Goal: Task Accomplishment & Management: Complete application form

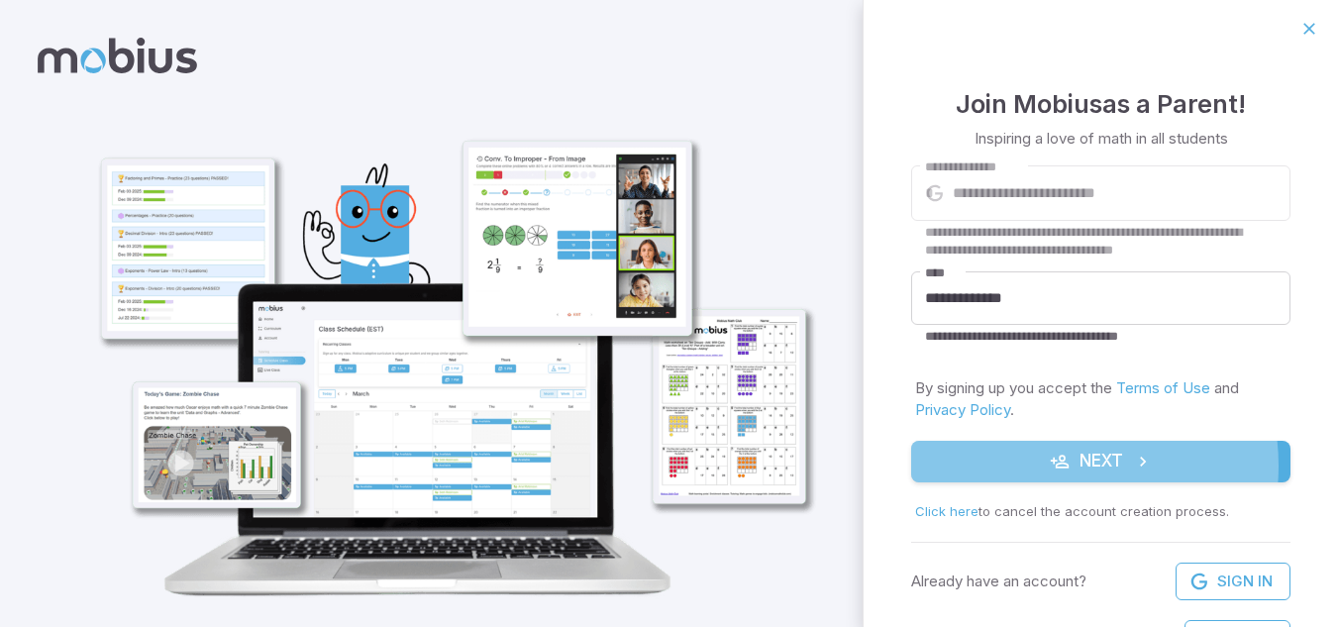
click at [1062, 465] on button "Next" at bounding box center [1100, 462] width 379 height 42
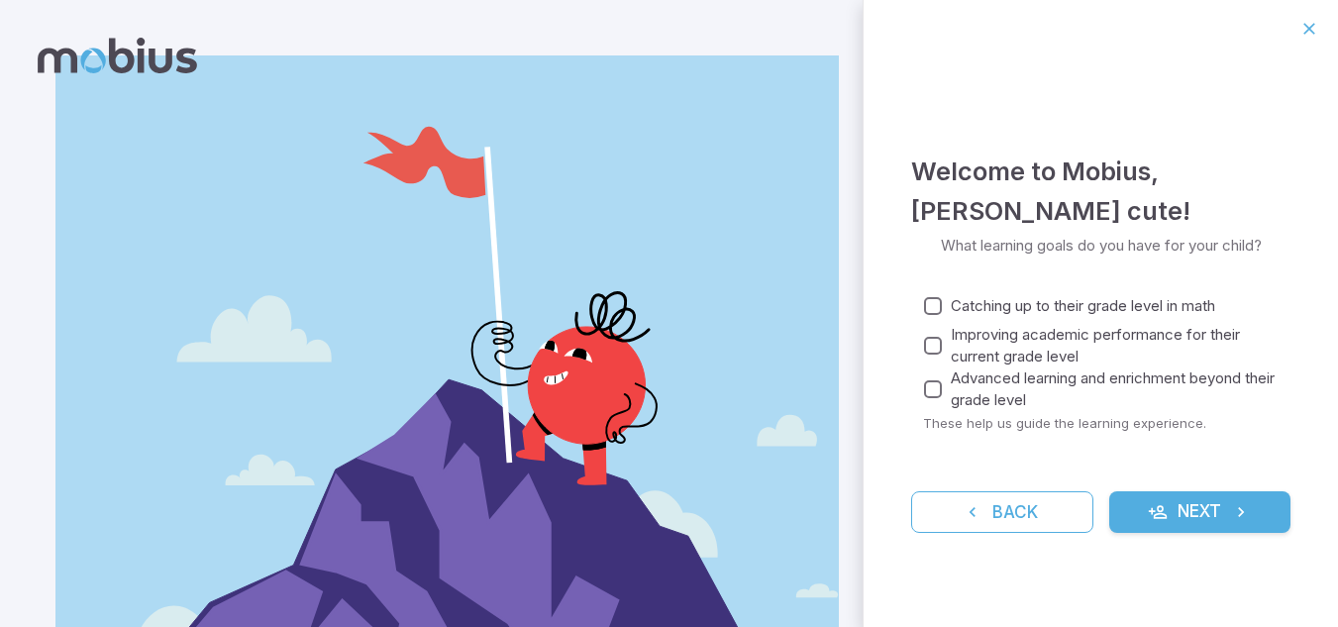
click at [1194, 508] on button "Next" at bounding box center [1200, 512] width 182 height 42
click at [1176, 525] on button "Next" at bounding box center [1200, 512] width 182 height 42
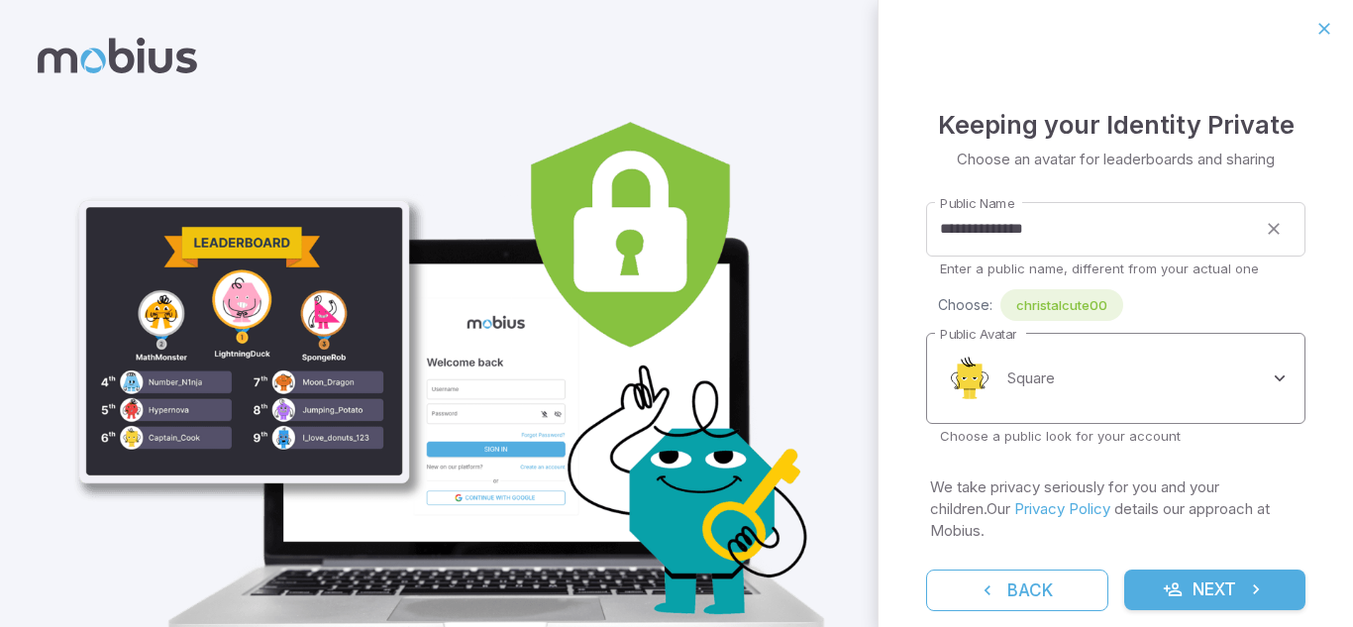
click at [1100, 376] on body "**********" at bounding box center [676, 360] width 1353 height 721
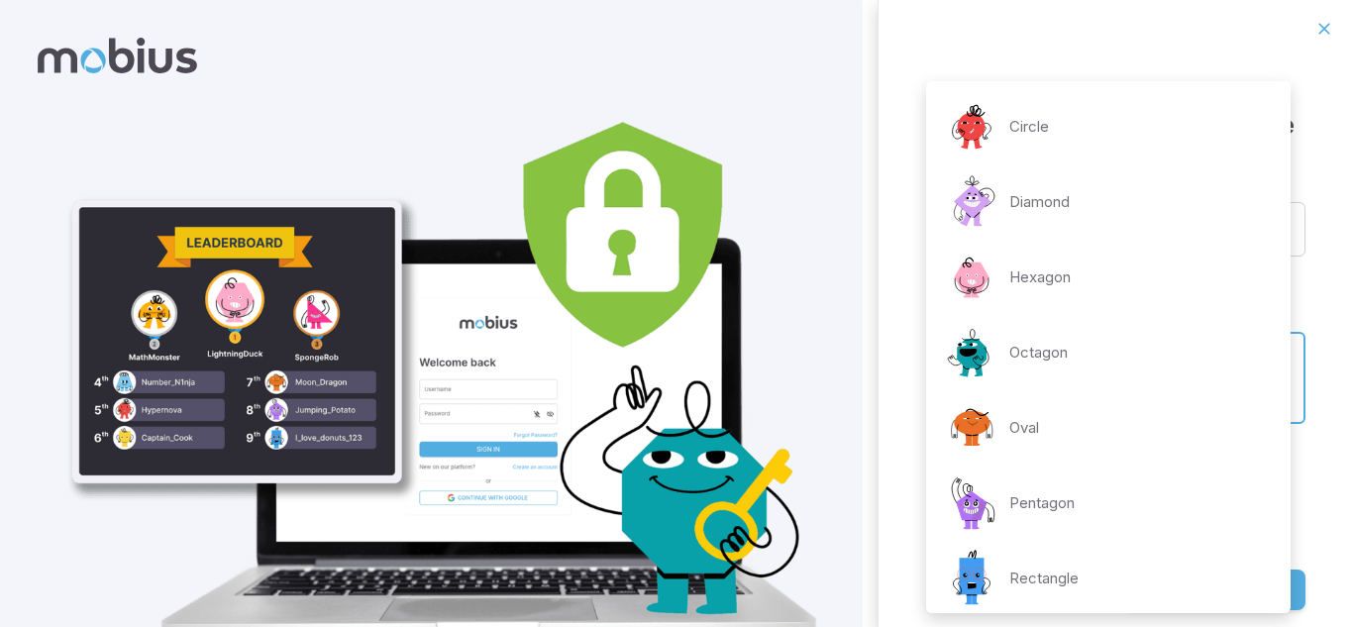
scroll to position [387, 0]
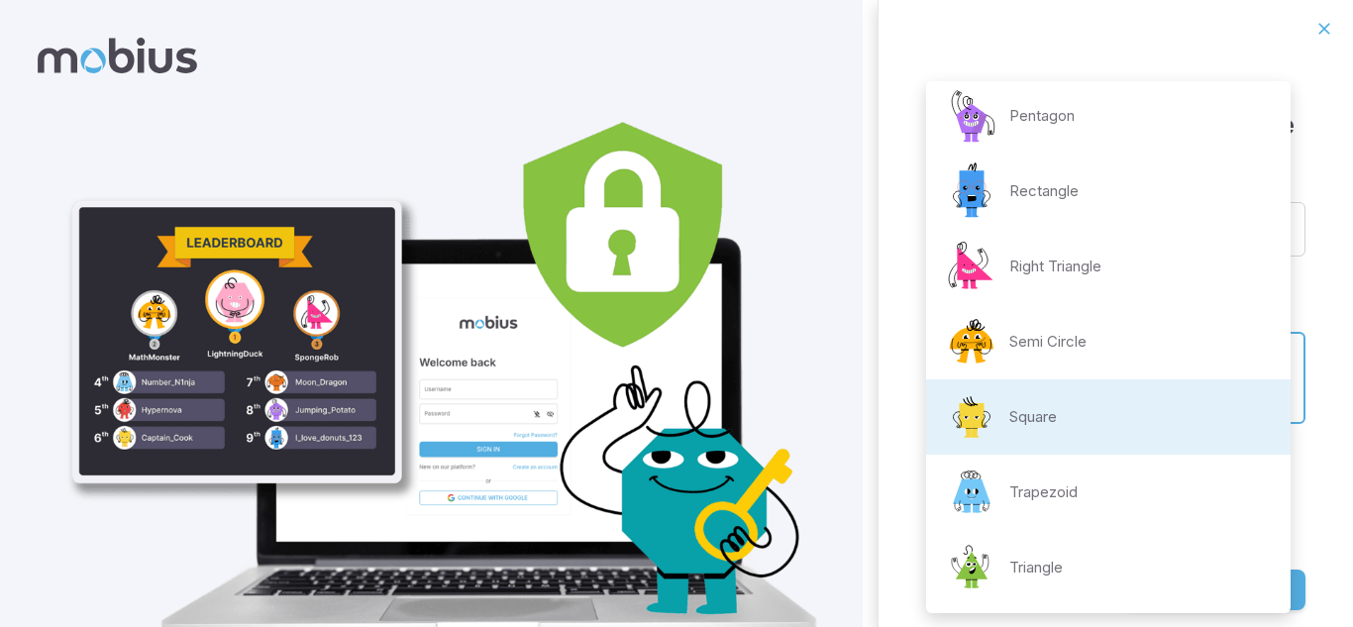
click at [1015, 291] on div "Right Triangle" at bounding box center [1021, 266] width 159 height 59
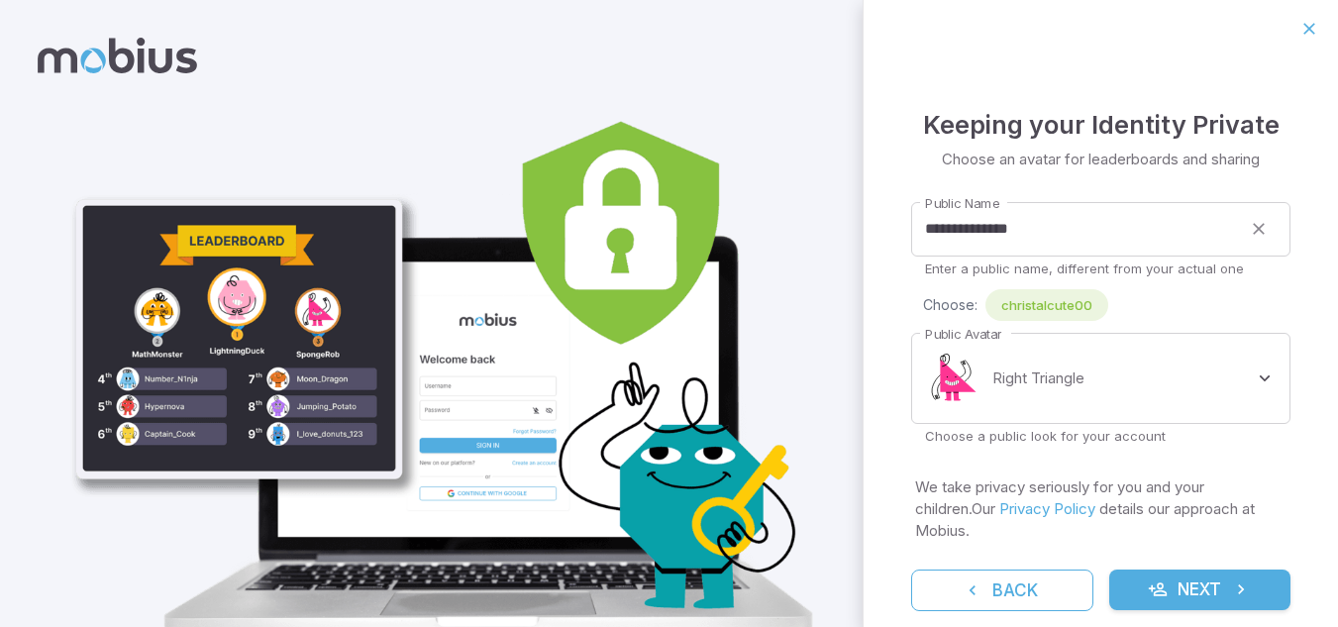
click at [1065, 440] on p "Choose a public look for your account" at bounding box center [1101, 436] width 352 height 18
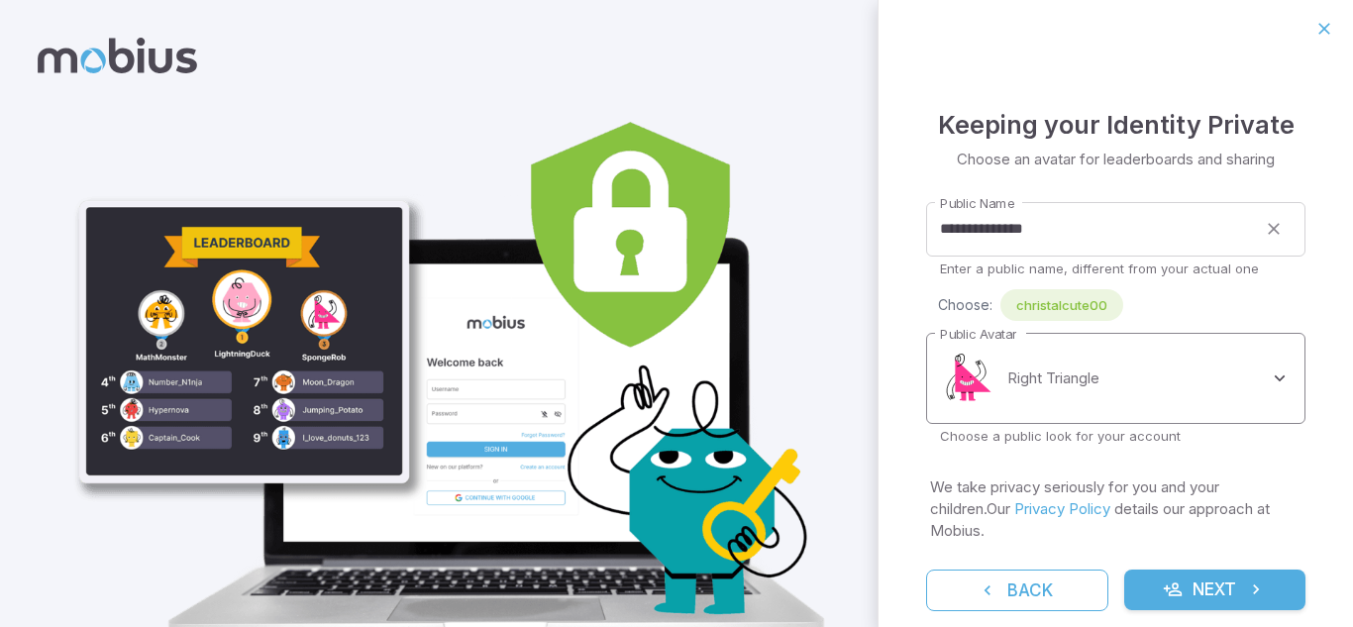
click at [1065, 410] on body "**********" at bounding box center [676, 360] width 1353 height 721
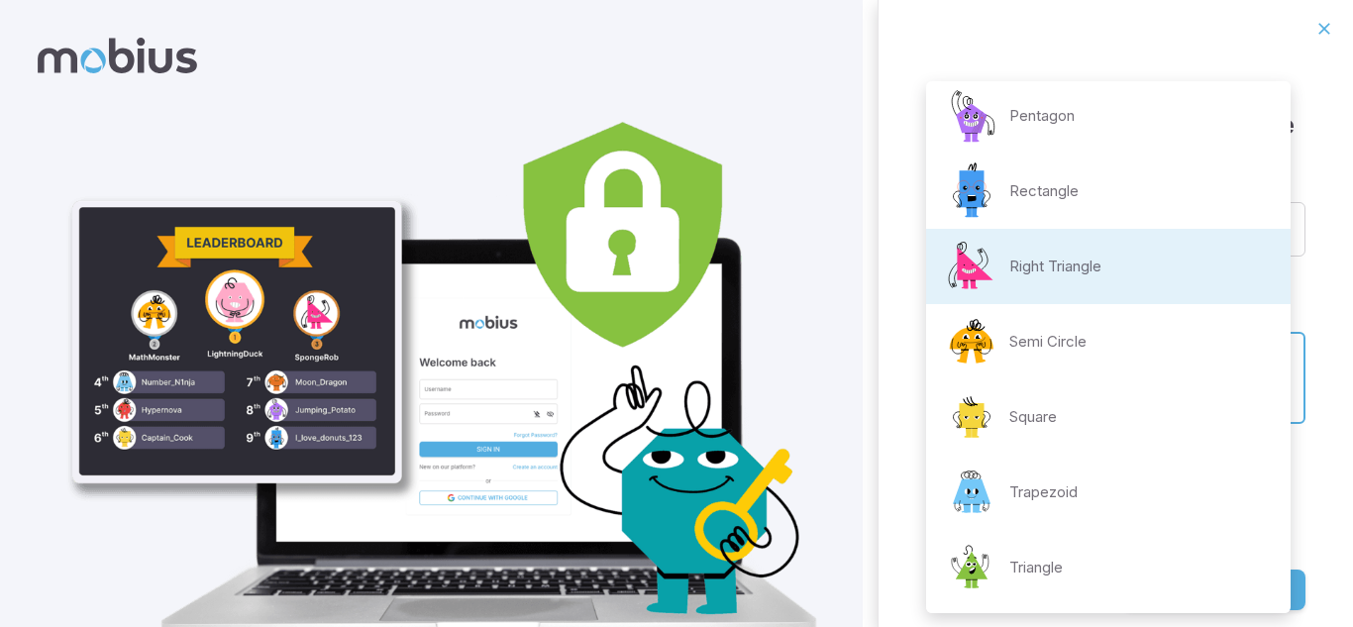
click at [1047, 562] on p "Triangle" at bounding box center [1035, 568] width 53 height 22
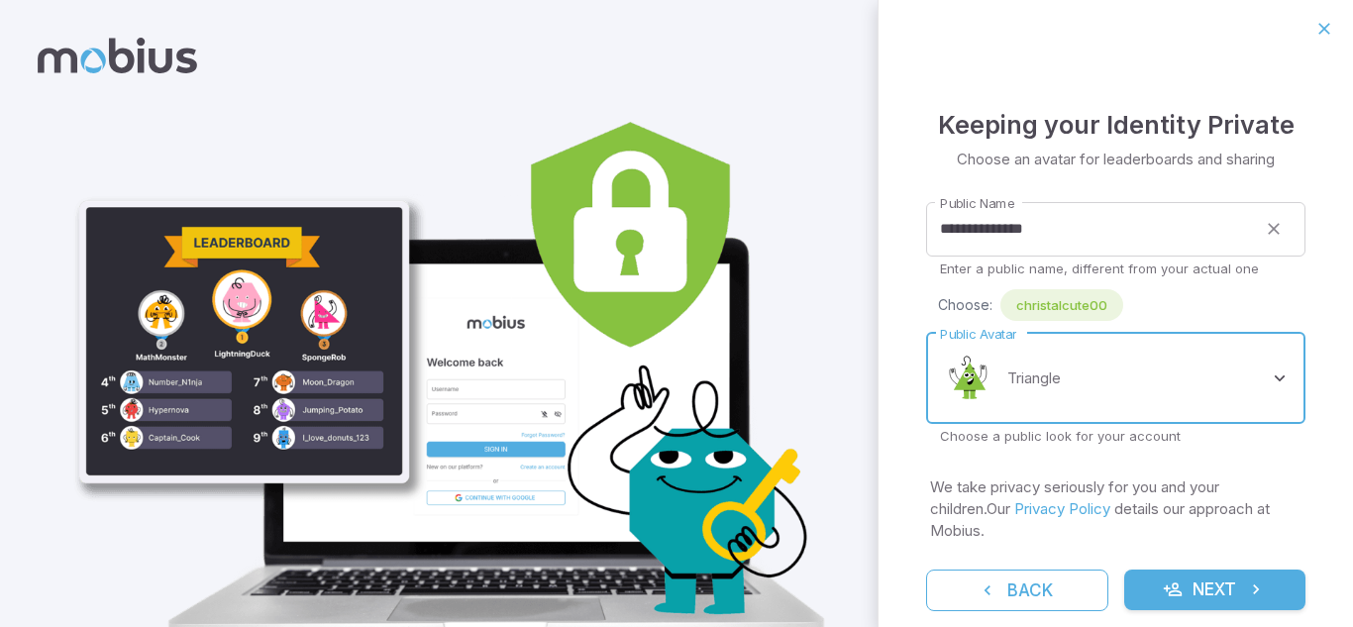
click at [1015, 383] on body "**********" at bounding box center [676, 360] width 1353 height 721
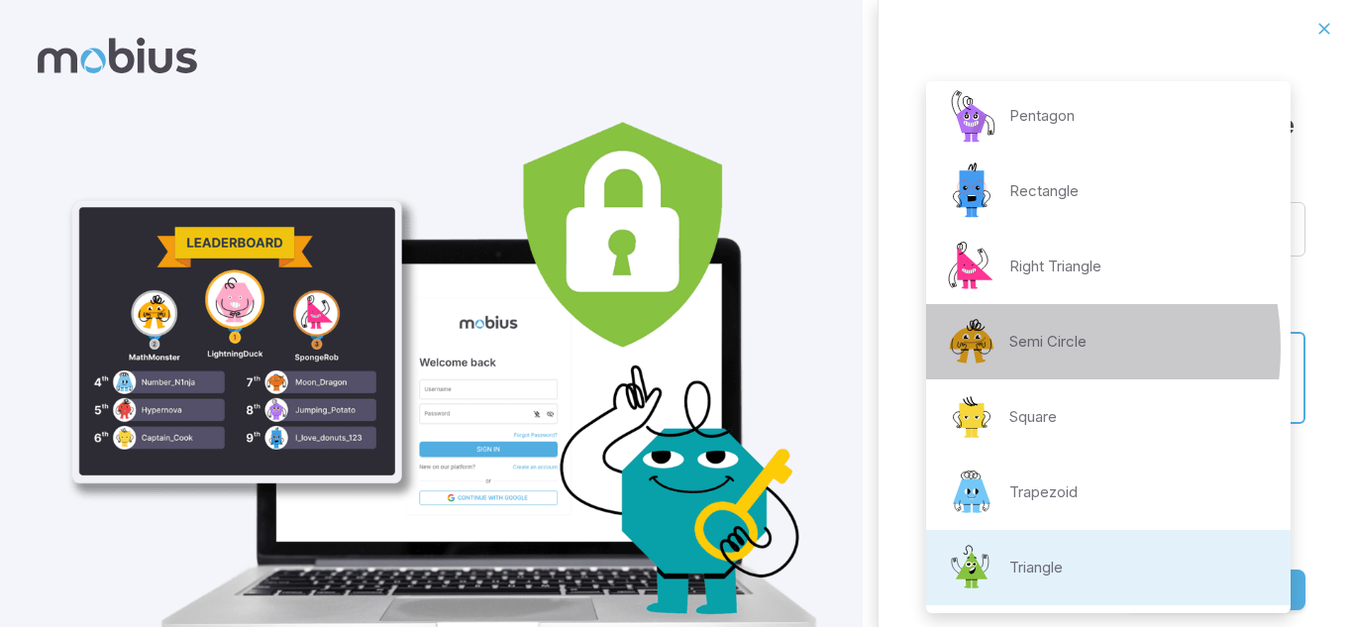
click at [1002, 348] on div "Semi Circle" at bounding box center [1014, 341] width 145 height 59
type input "**********"
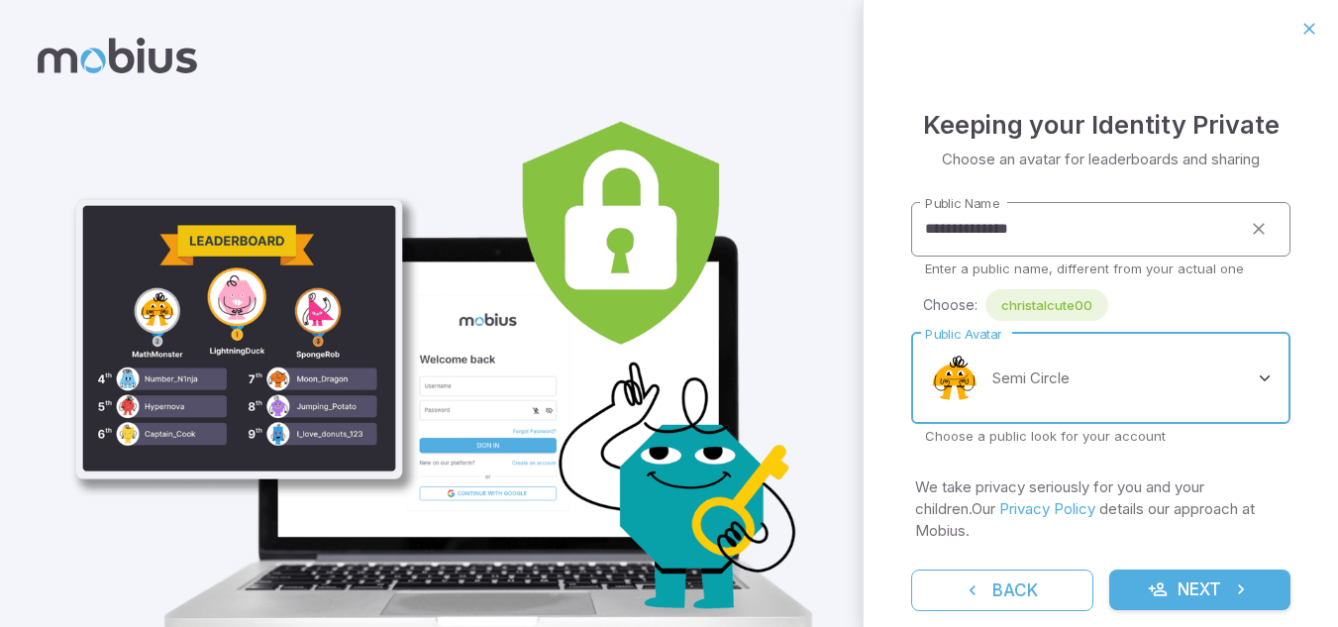
click at [1046, 242] on input "**********" at bounding box center [1076, 229] width 330 height 54
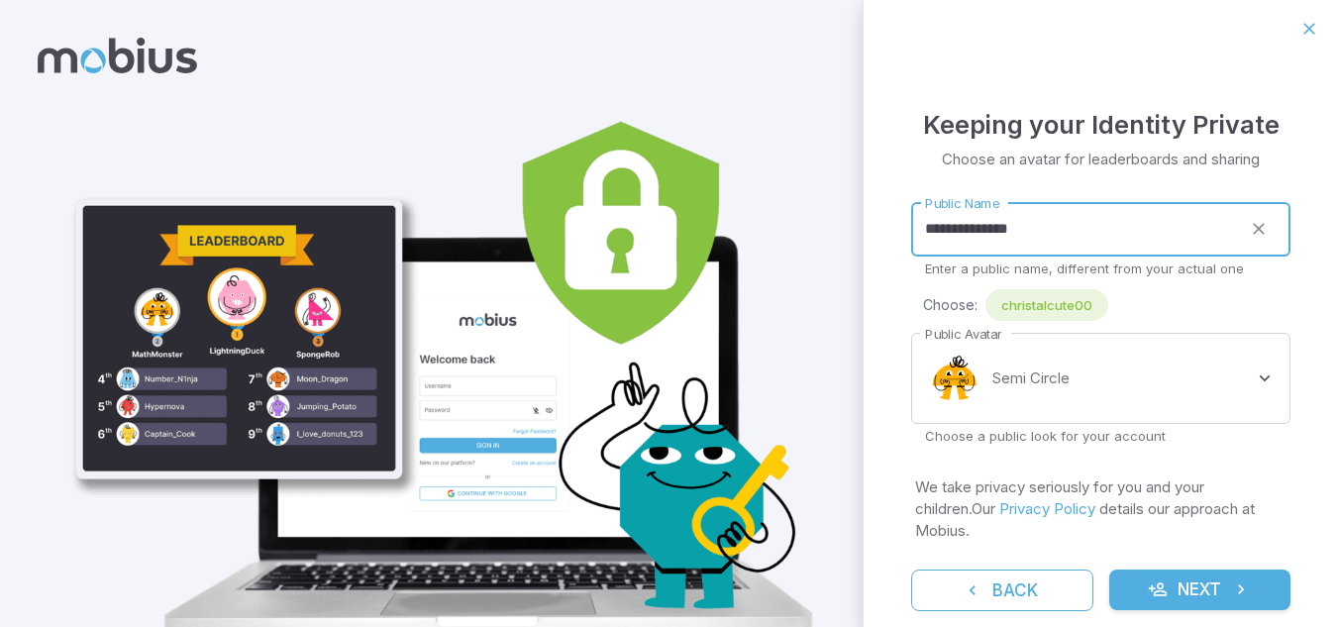
drag, startPoint x: 1044, startPoint y: 229, endPoint x: 829, endPoint y: 238, distance: 215.1
click at [829, 238] on div "**********" at bounding box center [669, 357] width 1338 height 715
click at [1050, 304] on span "anominouse" at bounding box center [1039, 305] width 108 height 20
click at [986, 238] on input "**********" at bounding box center [1076, 229] width 330 height 54
click at [1052, 213] on input "**********" at bounding box center [1076, 229] width 330 height 54
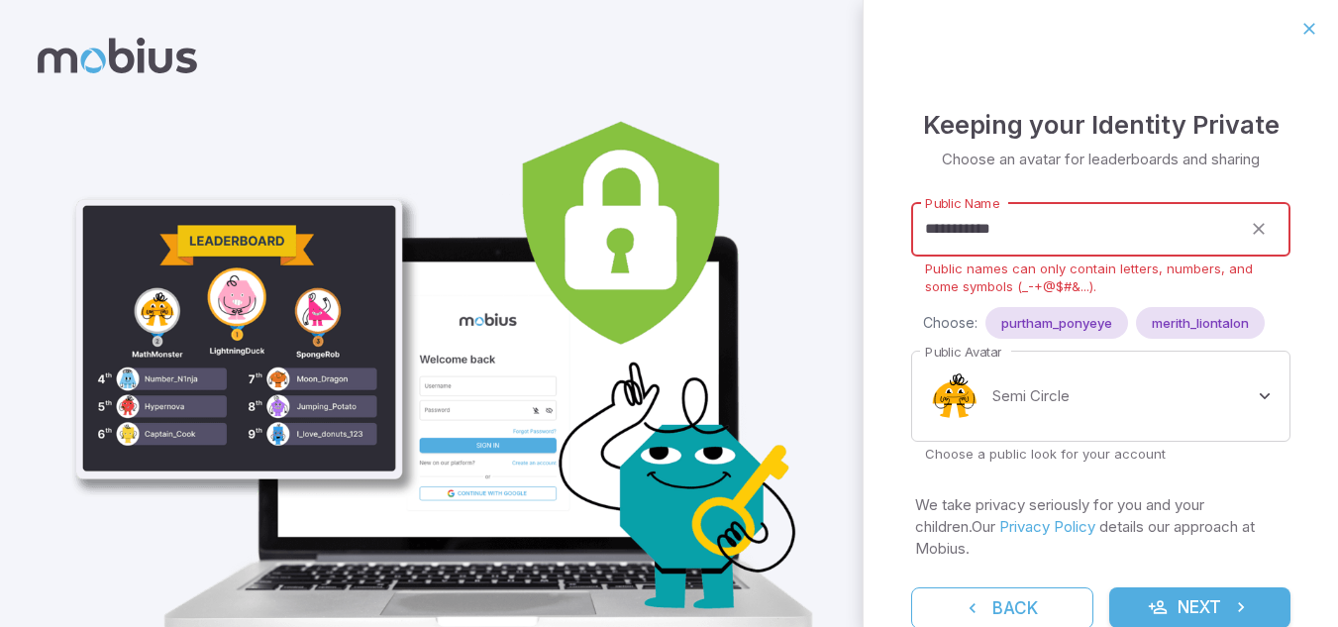
click at [982, 227] on input "**********" at bounding box center [1076, 229] width 330 height 54
click at [985, 238] on input "**********" at bounding box center [1076, 229] width 330 height 54
click at [983, 219] on input "**********" at bounding box center [1076, 229] width 330 height 54
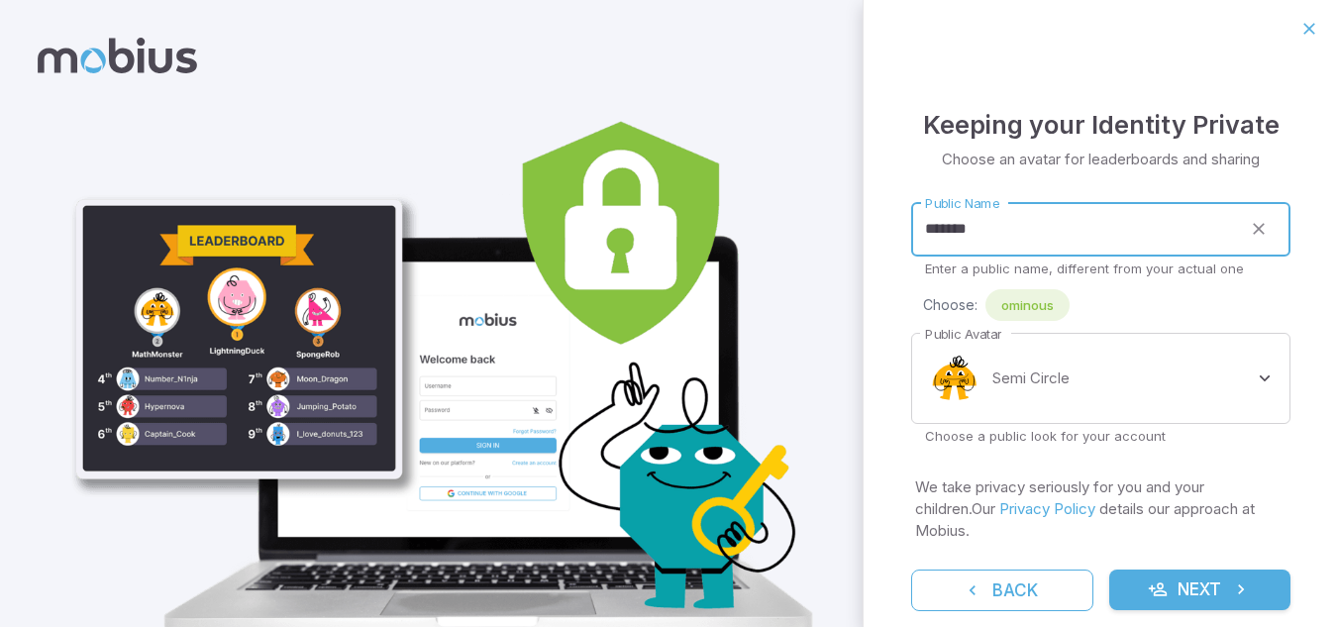
type input "*******"
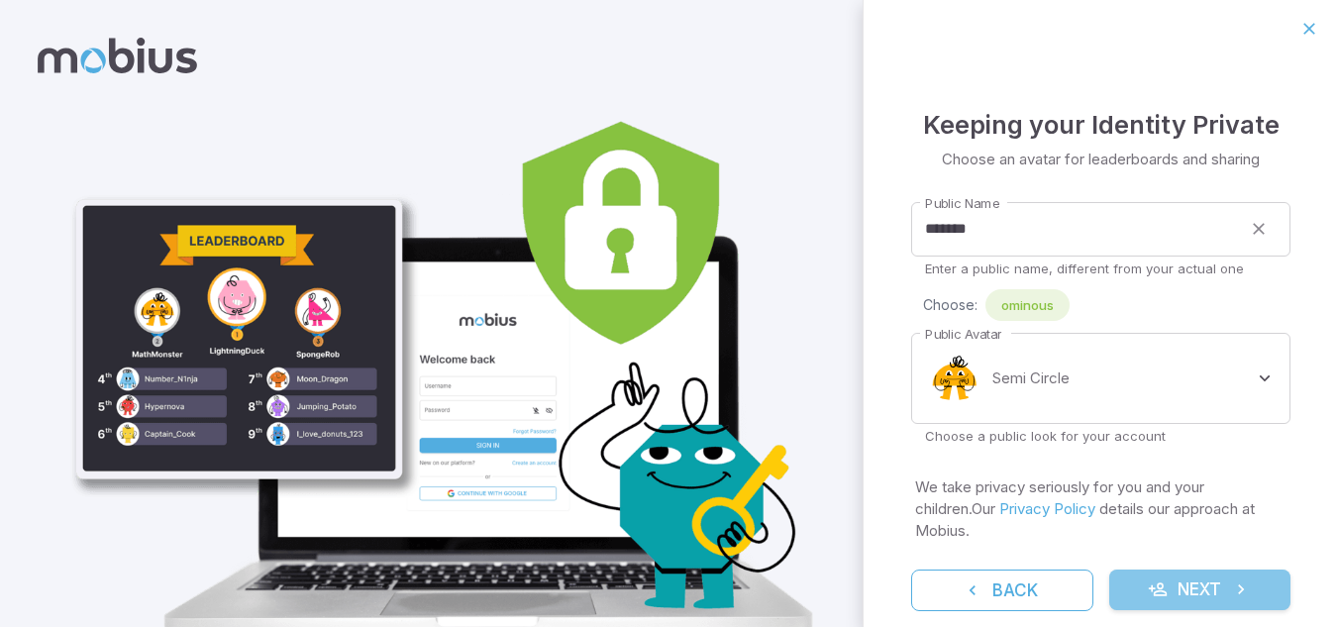
click at [1198, 580] on button "Next" at bounding box center [1200, 590] width 182 height 42
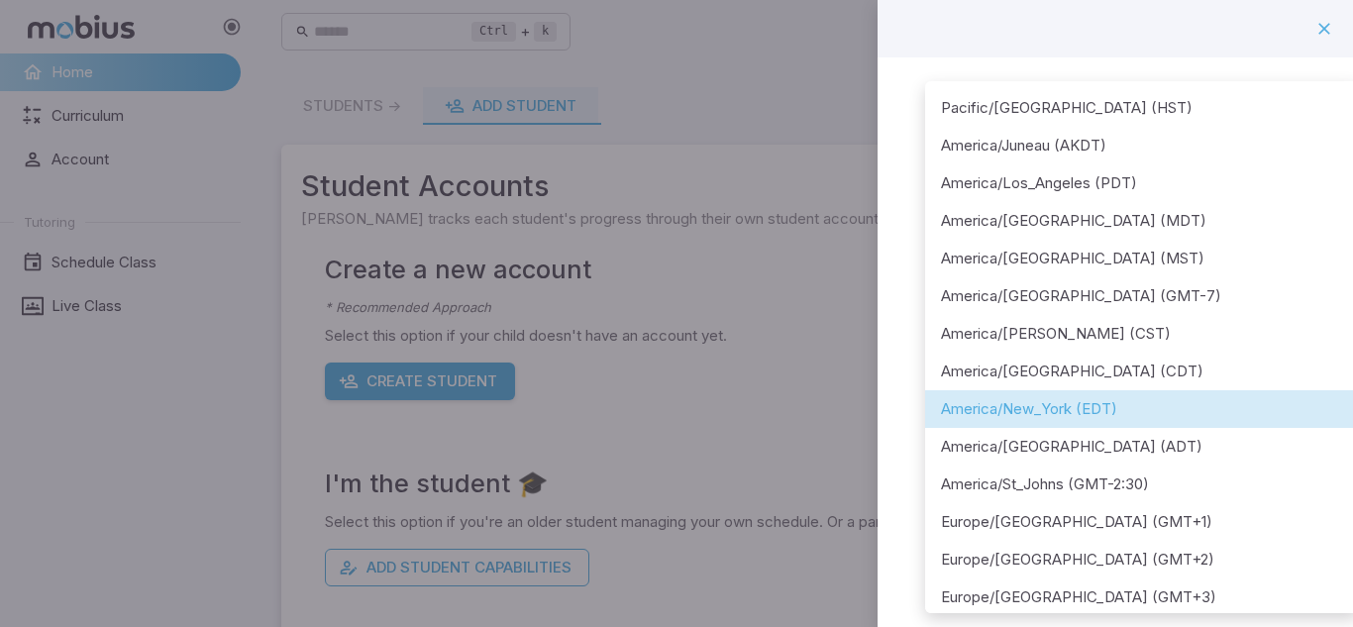
click at [1168, 265] on body "**********" at bounding box center [676, 392] width 1353 height 784
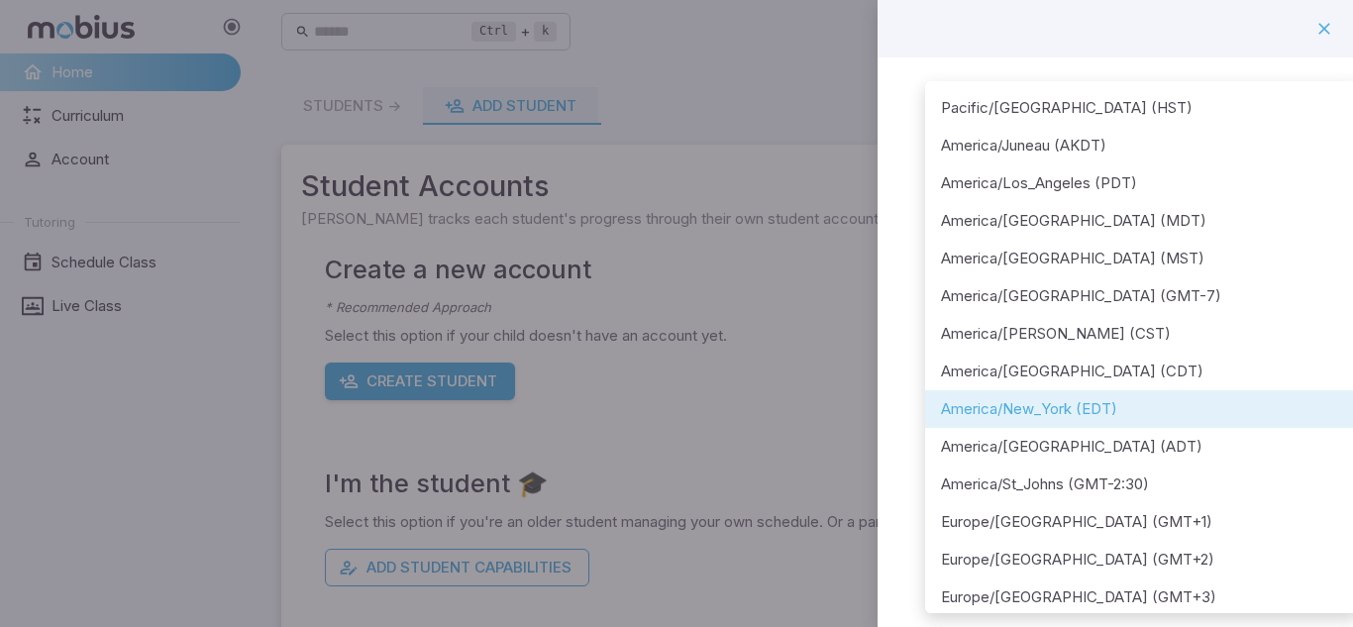
click at [1013, 41] on div at bounding box center [676, 313] width 1353 height 627
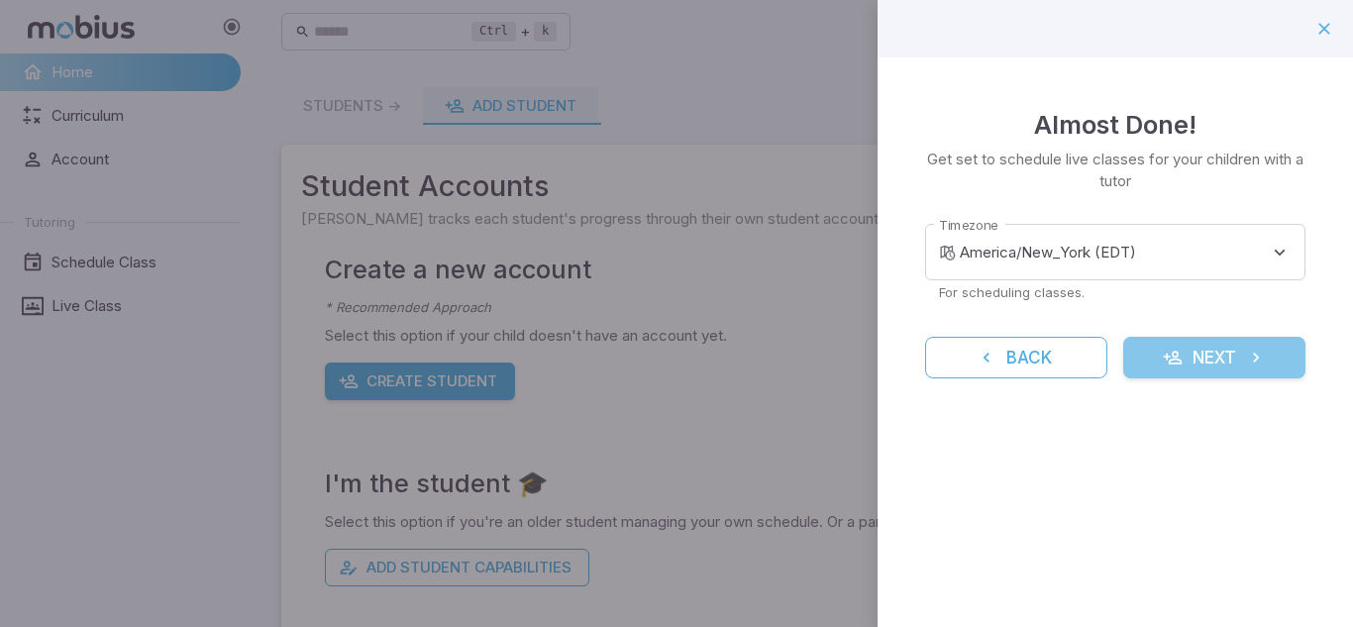
click at [1232, 348] on button "Next" at bounding box center [1214, 358] width 182 height 42
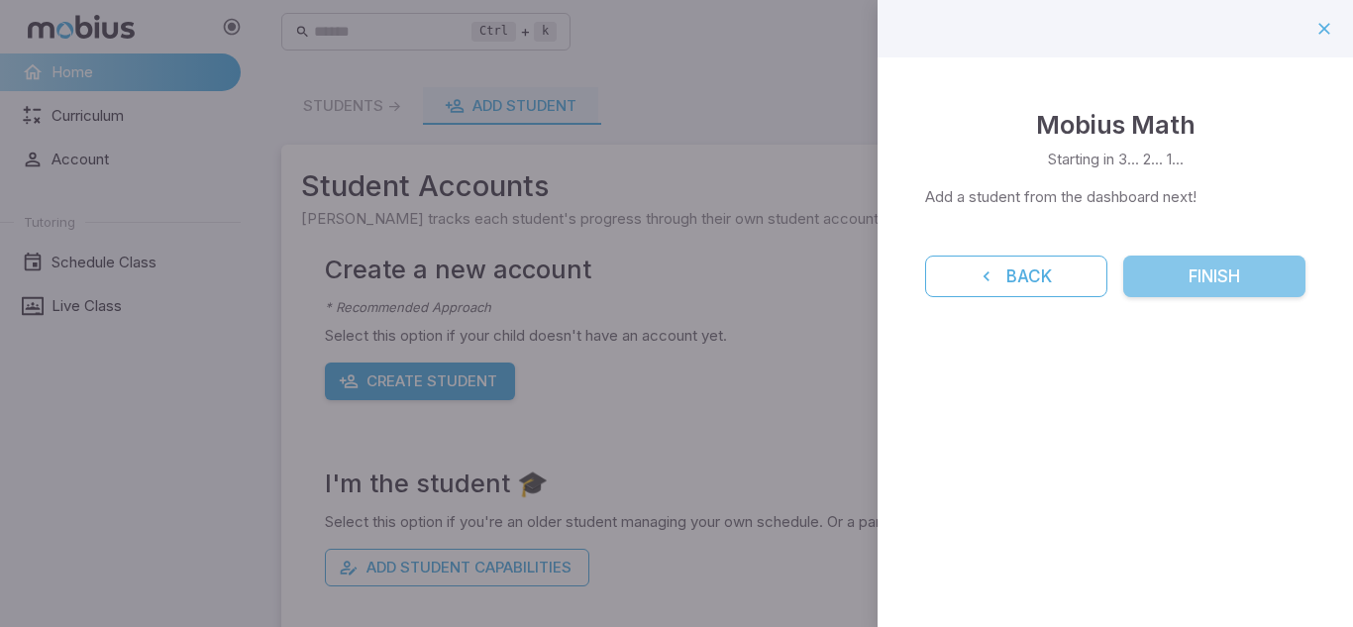
click at [1207, 280] on button "Finish" at bounding box center [1214, 276] width 182 height 42
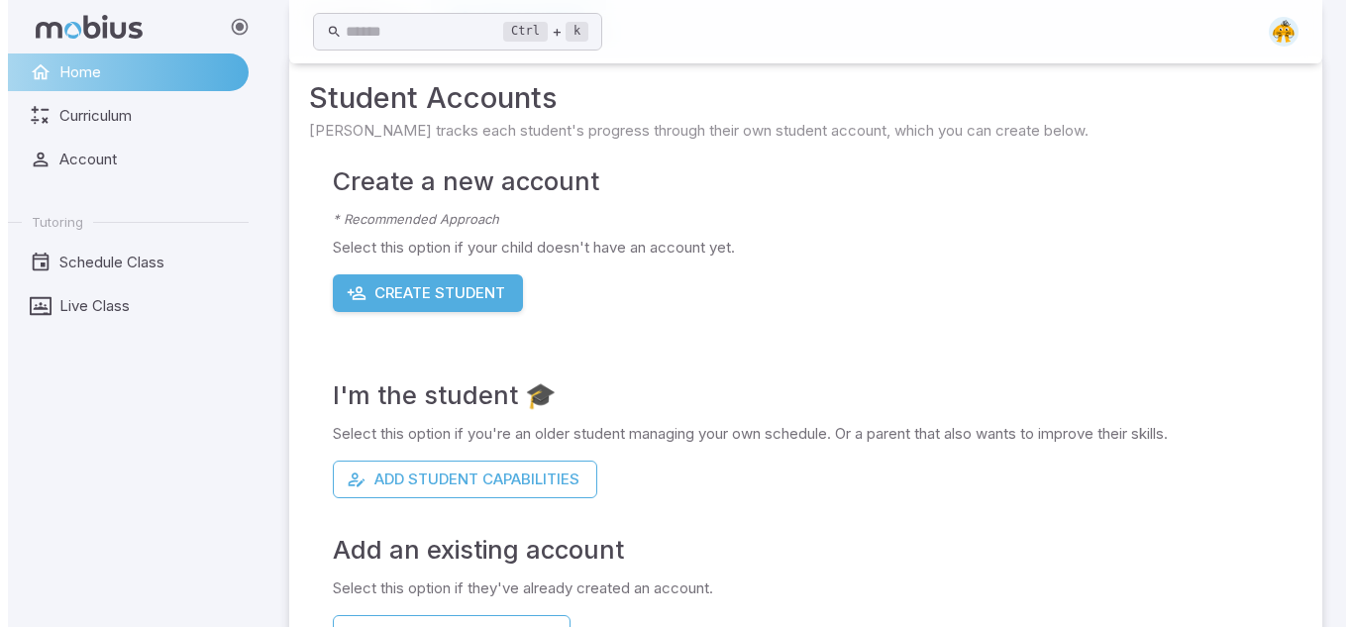
scroll to position [157, 0]
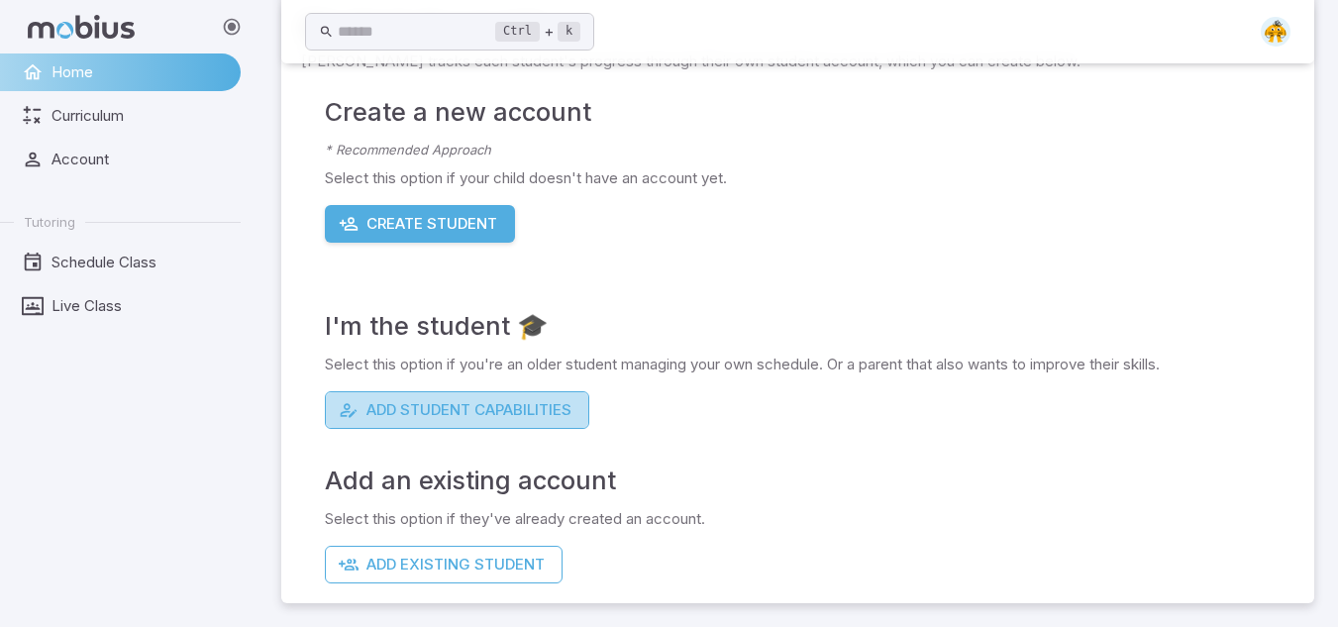
click at [458, 416] on button "Add Student Capabilities" at bounding box center [457, 410] width 264 height 38
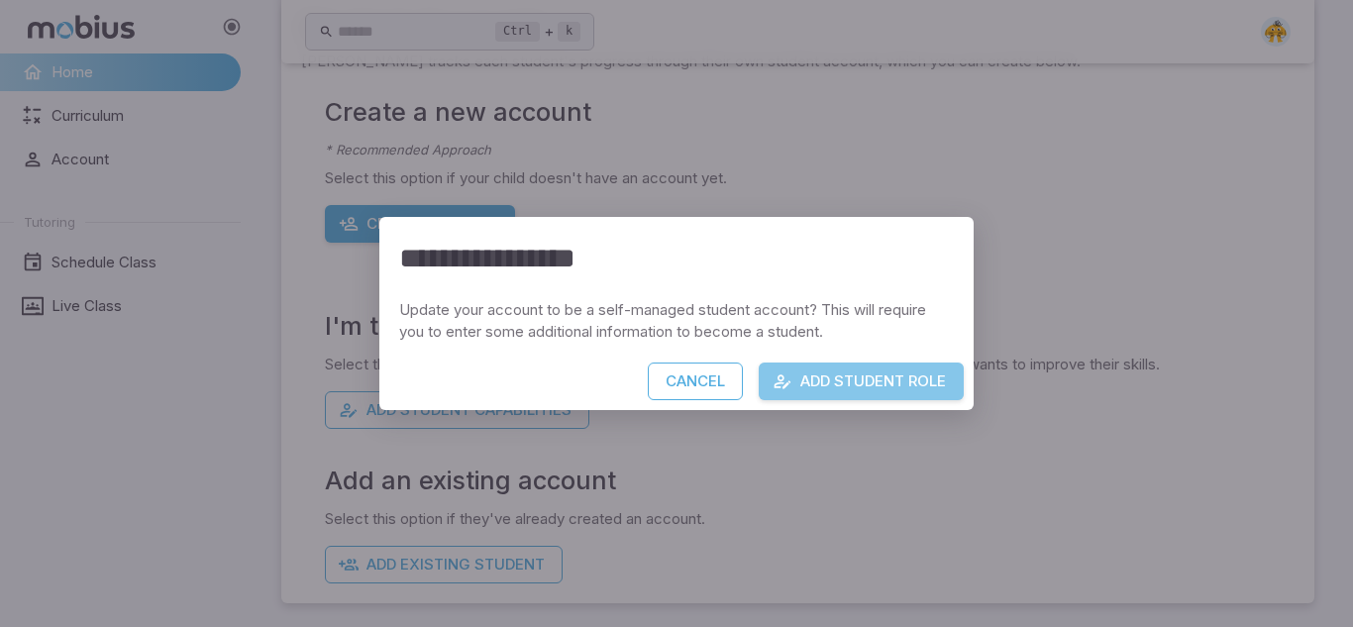
click at [845, 375] on button "Add Student Role" at bounding box center [861, 381] width 205 height 38
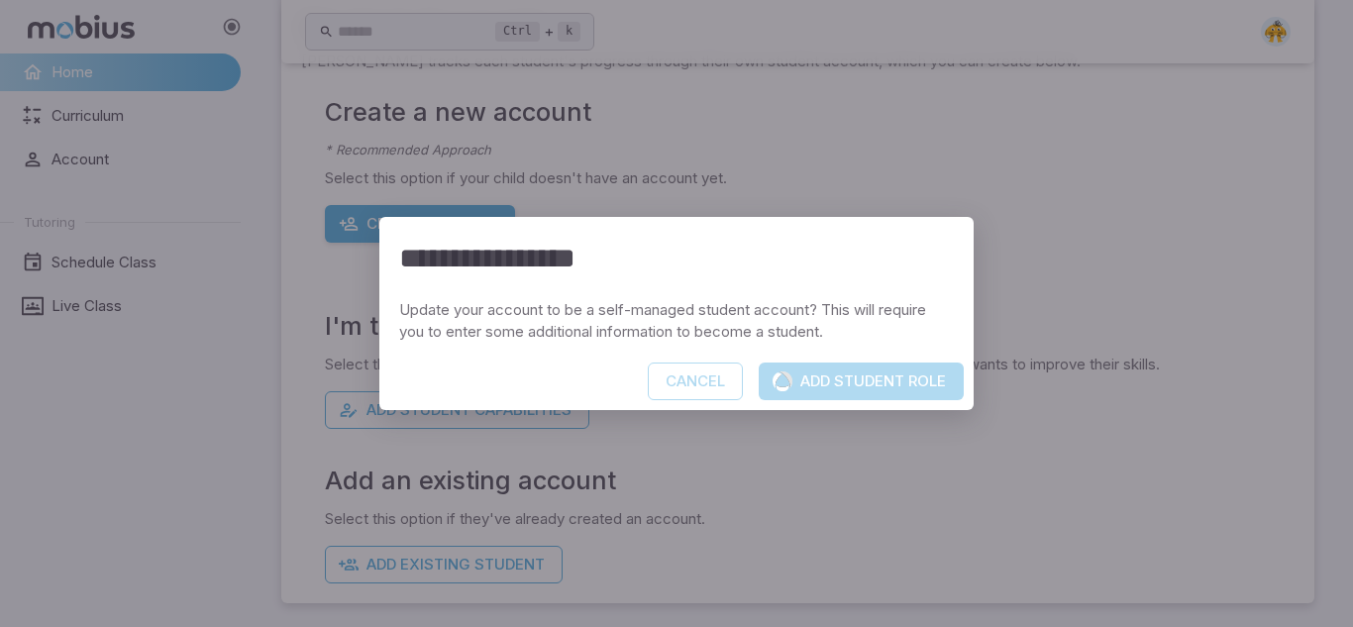
scroll to position [0, 0]
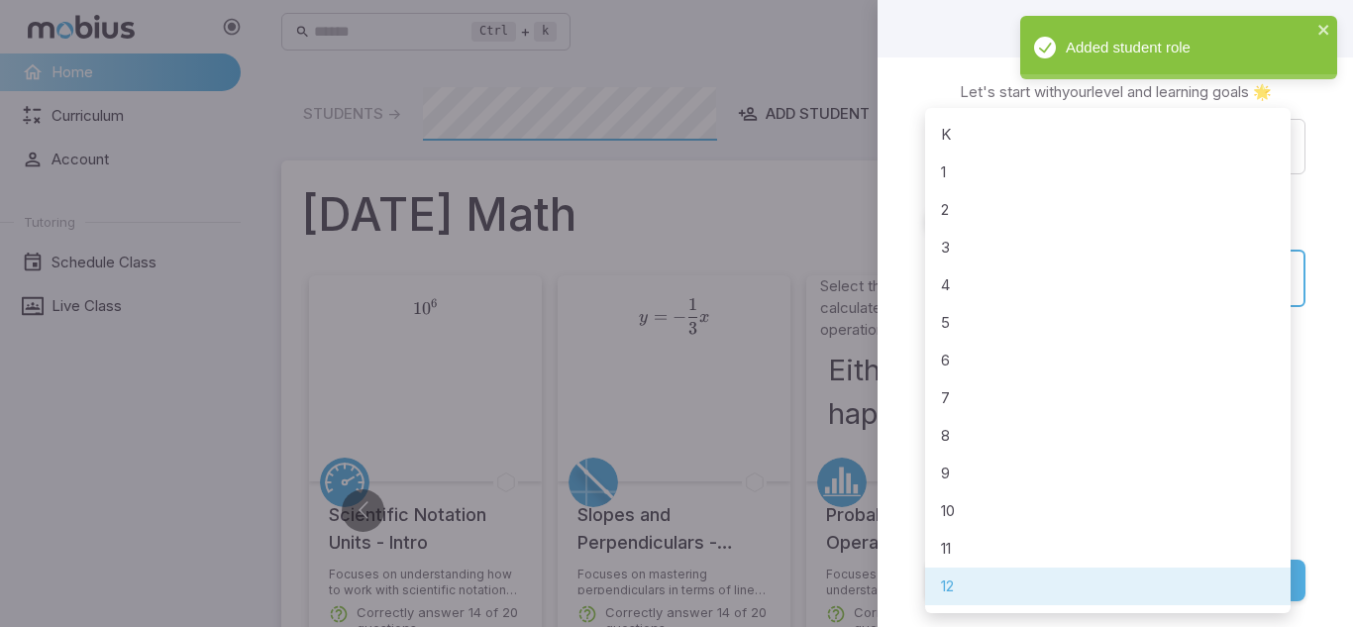
click at [965, 427] on li "8" at bounding box center [1107, 436] width 365 height 38
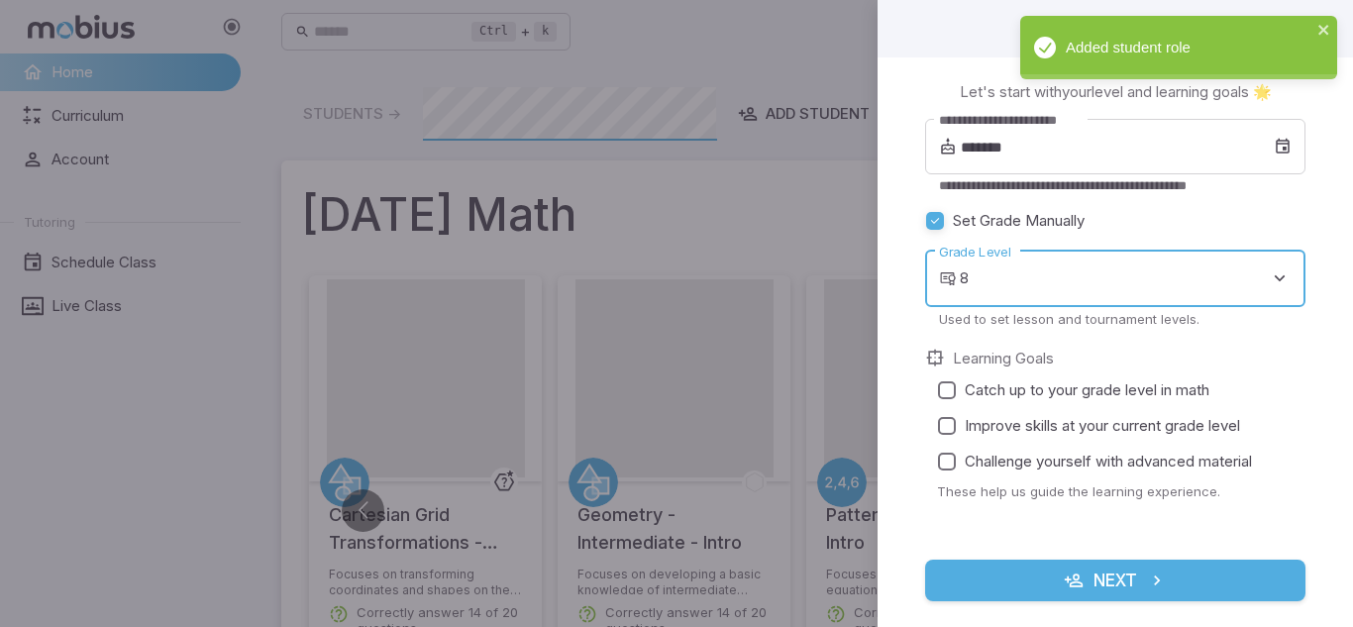
type input "*"
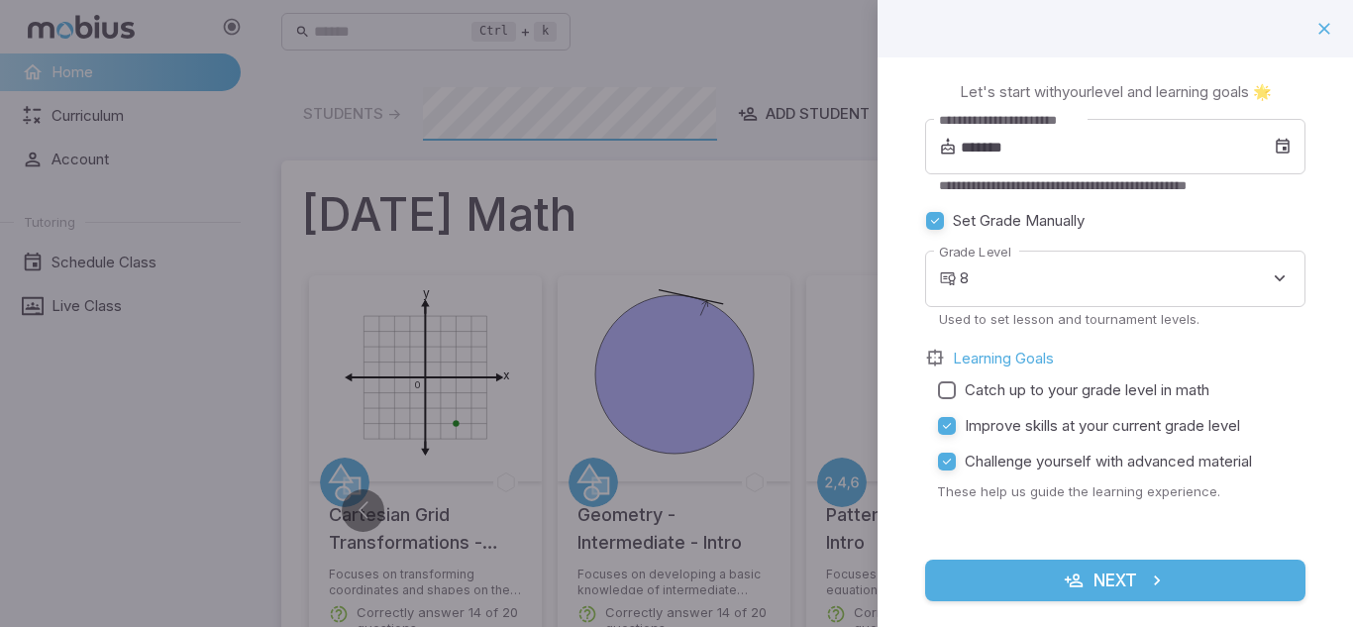
click at [1040, 598] on button "Next" at bounding box center [1115, 581] width 380 height 42
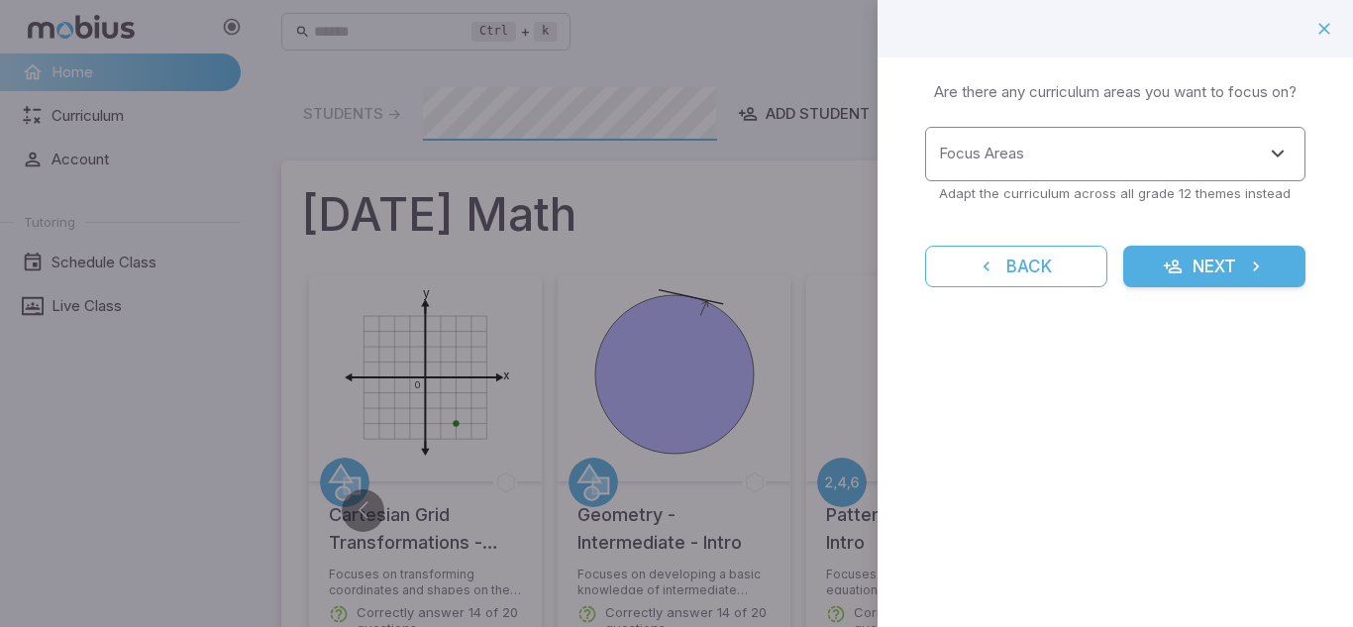
click at [1113, 157] on input "Focus Areas" at bounding box center [1100, 154] width 333 height 37
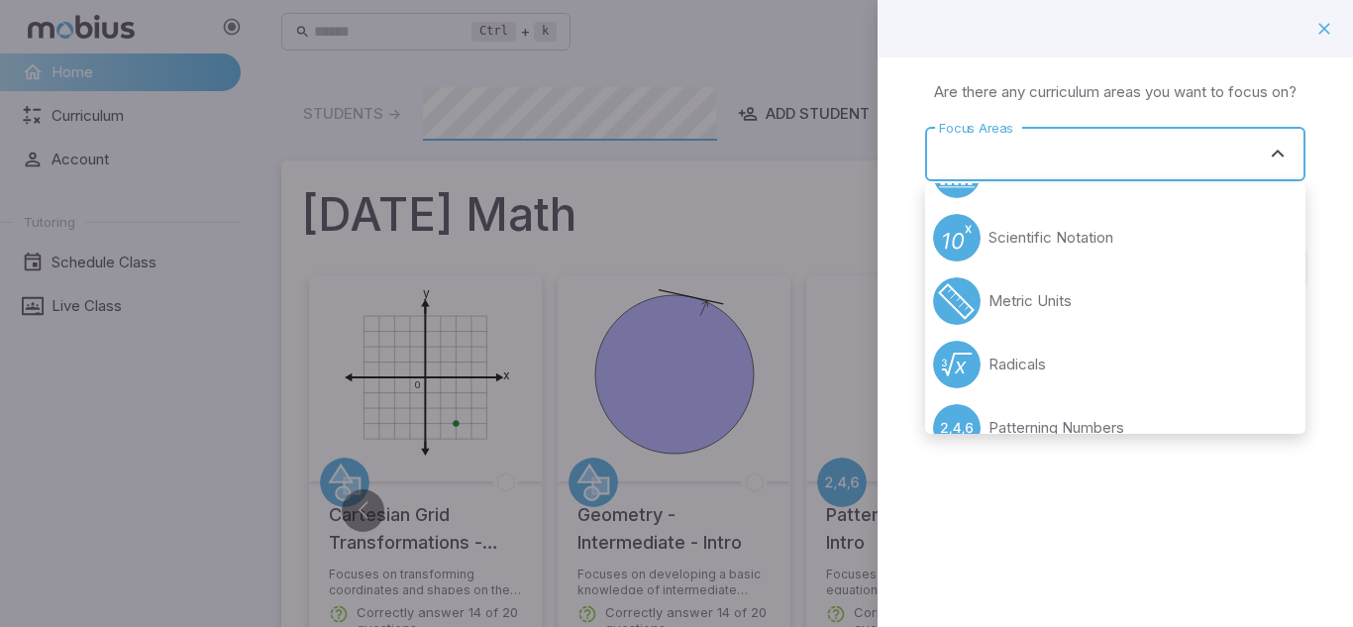
scroll to position [365, 0]
click at [1049, 238] on p "Scientific Notation" at bounding box center [1050, 238] width 125 height 22
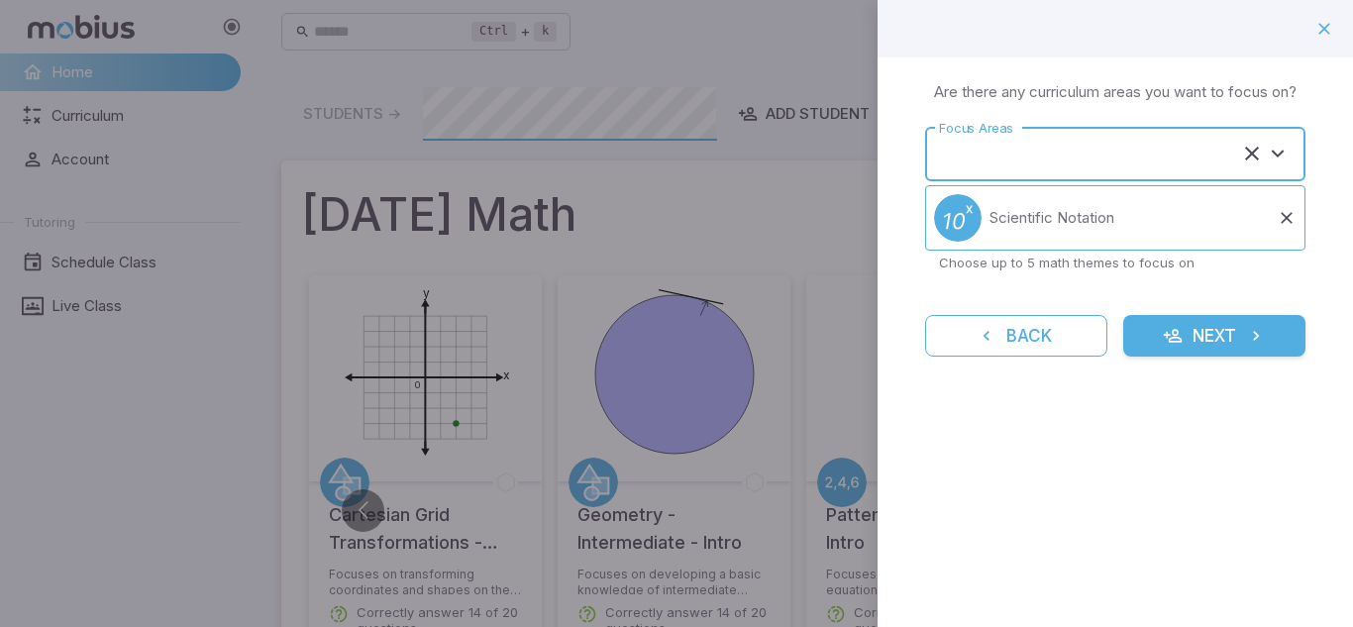
click at [1058, 157] on input "Focus Areas" at bounding box center [1087, 154] width 307 height 37
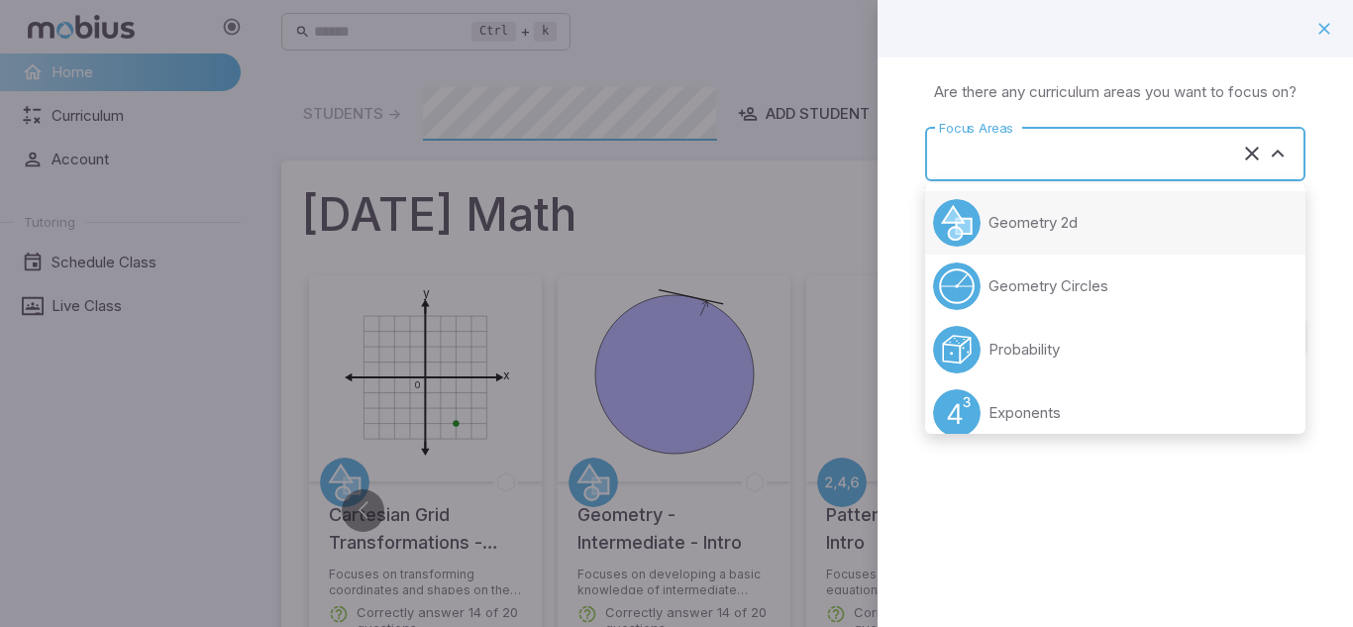
click at [1042, 217] on p "Geometry 2d" at bounding box center [1032, 223] width 89 height 22
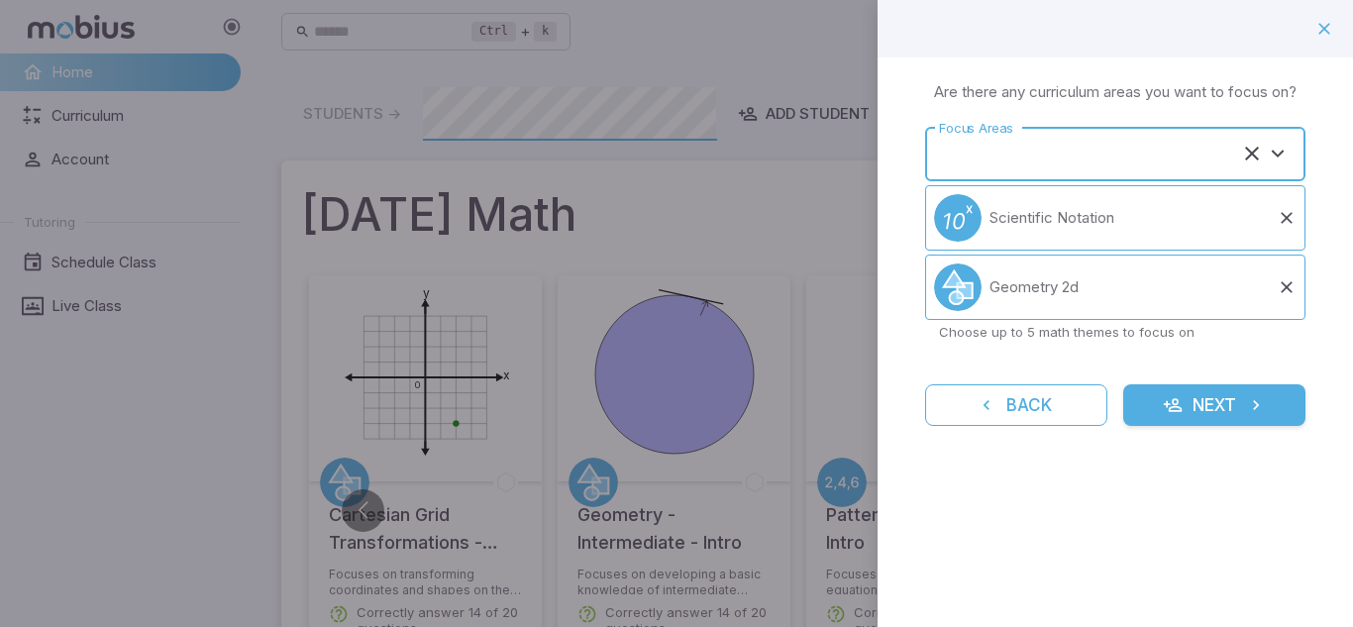
type input "**********"
click at [1016, 98] on p "Are there any curriculum areas you want to focus on?" at bounding box center [1115, 92] width 362 height 22
click at [1012, 152] on input "**********" at bounding box center [1087, 154] width 307 height 37
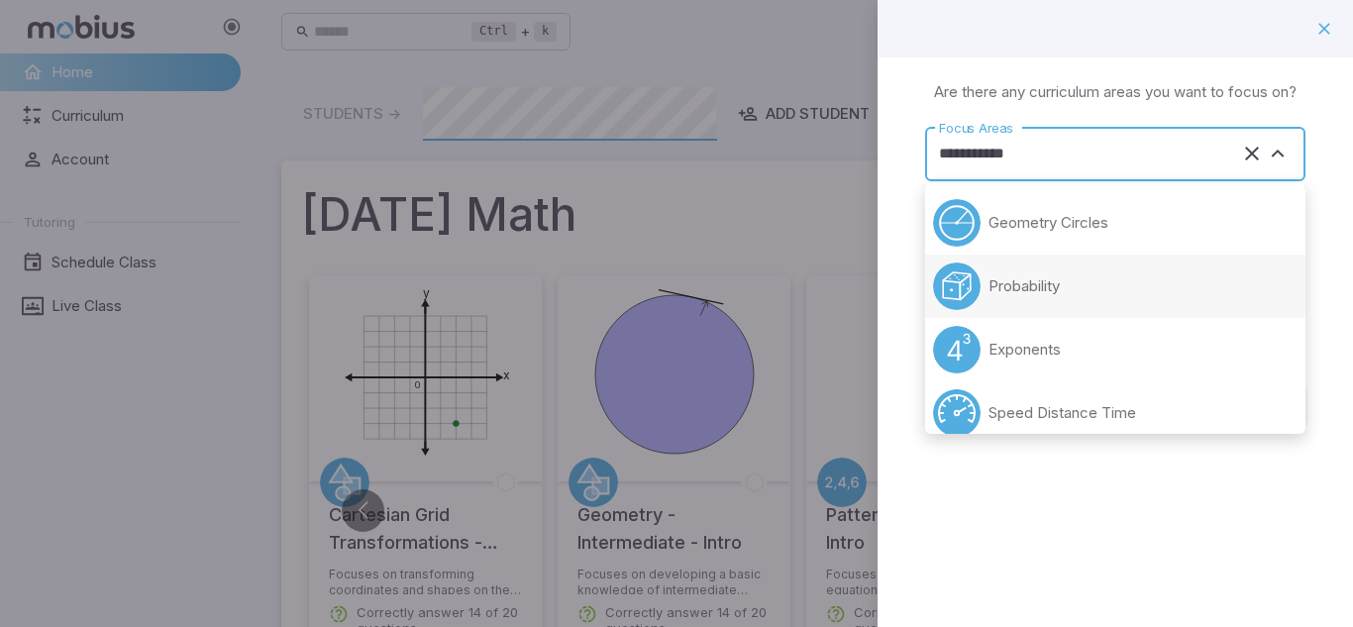
click at [1084, 303] on li "Probability" at bounding box center [1115, 286] width 380 height 63
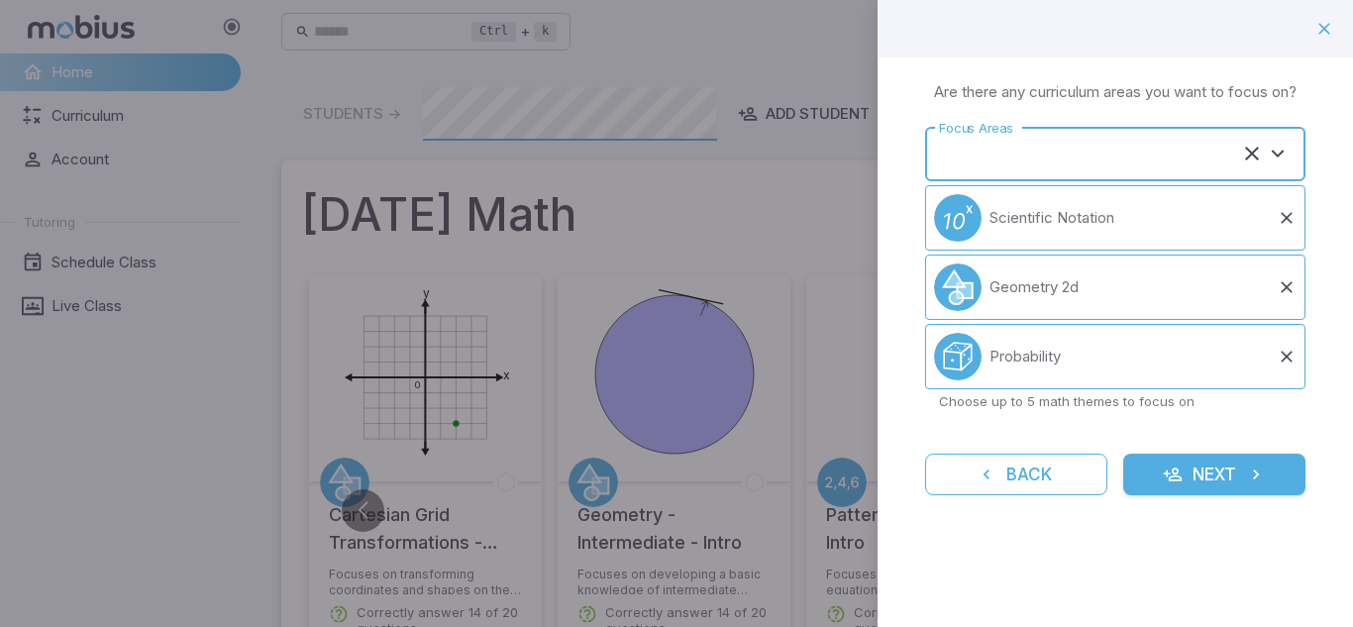
click at [1060, 156] on input "Focus Areas" at bounding box center [1087, 154] width 307 height 37
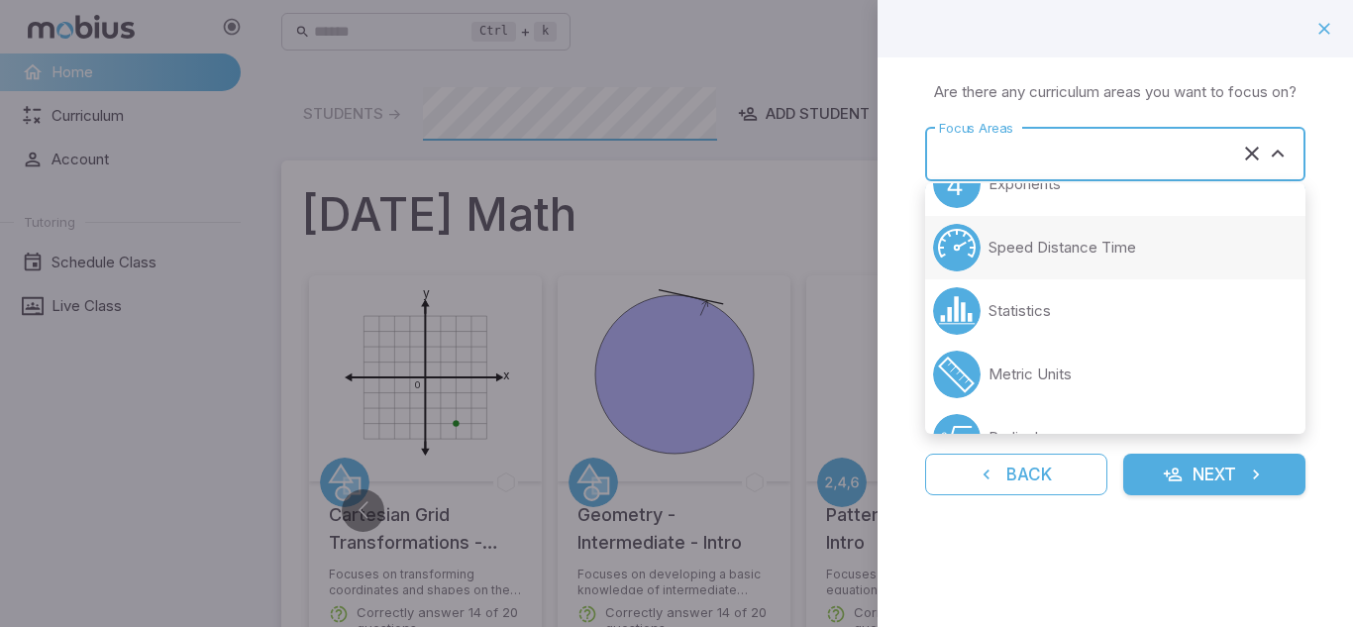
scroll to position [103, 0]
click at [1074, 329] on li "Statistics" at bounding box center [1115, 309] width 380 height 63
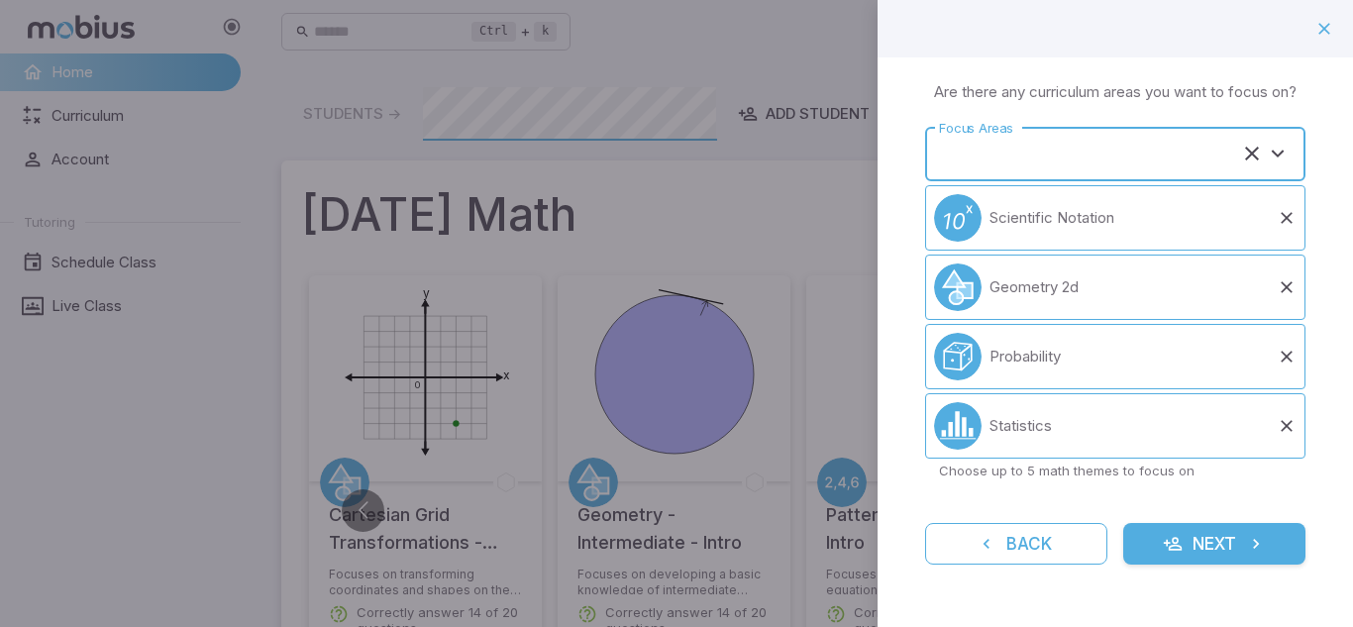
click at [1065, 172] on div "Focus Areas" at bounding box center [1115, 154] width 380 height 54
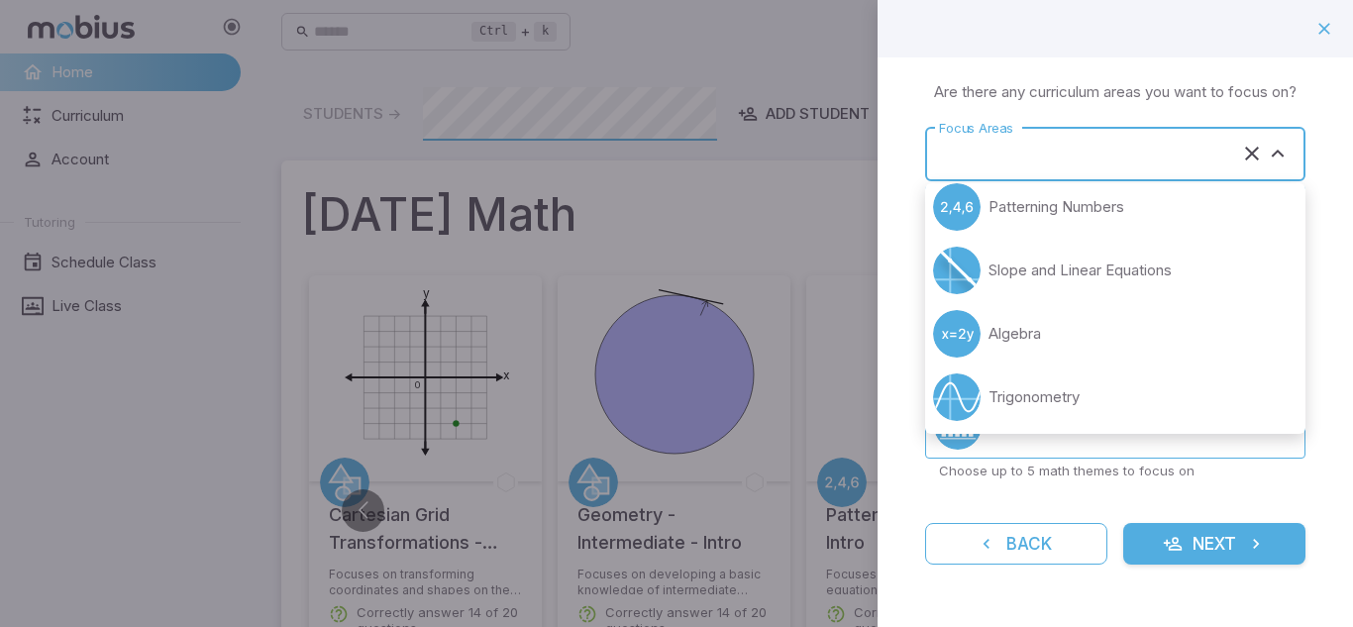
scroll to position [336, 0]
click at [1021, 327] on p "Algebra" at bounding box center [1014, 331] width 52 height 22
type input "*******"
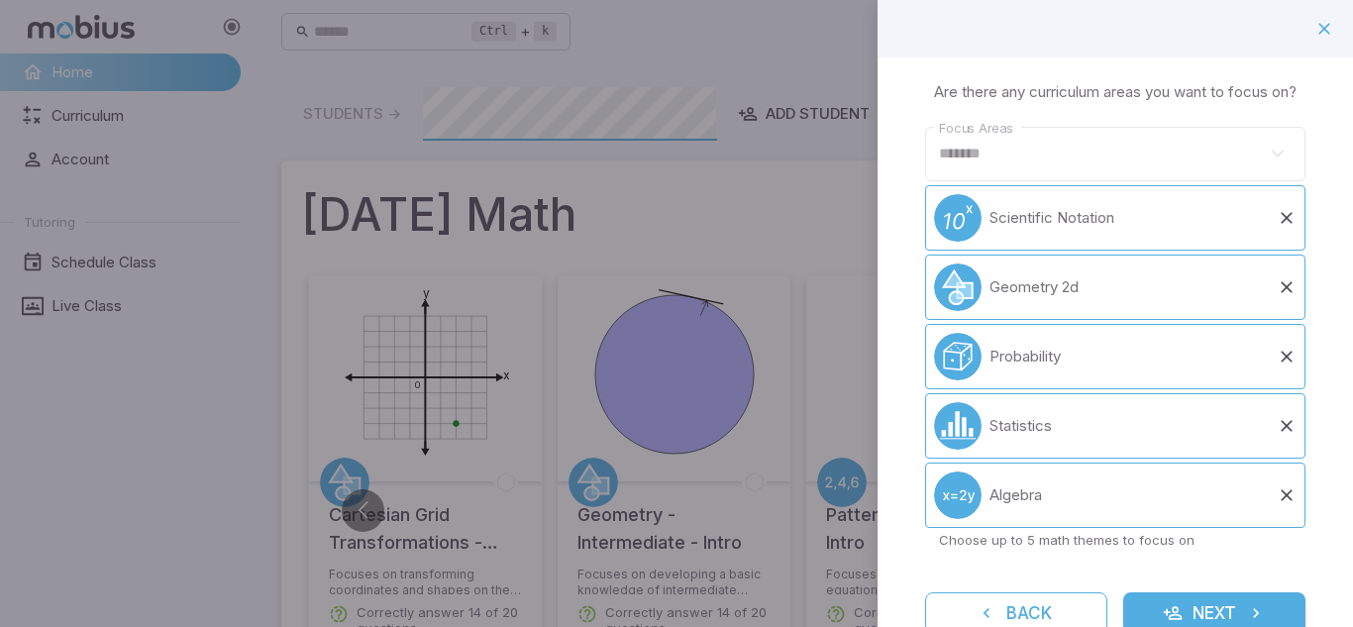
scroll to position [76, 0]
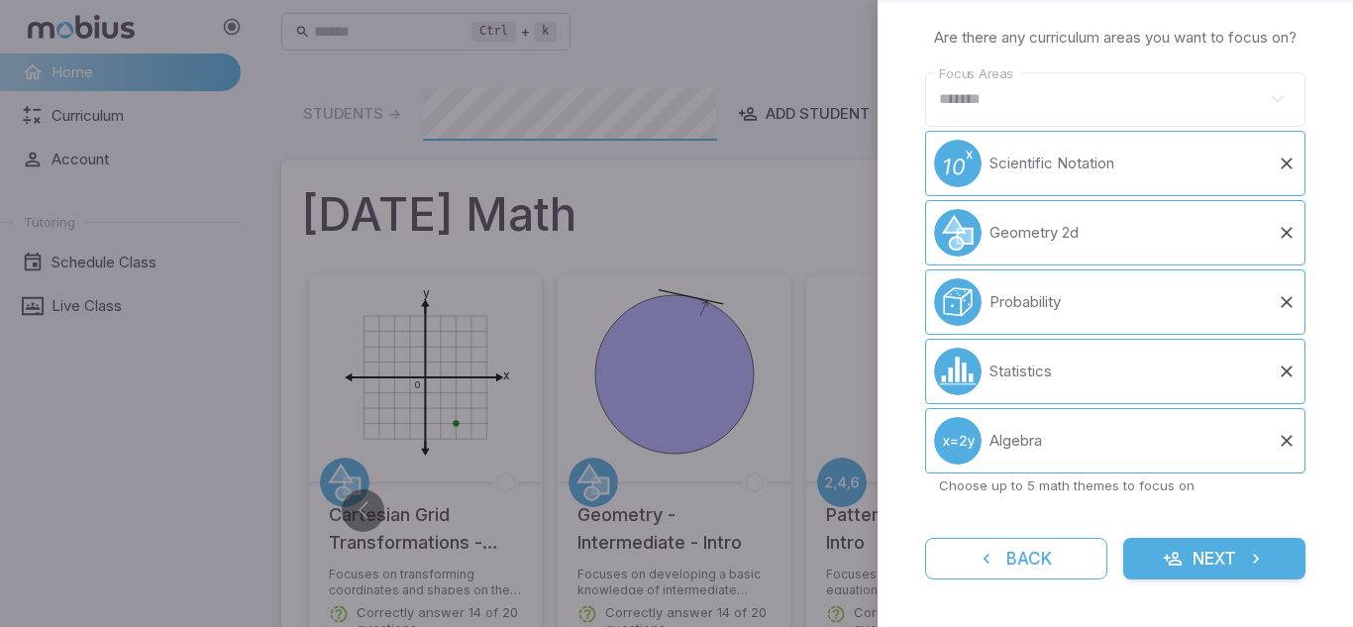
click at [1201, 561] on button "Next" at bounding box center [1214, 559] width 182 height 42
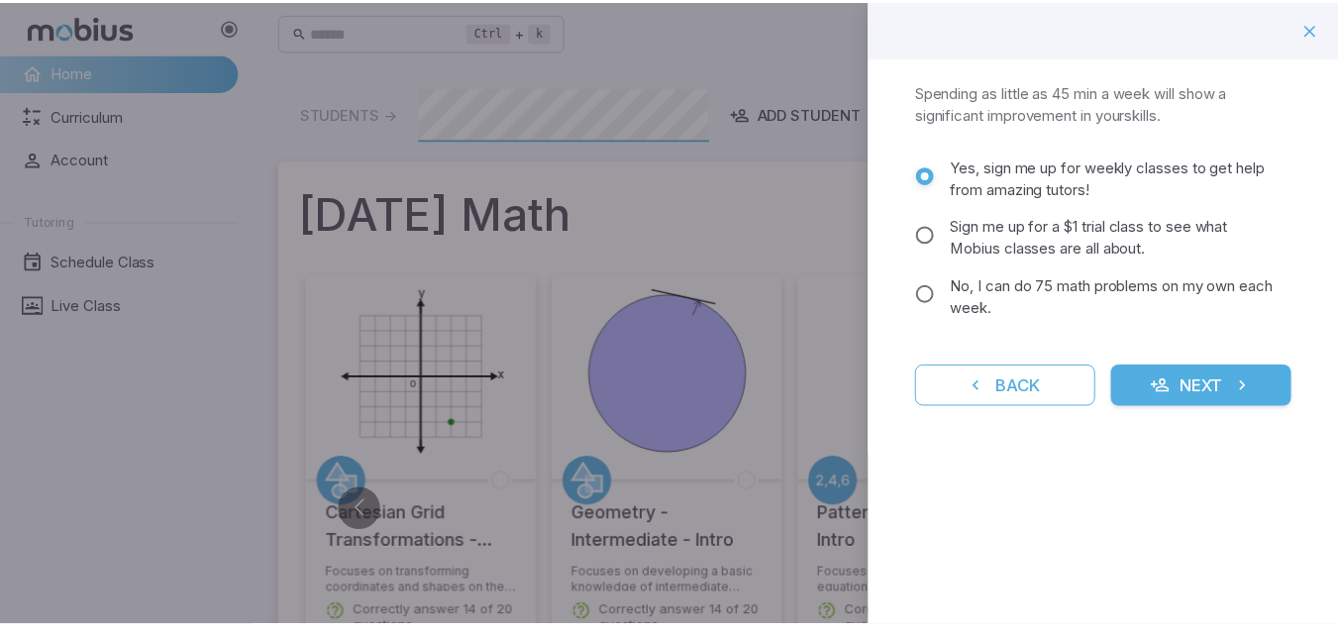
scroll to position [0, 0]
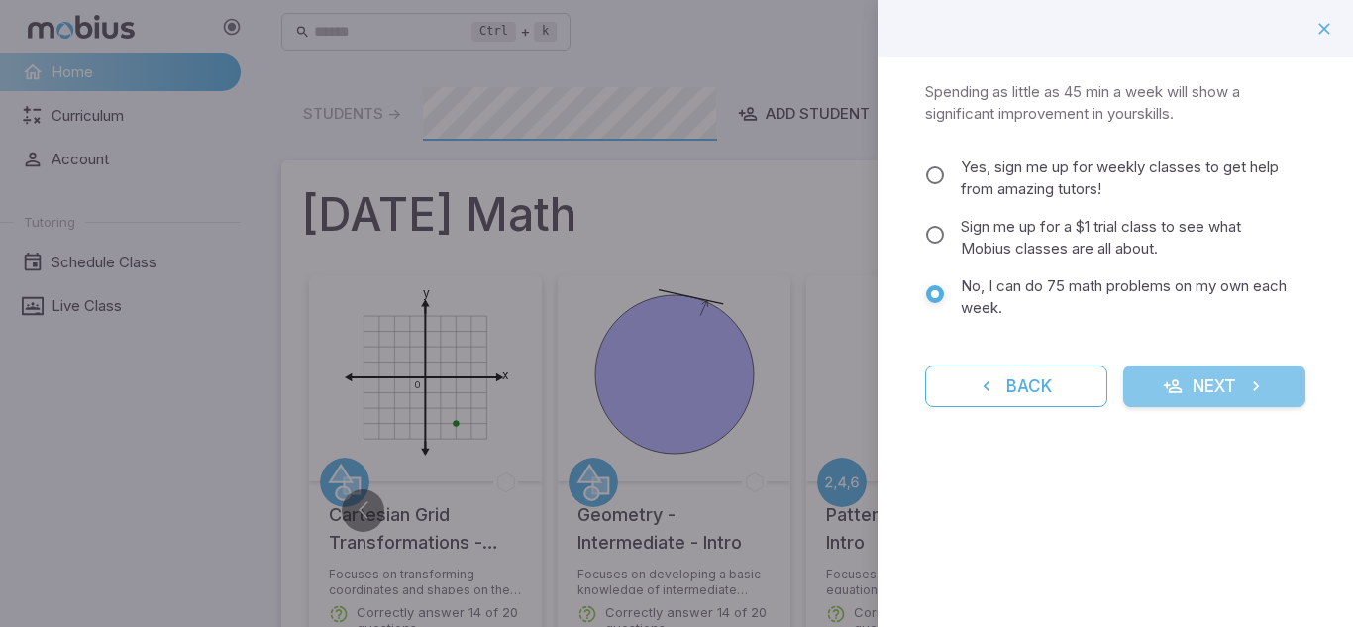
click at [1150, 378] on button "Next" at bounding box center [1214, 386] width 182 height 42
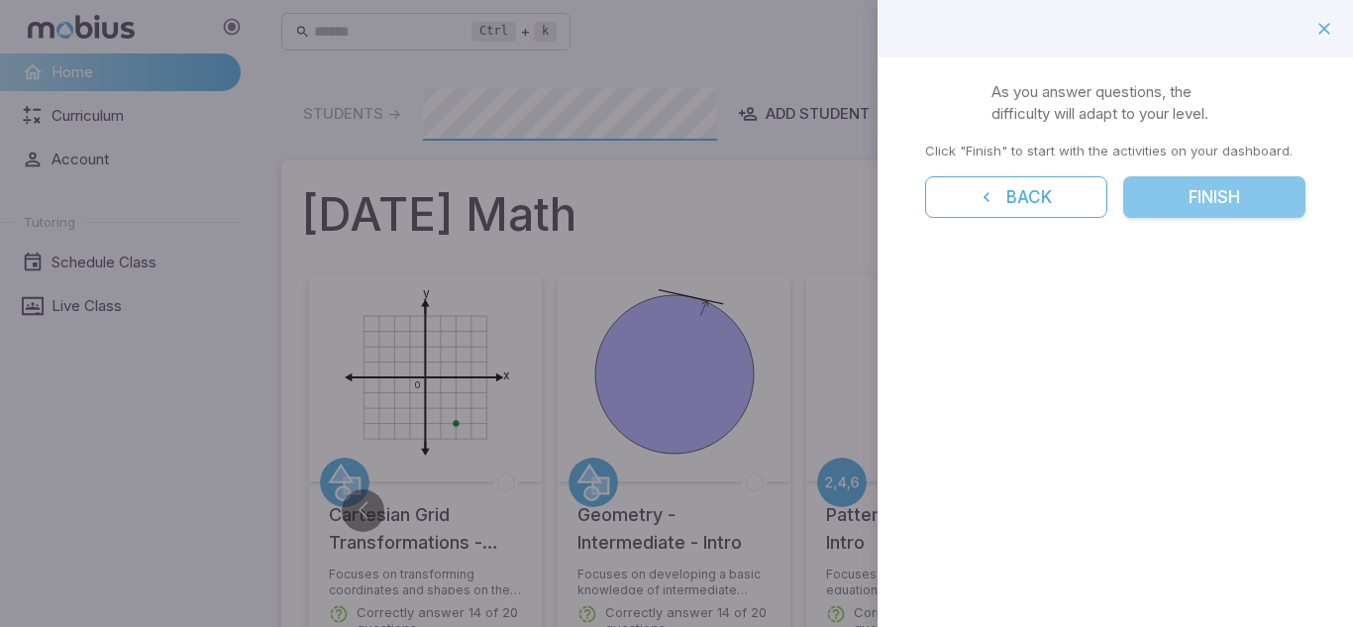
click at [1186, 199] on button "Finish" at bounding box center [1214, 197] width 182 height 42
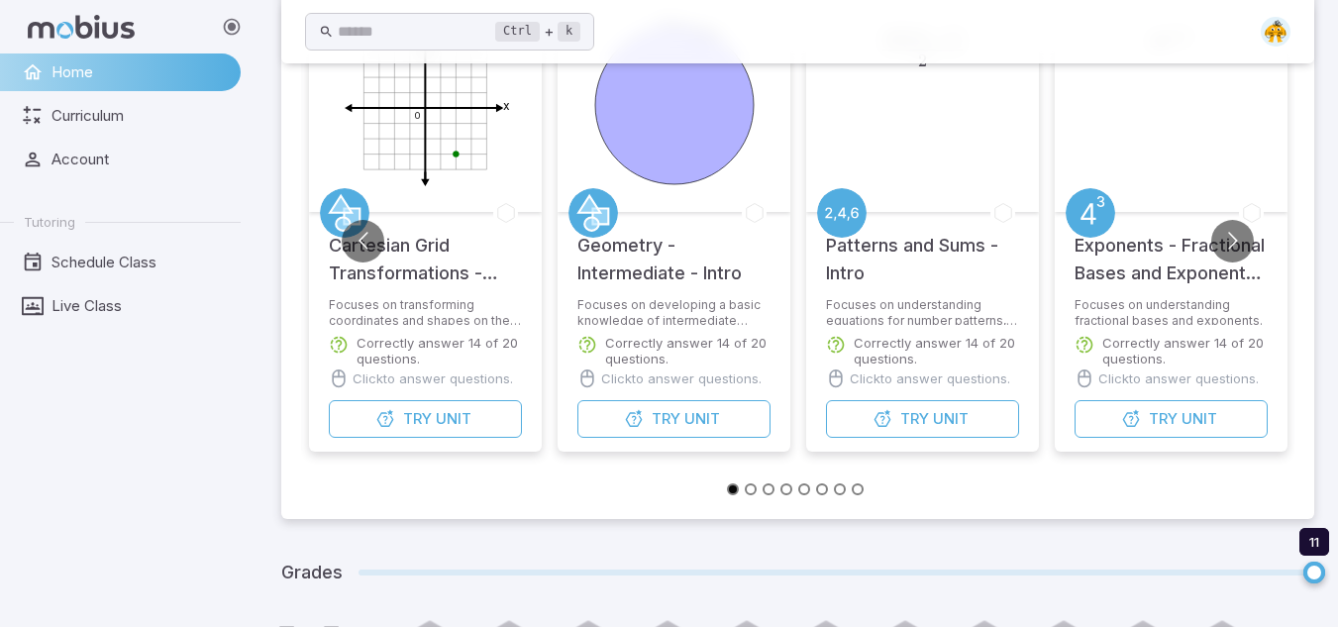
scroll to position [153, 0]
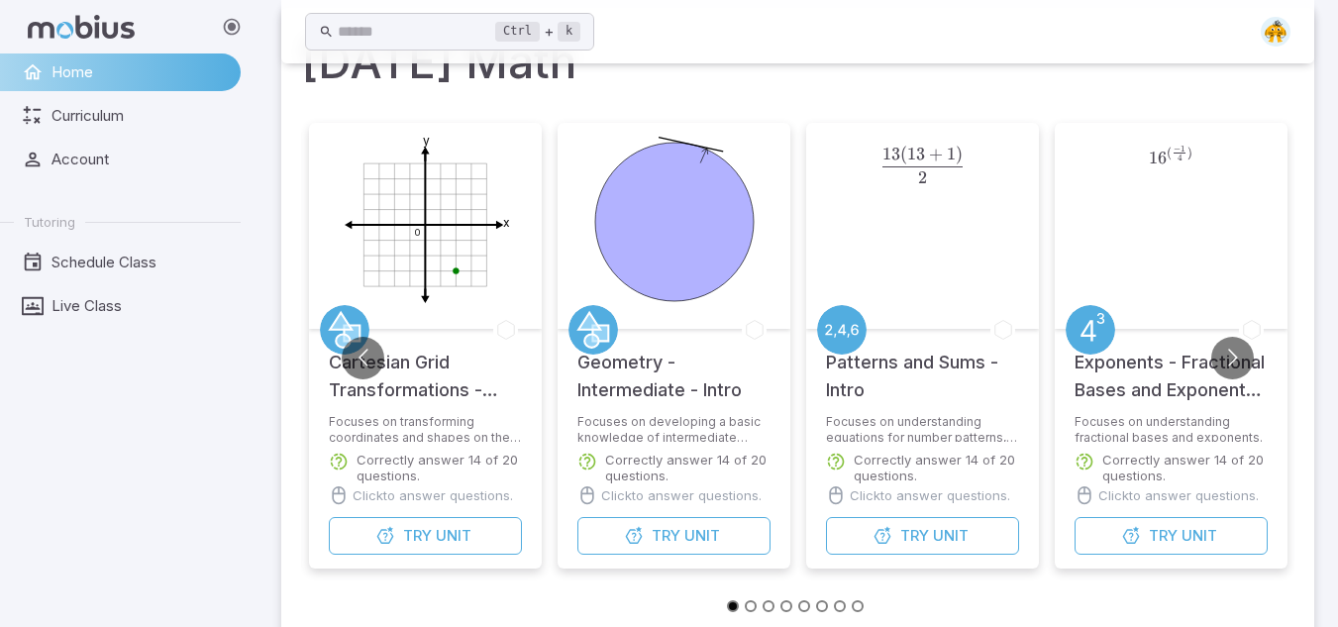
click at [1144, 567] on div "Try Unit" at bounding box center [1171, 545] width 233 height 57
click at [1144, 550] on button "Try Unit" at bounding box center [1170, 536] width 193 height 38
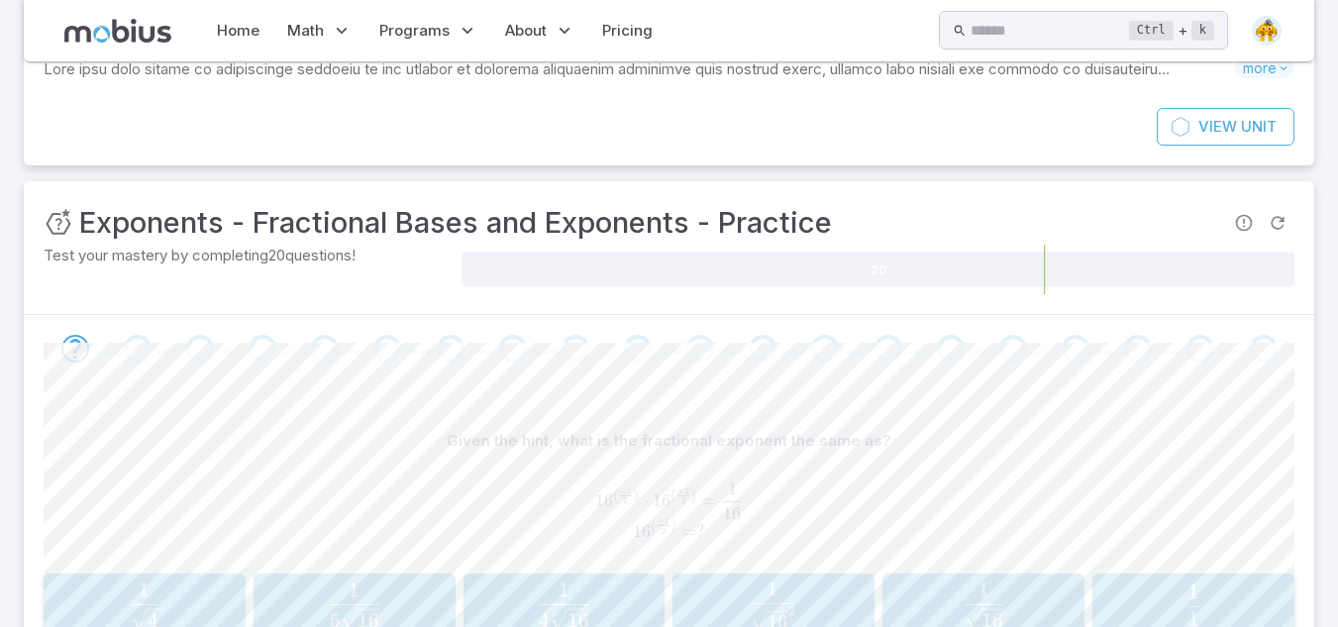
scroll to position [285, 0]
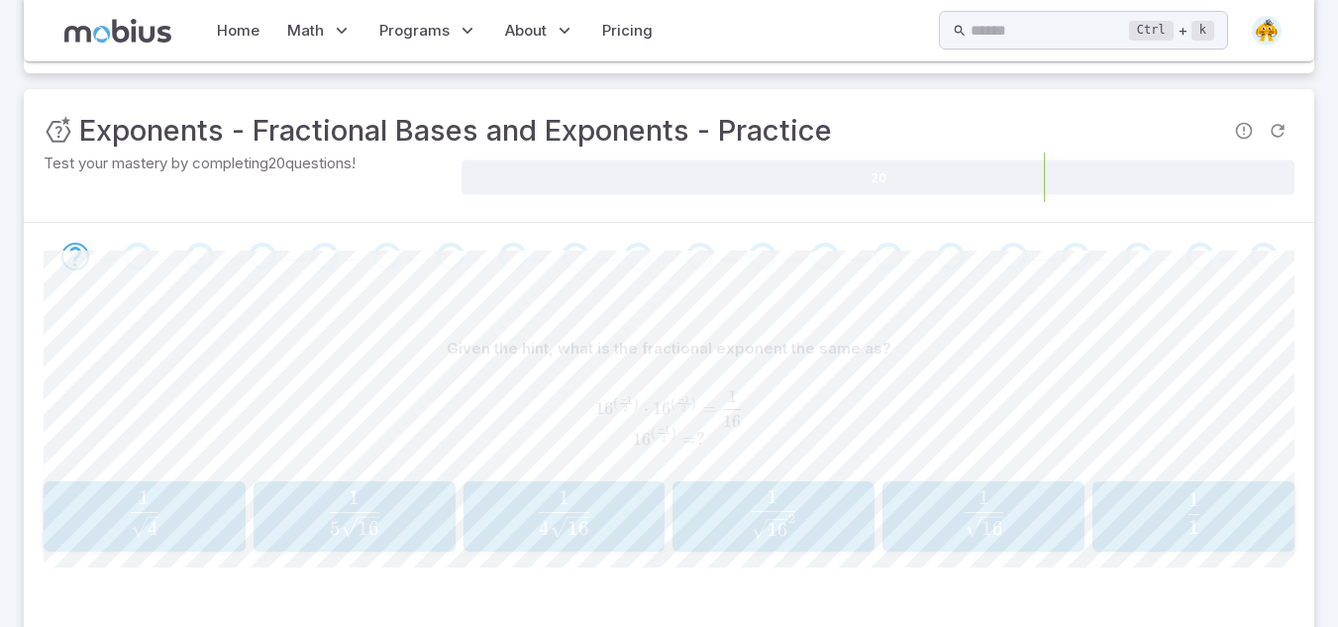
click at [579, 512] on span "button" at bounding box center [564, 512] width 50 height 1
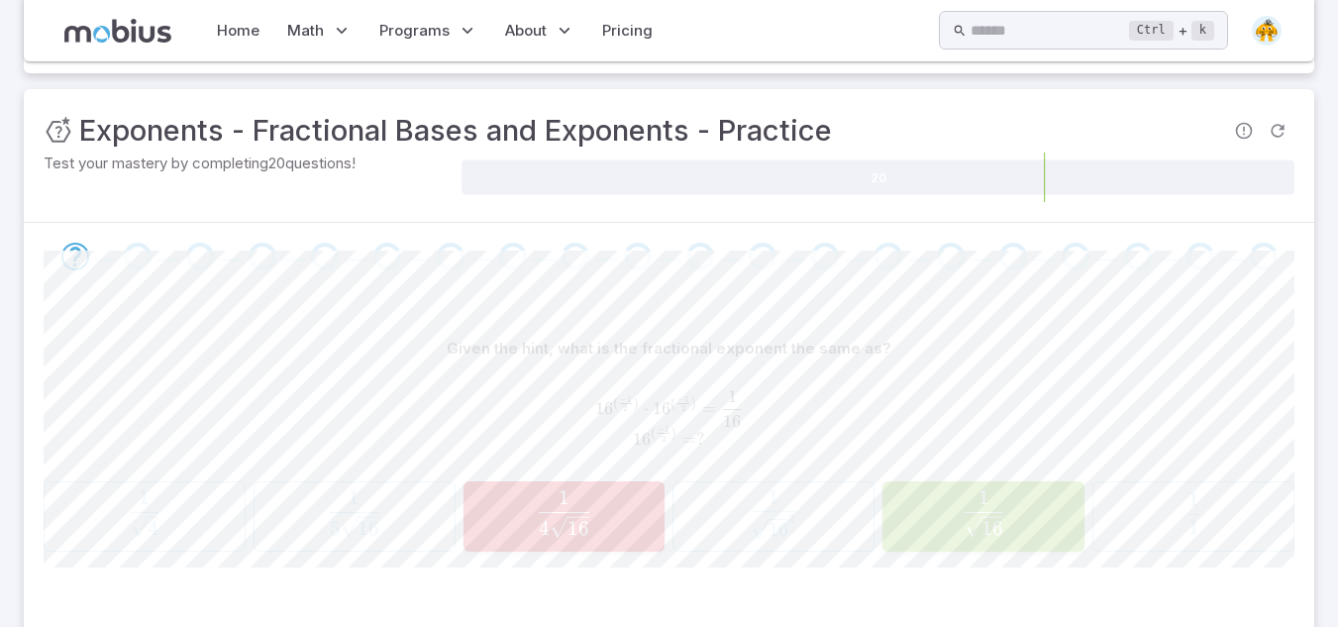
click at [911, 544] on button "1 16 \frac{1}{\sqrt{16}} 16 ​ 1 ​" at bounding box center [983, 516] width 202 height 70
click at [909, 546] on button "1 16 \frac{1}{\sqrt{16}} 16 ​ 1 ​" at bounding box center [983, 516] width 202 height 70
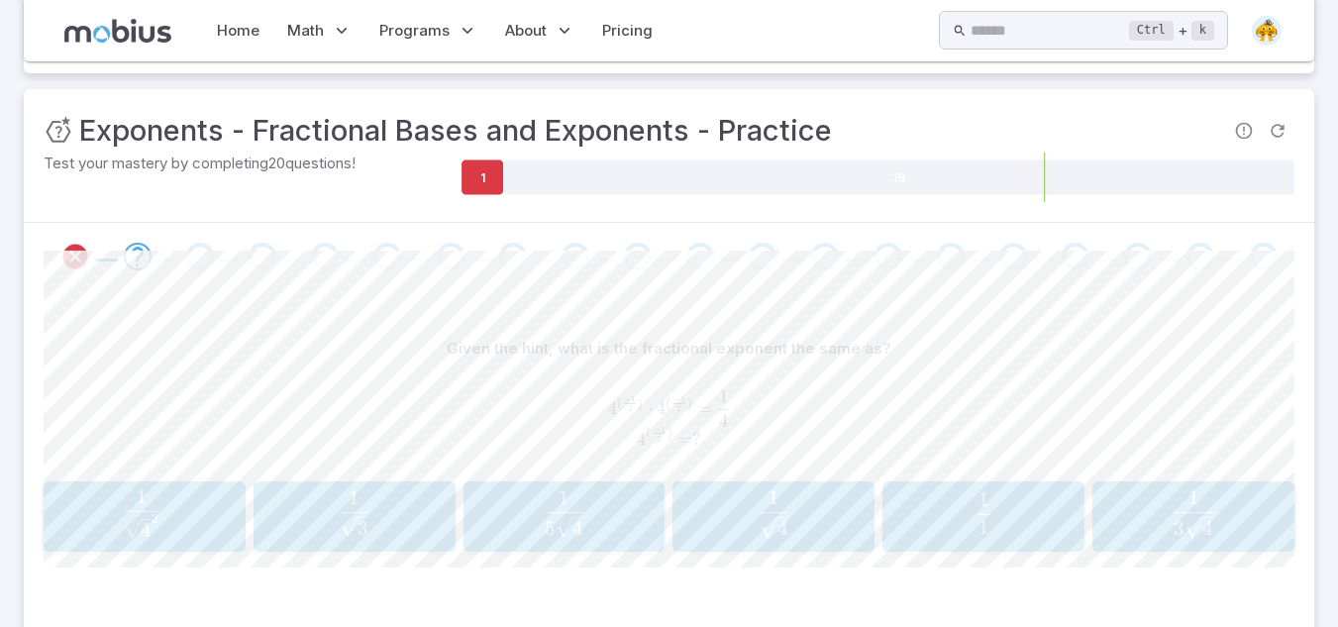
click at [854, 467] on div "Given the hint, what is the fractional exponent the same as? 4 ( − 1 2 ) ⋅ 4 ( …" at bounding box center [669, 401] width 1251 height 143
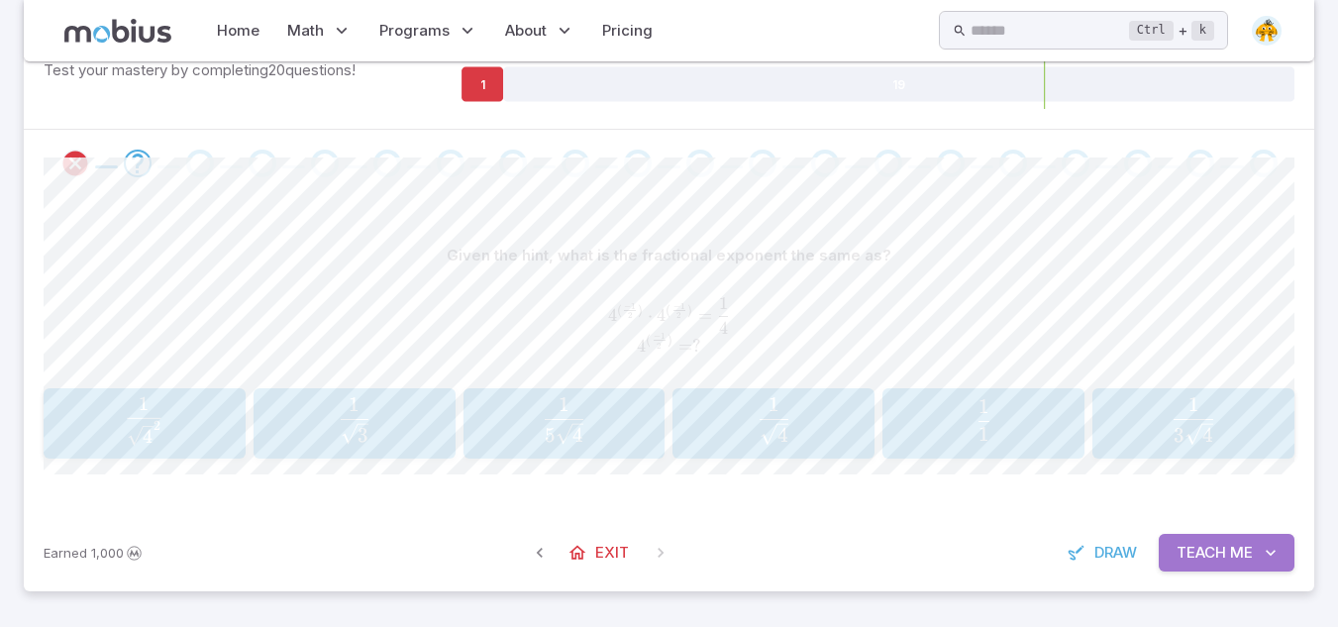
click at [1170, 557] on button "Teach Me" at bounding box center [1227, 553] width 136 height 38
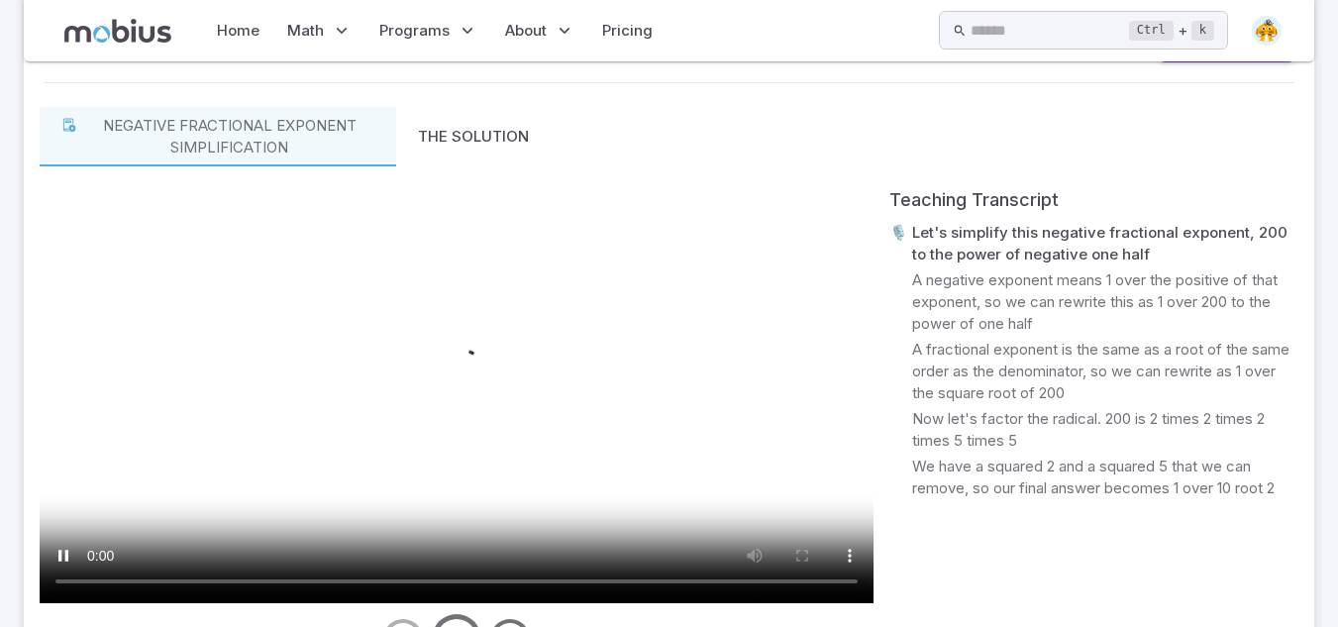
scroll to position [954, 0]
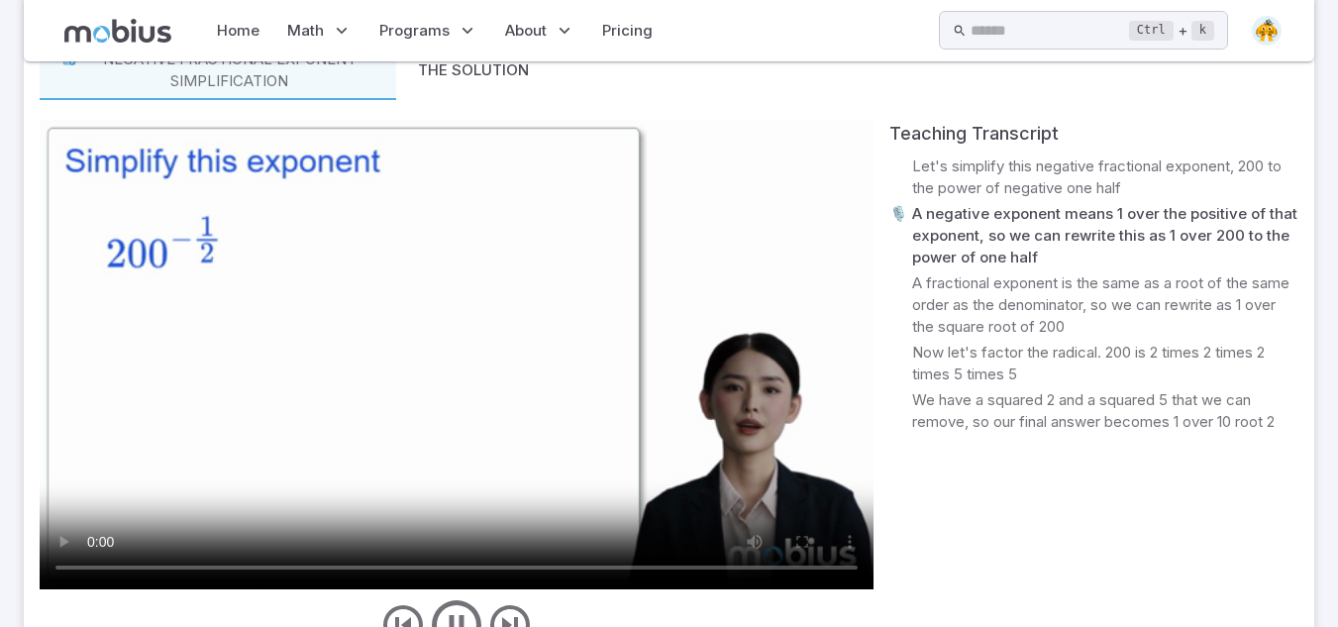
click at [267, 437] on video at bounding box center [457, 354] width 834 height 469
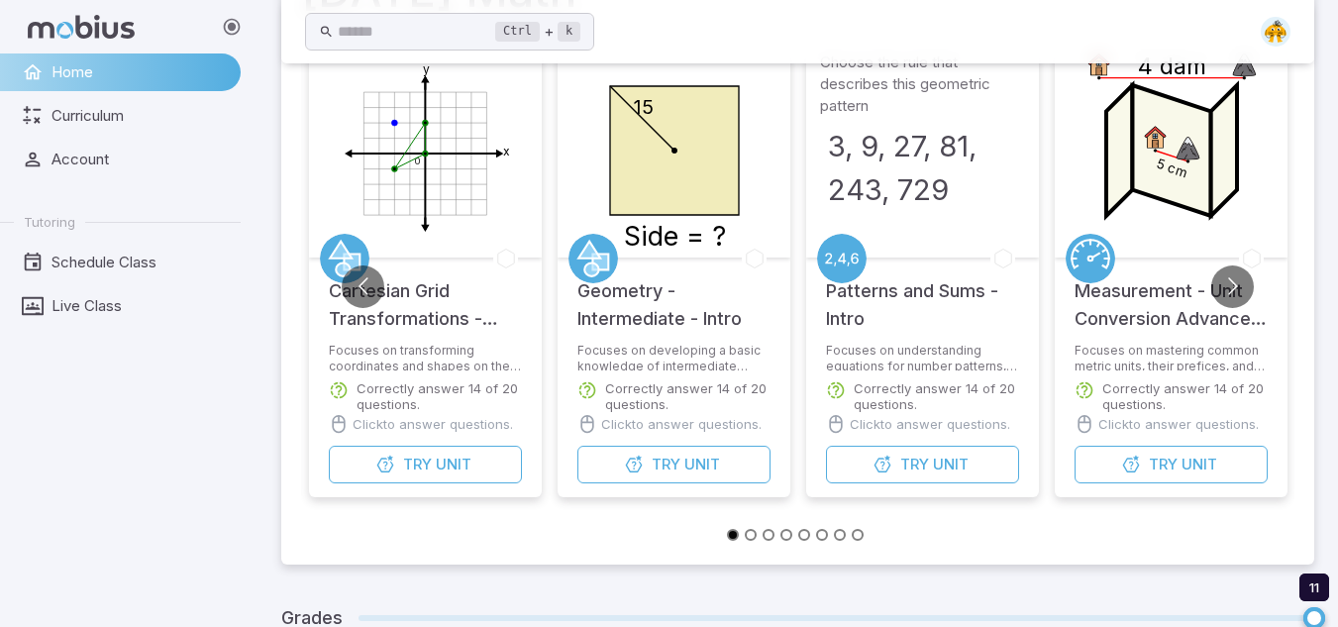
scroll to position [229, 0]
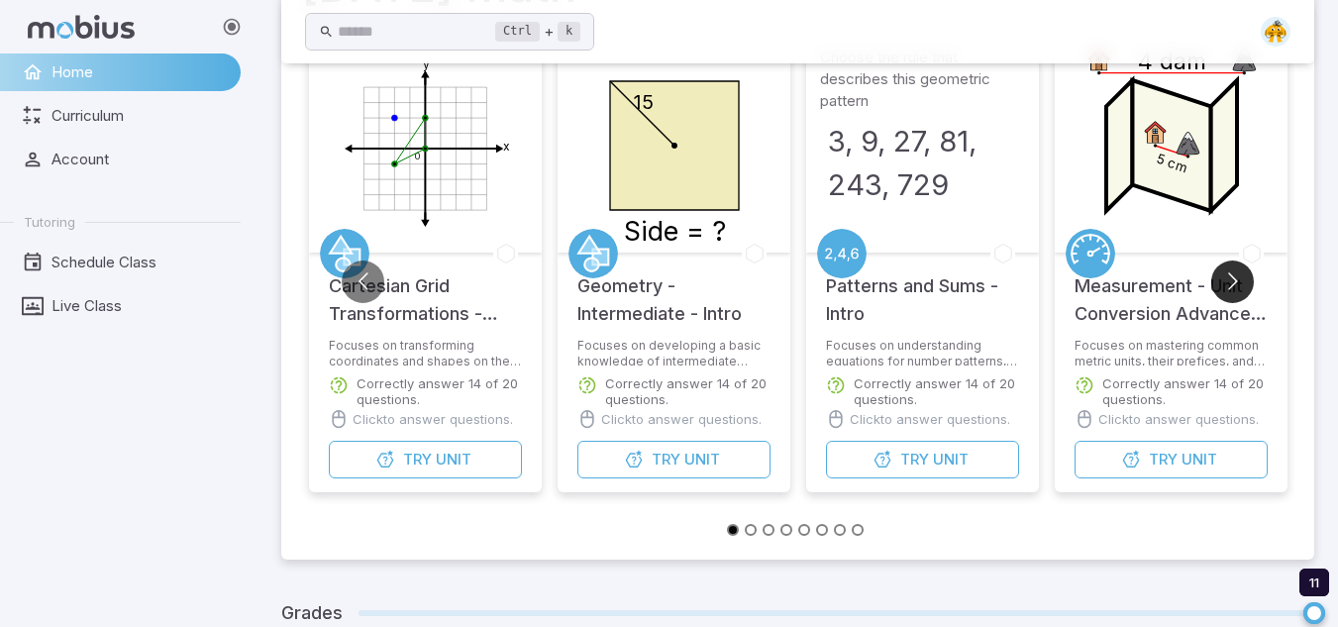
click at [1217, 278] on button "Go to next slide" at bounding box center [1232, 281] width 43 height 43
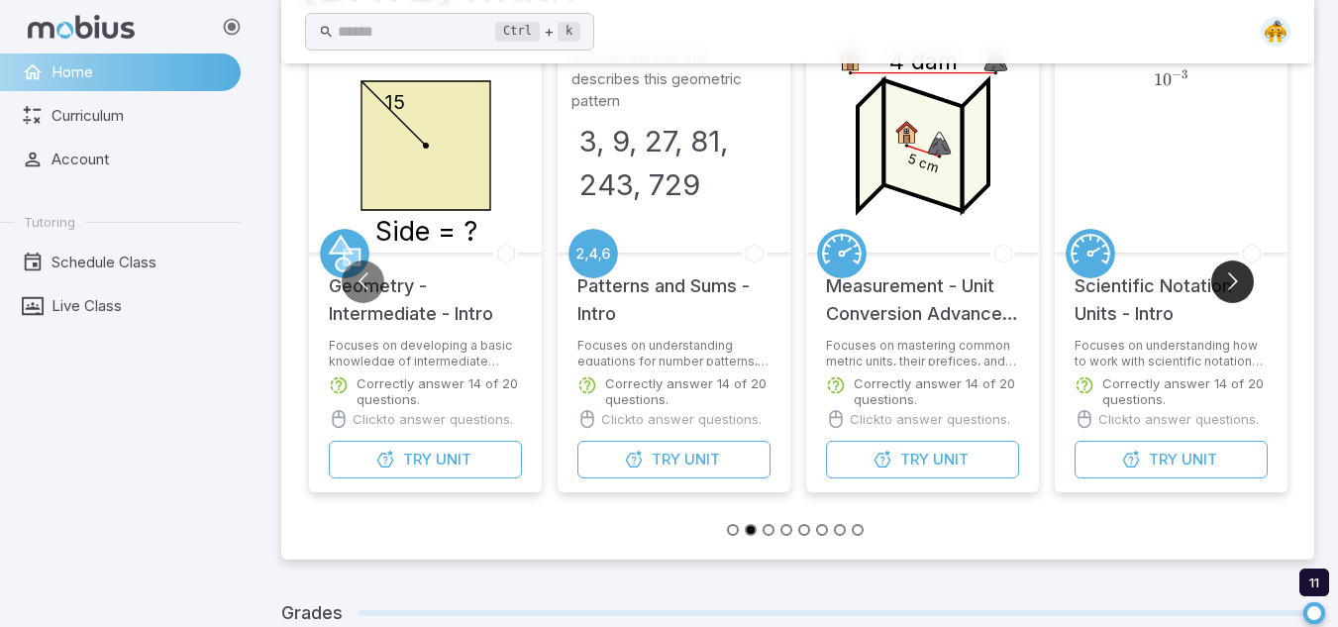
click at [1237, 278] on button "Go to next slide" at bounding box center [1232, 281] width 43 height 43
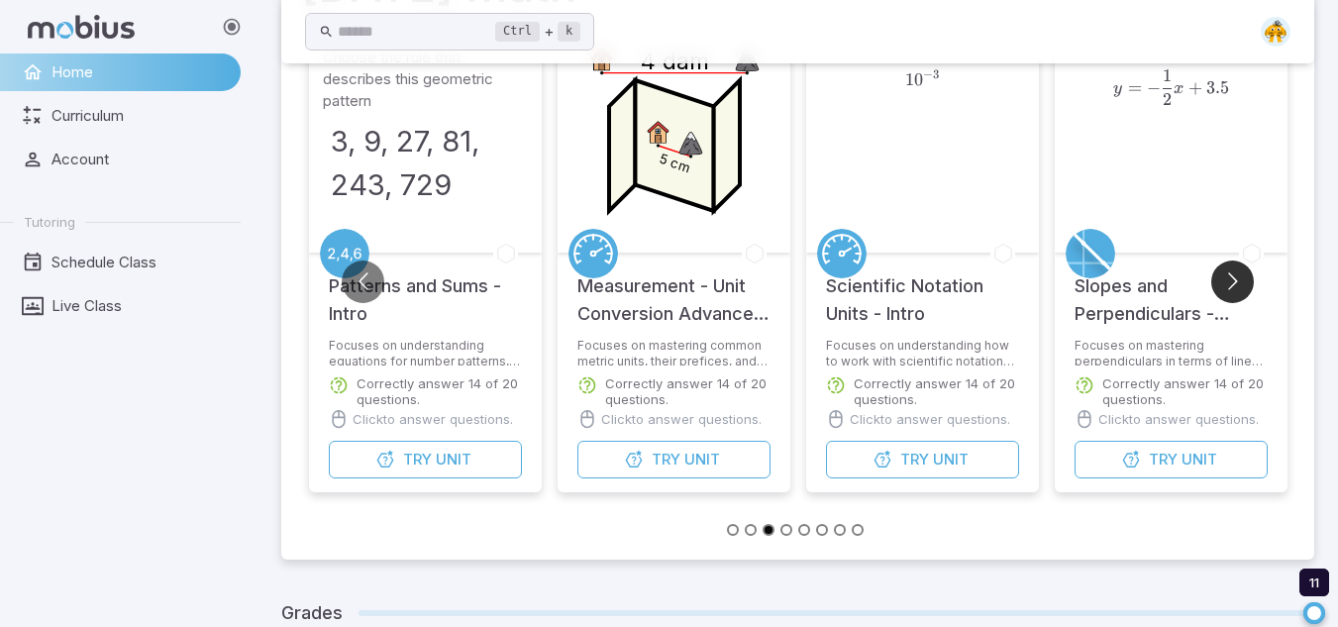
click at [1237, 278] on button "Go to next slide" at bounding box center [1232, 281] width 43 height 43
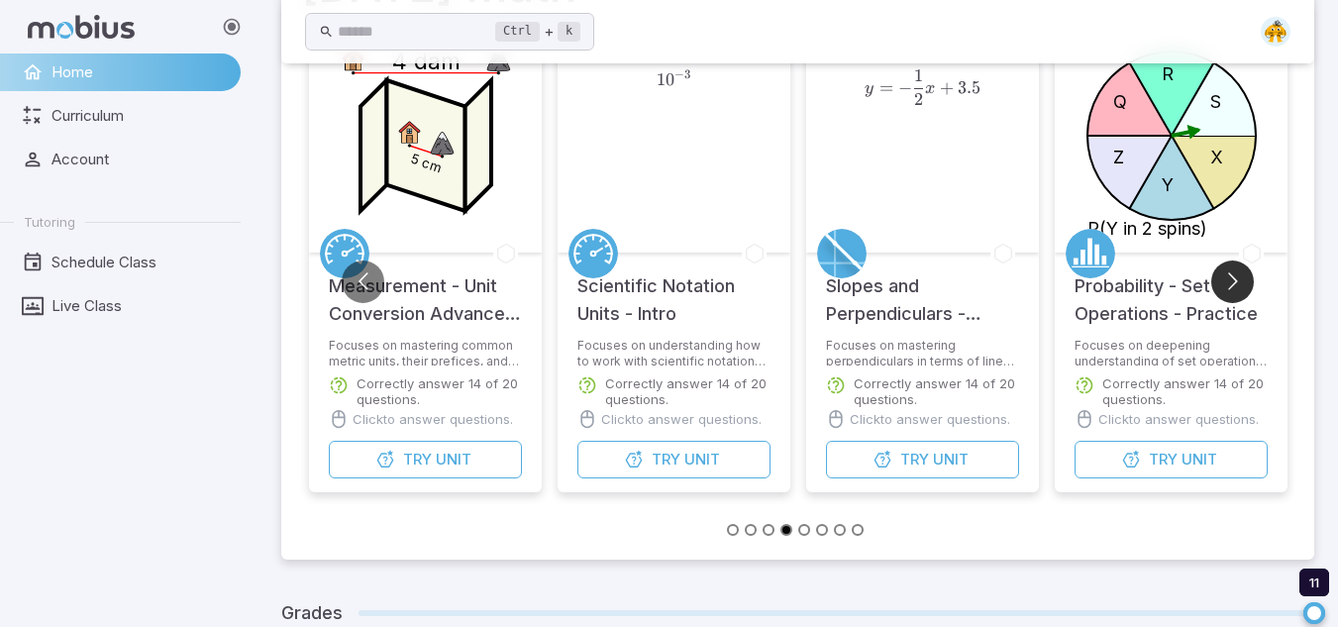
click at [1237, 278] on button "Go to next slide" at bounding box center [1232, 281] width 43 height 43
click at [1238, 280] on button "Go to next slide" at bounding box center [1232, 281] width 43 height 43
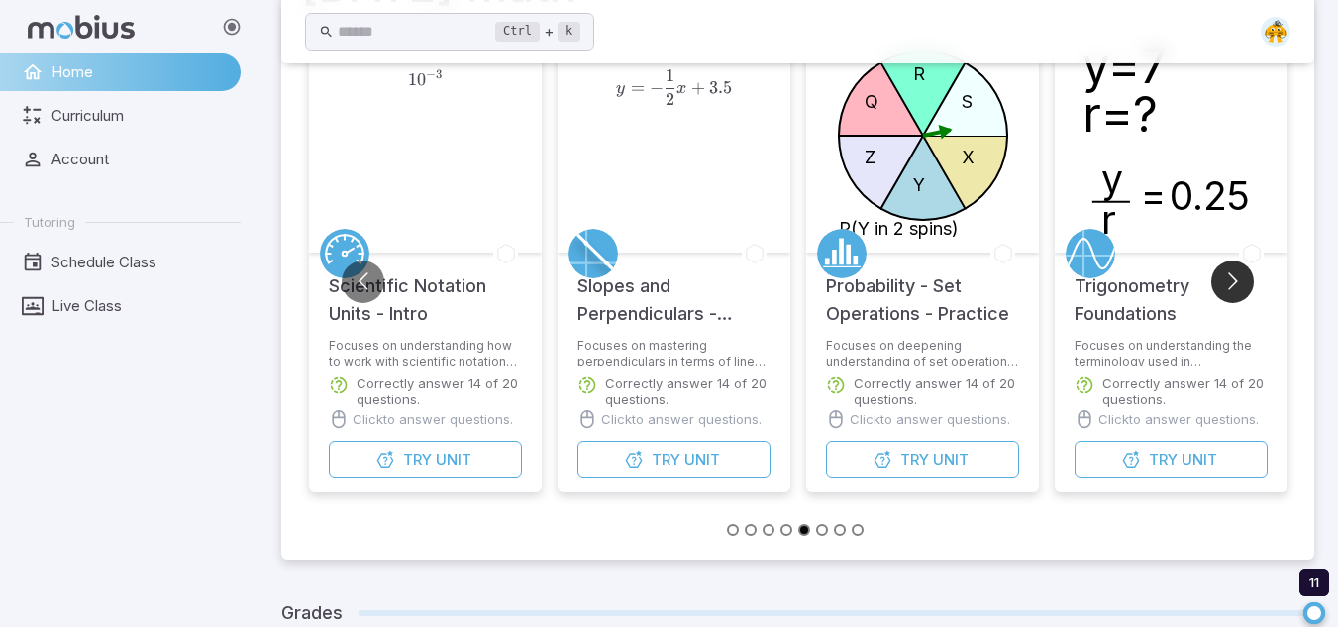
click at [1238, 280] on button "Go to next slide" at bounding box center [1232, 281] width 43 height 43
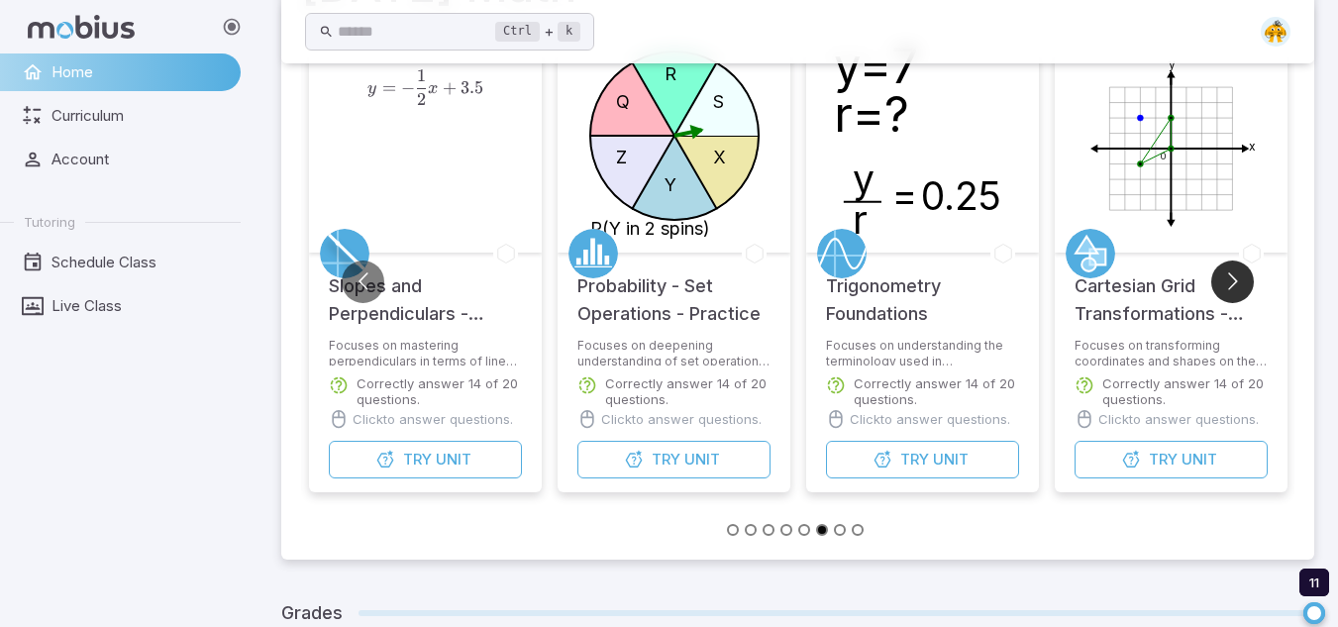
click at [1238, 280] on button "Go to next slide" at bounding box center [1232, 281] width 43 height 43
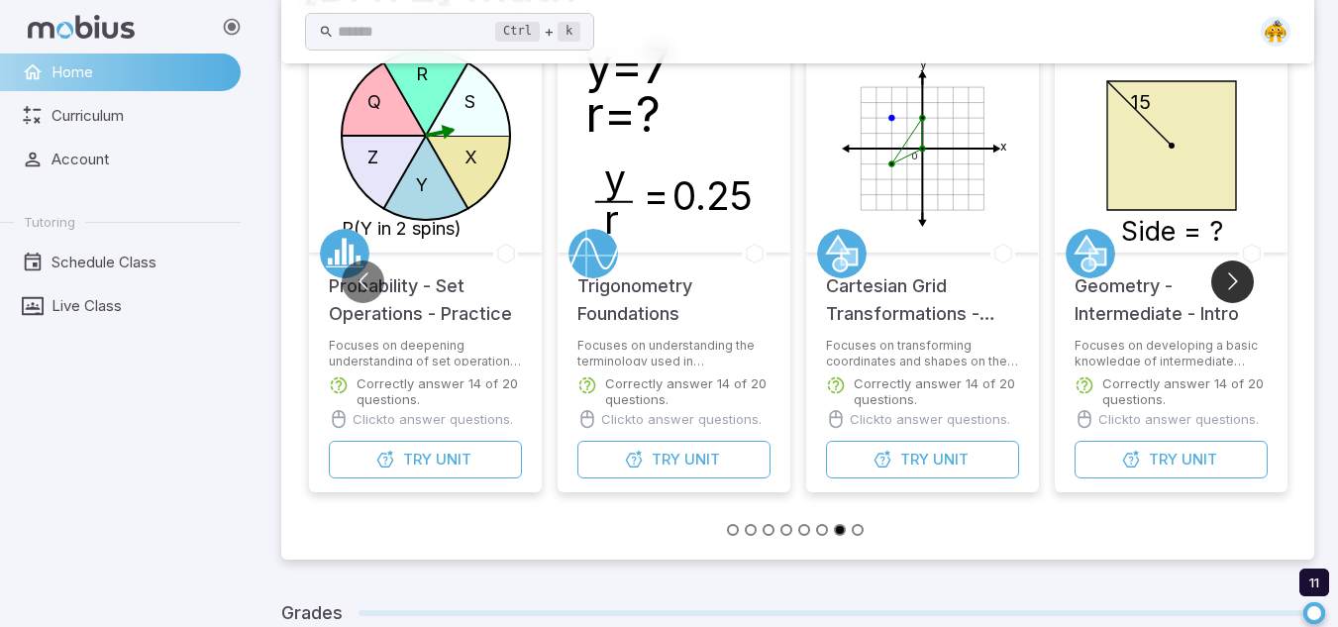
click at [1238, 280] on button "Go to next slide" at bounding box center [1232, 281] width 43 height 43
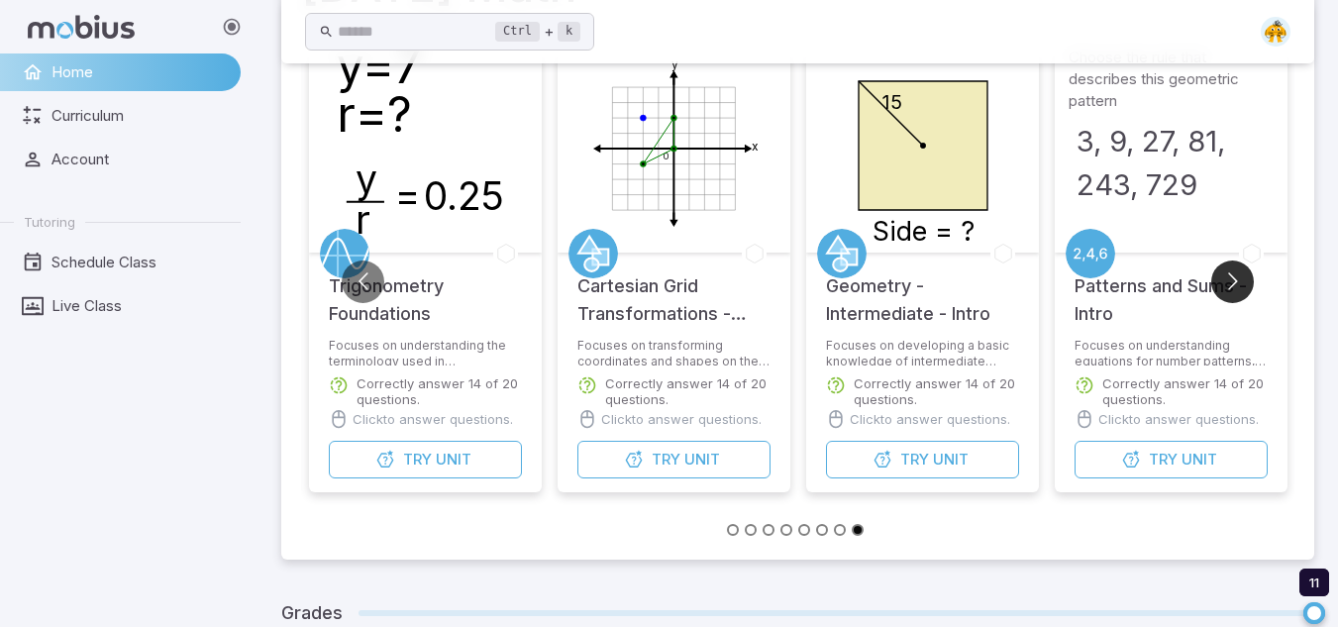
click at [1238, 280] on button "Go to next slide" at bounding box center [1232, 281] width 43 height 43
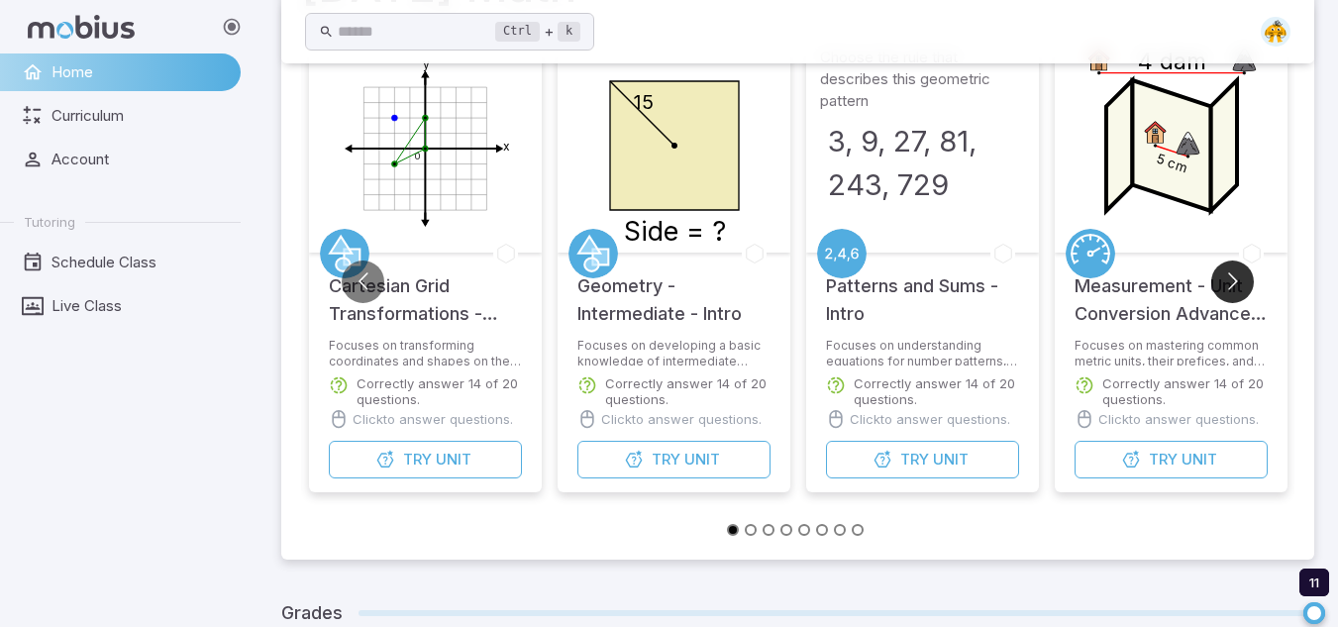
click at [1238, 280] on button "Go to next slide" at bounding box center [1232, 281] width 43 height 43
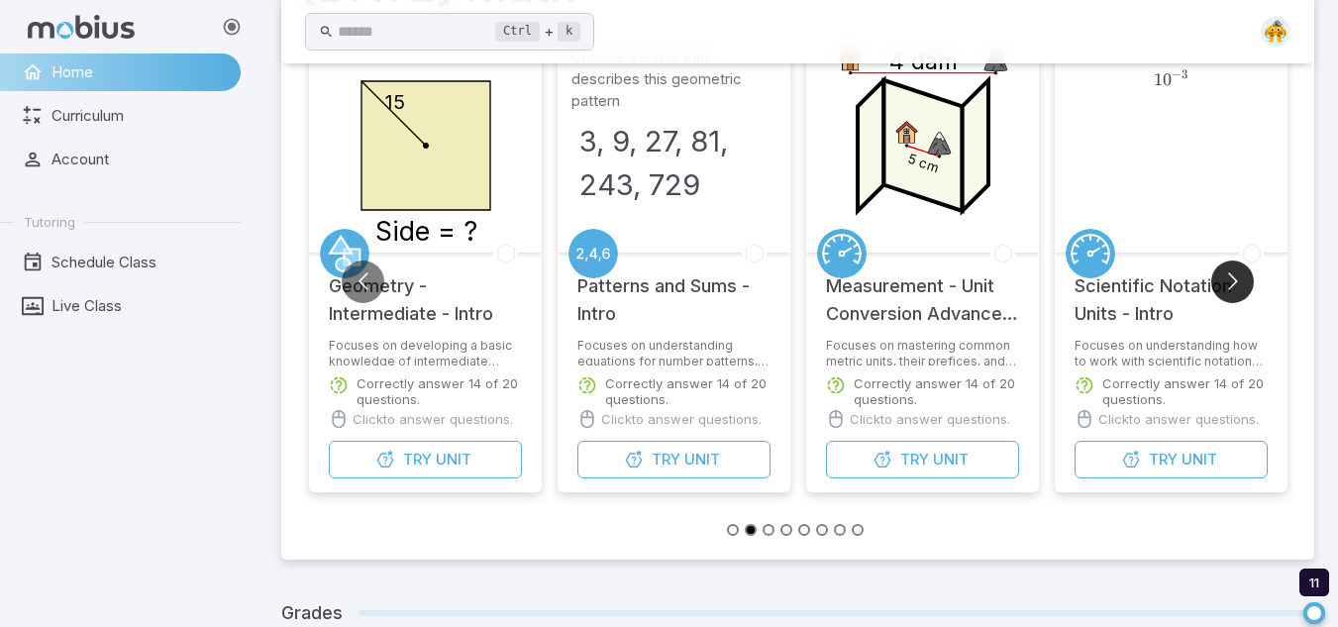
click at [1238, 280] on button "Go to next slide" at bounding box center [1232, 281] width 43 height 43
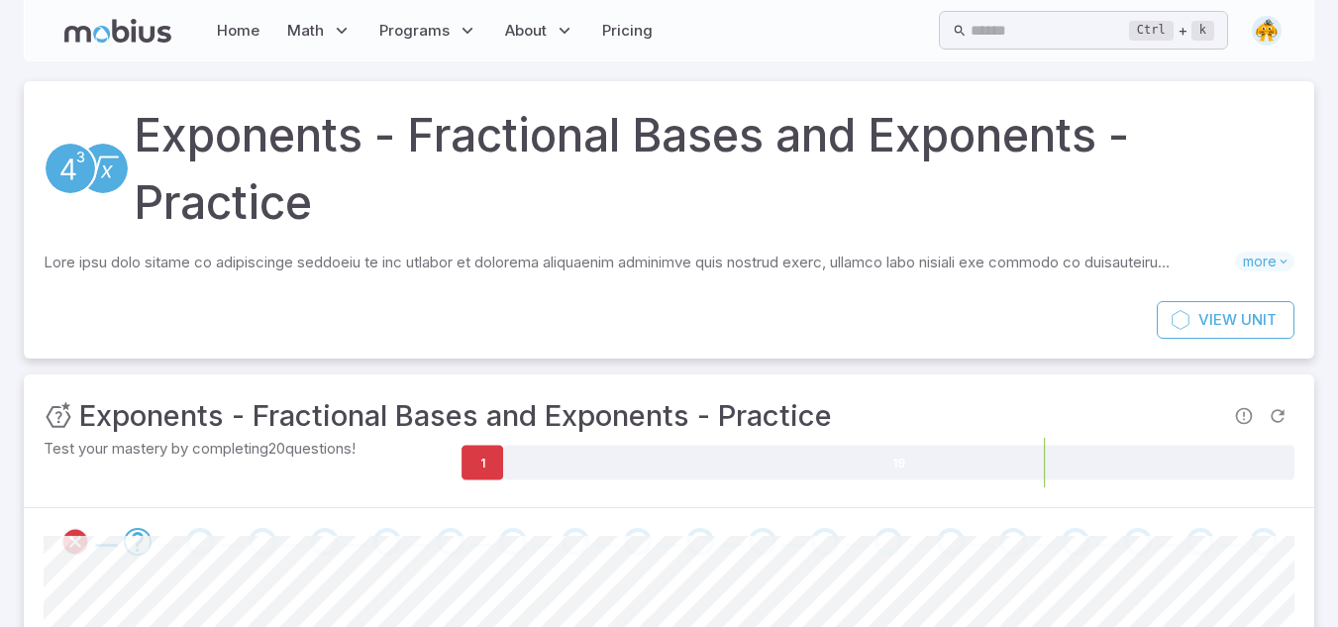
scroll to position [378, 0]
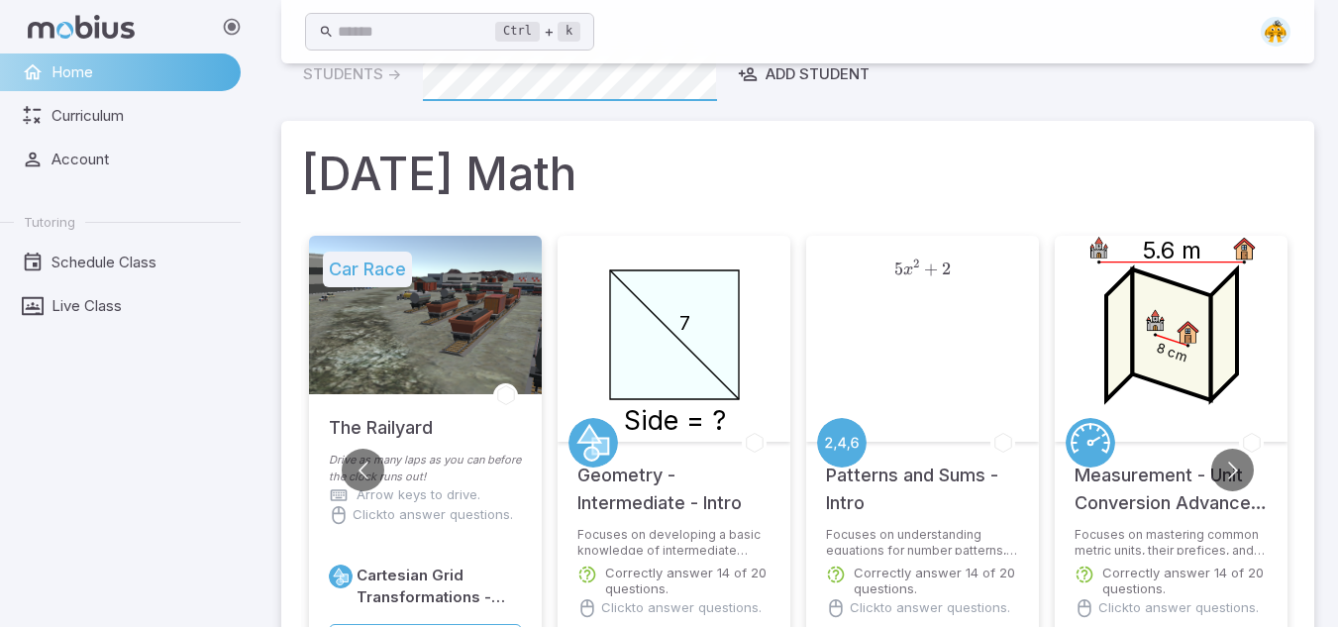
scroll to position [41, 0]
click at [909, 395] on div "5 x 2 + 2 5x^2 + 2 5 x 2 + 2" at bounding box center [923, 338] width 206 height 206
click at [843, 431] on circle at bounding box center [842, 442] width 50 height 50
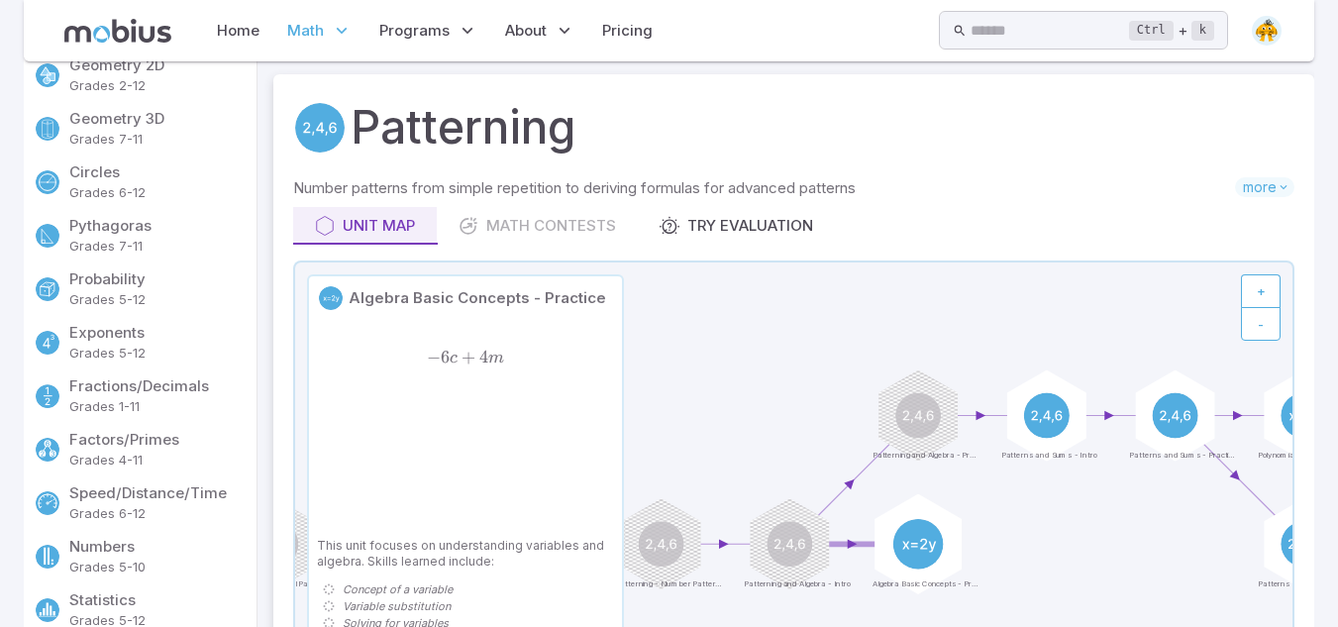
click at [918, 538] on circle at bounding box center [918, 544] width 51 height 51
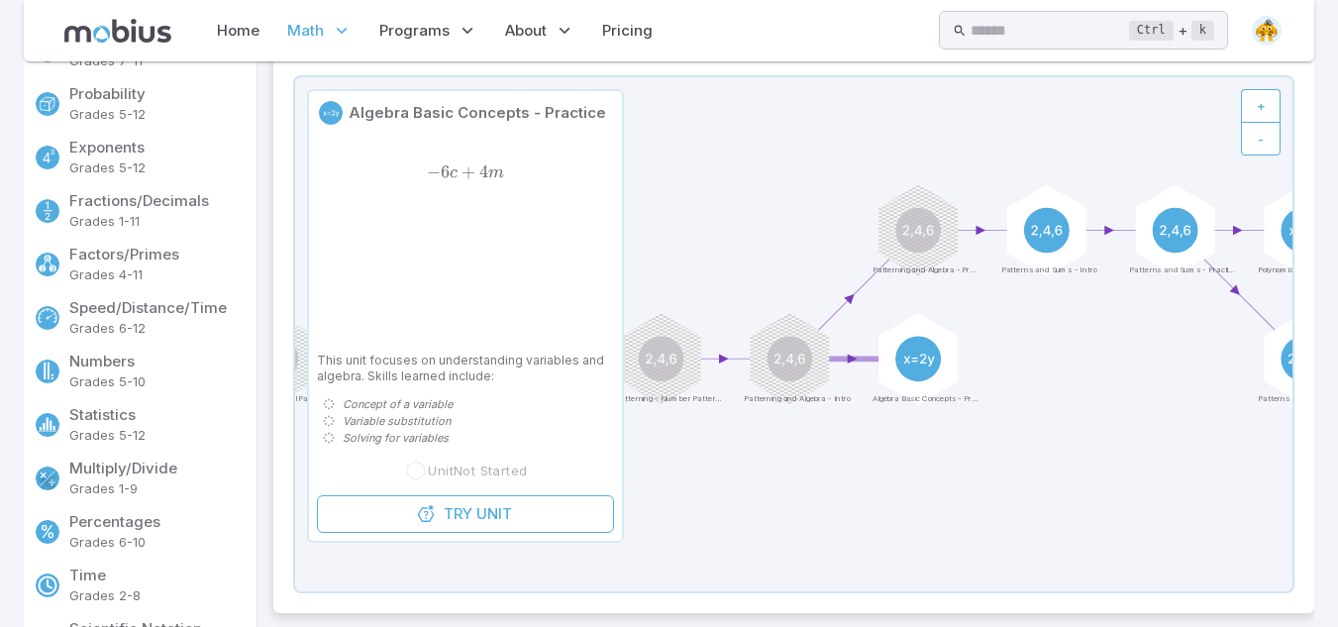
scroll to position [239, 0]
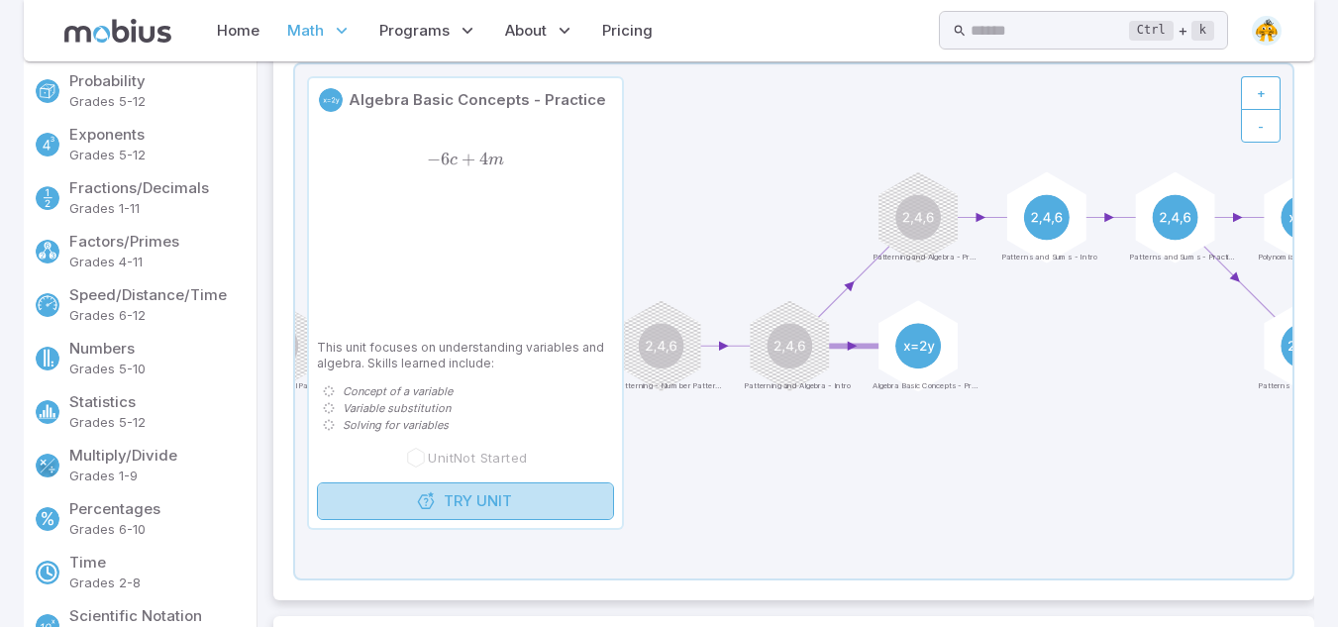
click at [507, 488] on link "Try Unit" at bounding box center [465, 501] width 297 height 38
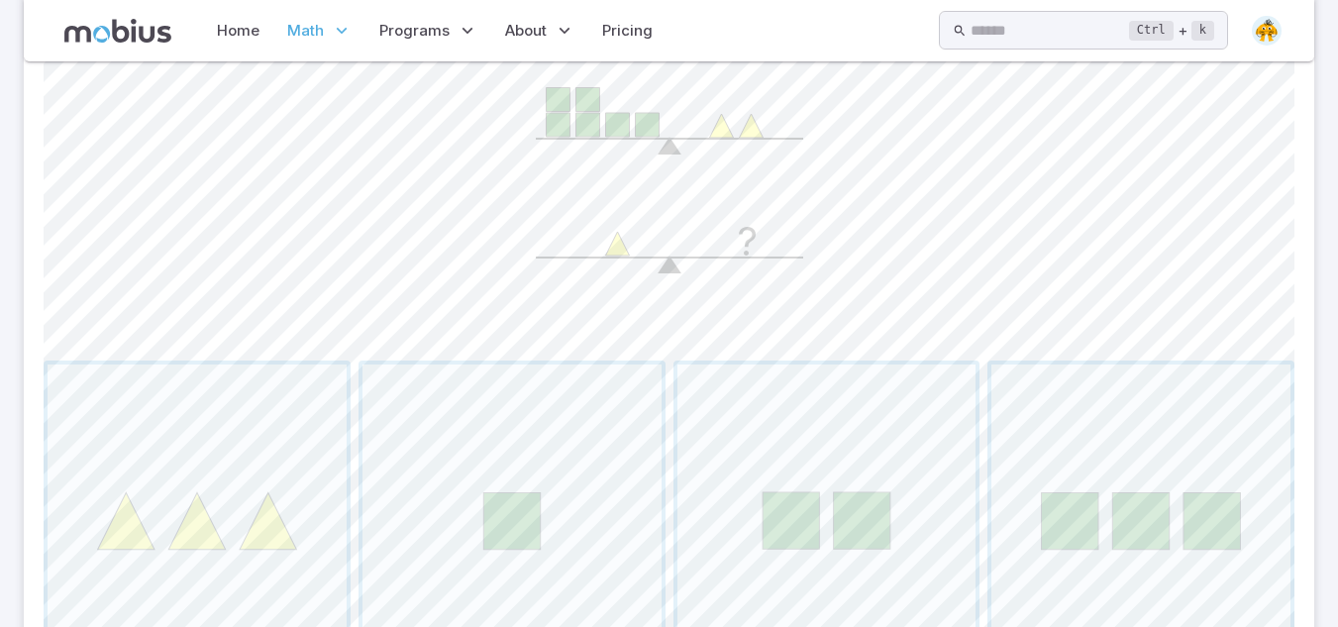
scroll to position [571, 0]
click at [1131, 492] on span "button" at bounding box center [1140, 511] width 299 height 299
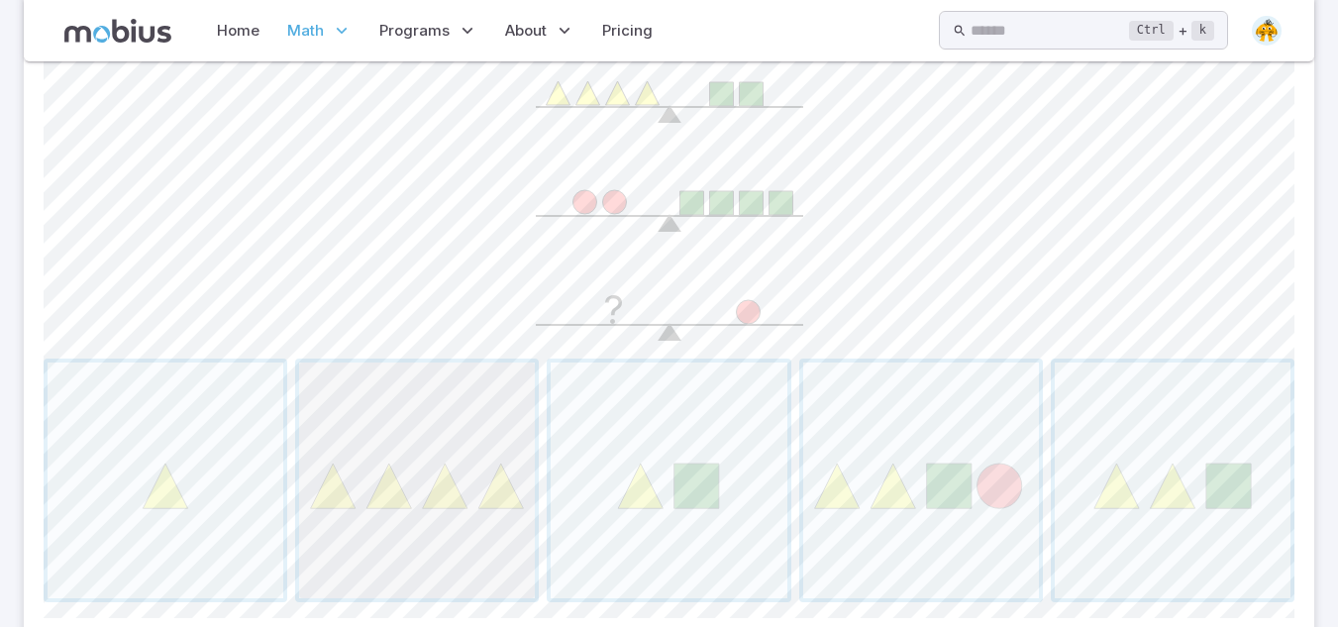
click at [338, 515] on span "button" at bounding box center [417, 480] width 236 height 236
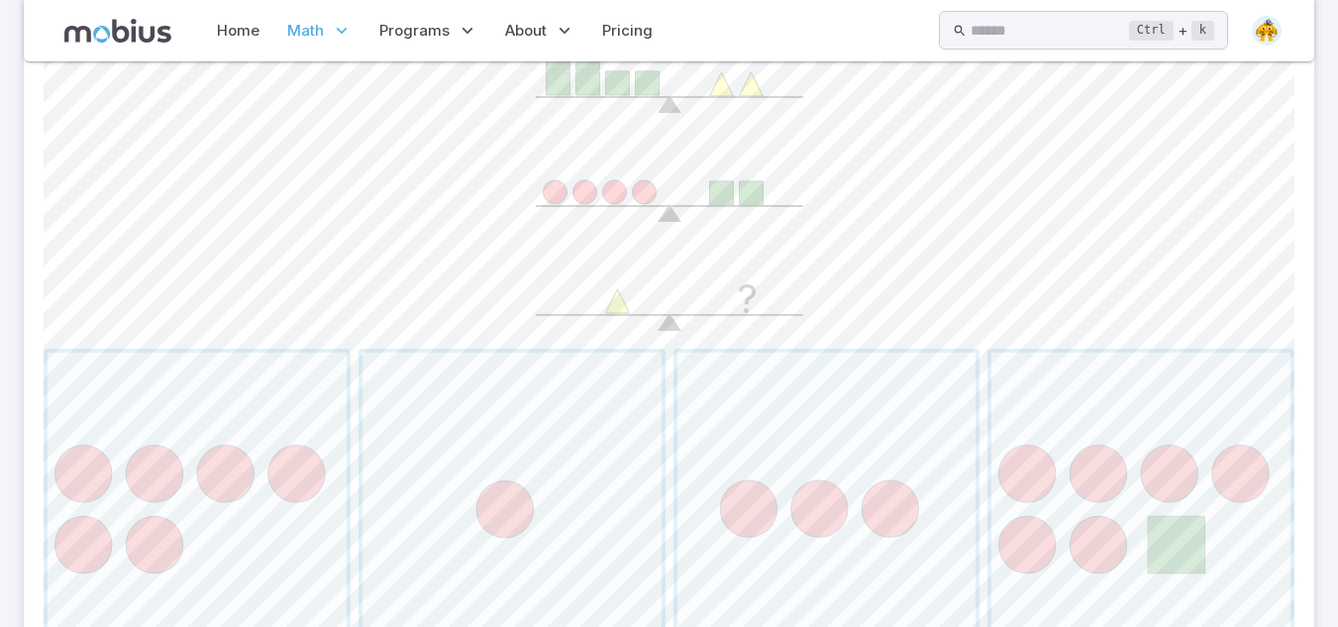
scroll to position [582, 0]
click at [189, 510] on span "button" at bounding box center [197, 501] width 299 height 299
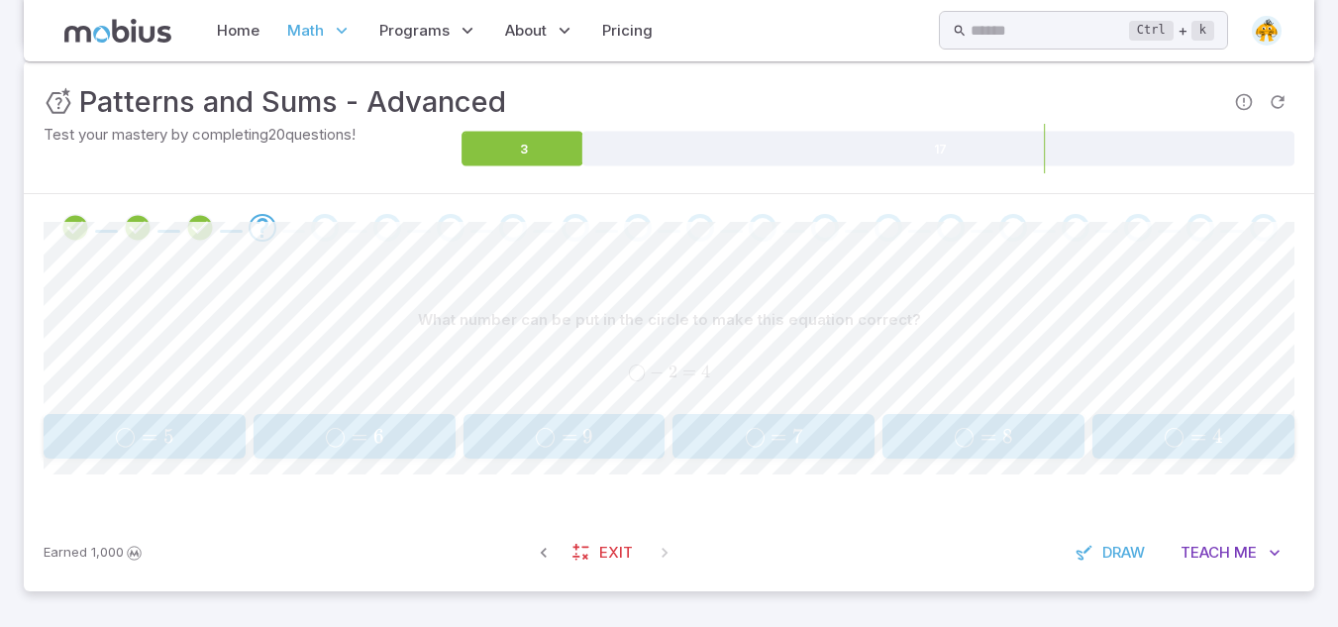
scroll to position [280, 0]
click at [381, 440] on span "6" at bounding box center [378, 436] width 11 height 25
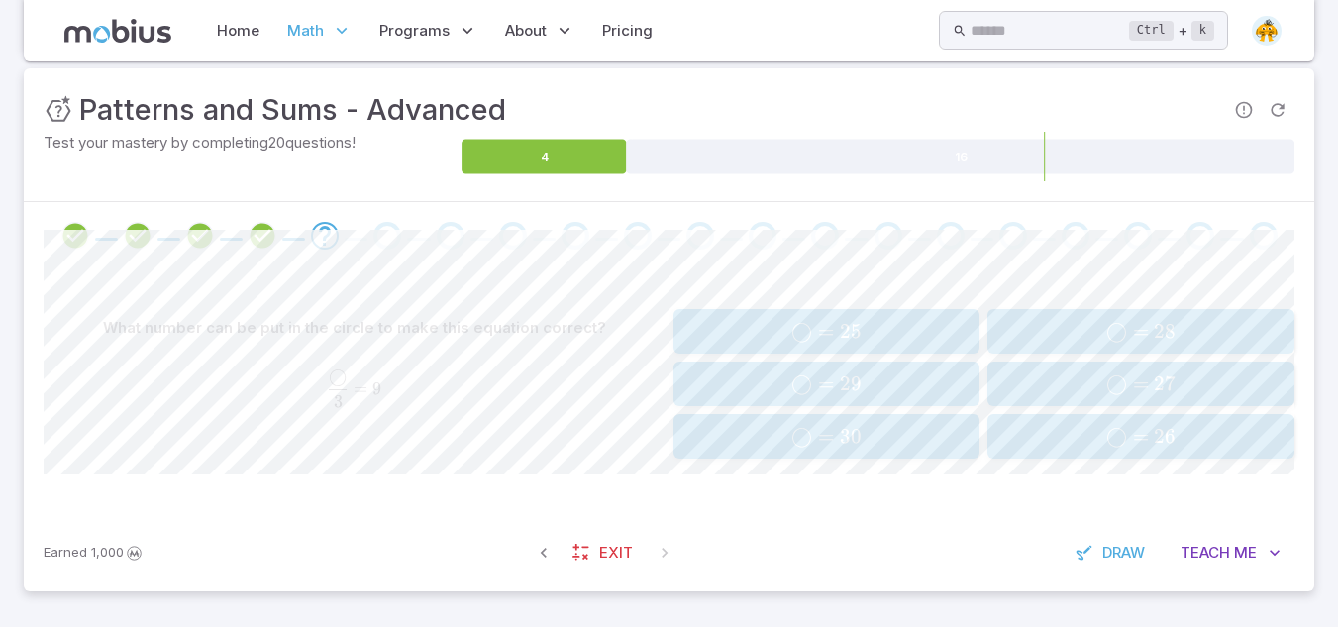
scroll to position [272, 0]
click at [1111, 382] on span "◯" at bounding box center [1116, 383] width 21 height 25
click at [394, 391] on div "◯ + 7 = 23 − 7 \bigcirc + 7 = 23 - 7 ◯ + 7 = 23 − 7" at bounding box center [355, 380] width 622 height 51
drag, startPoint x: 394, startPoint y: 384, endPoint x: 631, endPoint y: 401, distance: 237.3
click at [631, 401] on div "◯ + 7 = 23 − 7 \bigcirc + 7 = 23 - 7 ◯ + 7 = 23 − 7" at bounding box center [355, 380] width 622 height 51
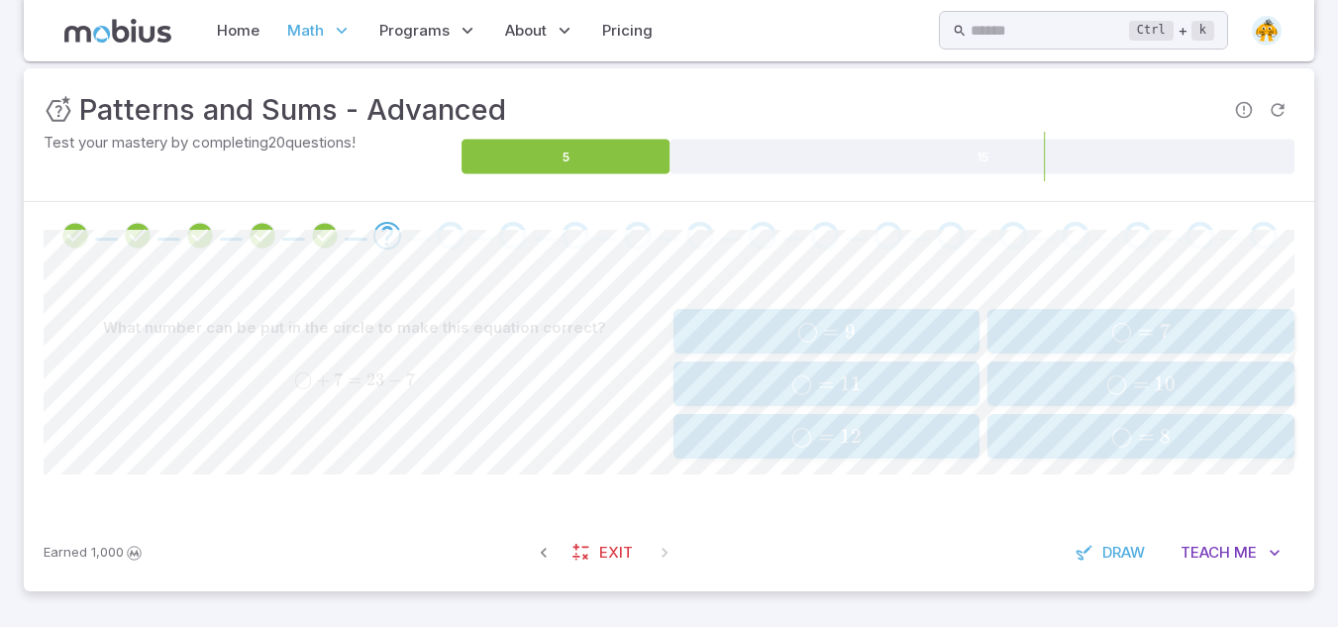
click at [630, 402] on div "◯ + 7 = 23 − 7 \bigcirc + 7 = 23 - 7 ◯ + 7 = 23 − 7" at bounding box center [355, 380] width 622 height 51
click at [944, 385] on span "◯ = 11" at bounding box center [826, 383] width 294 height 25
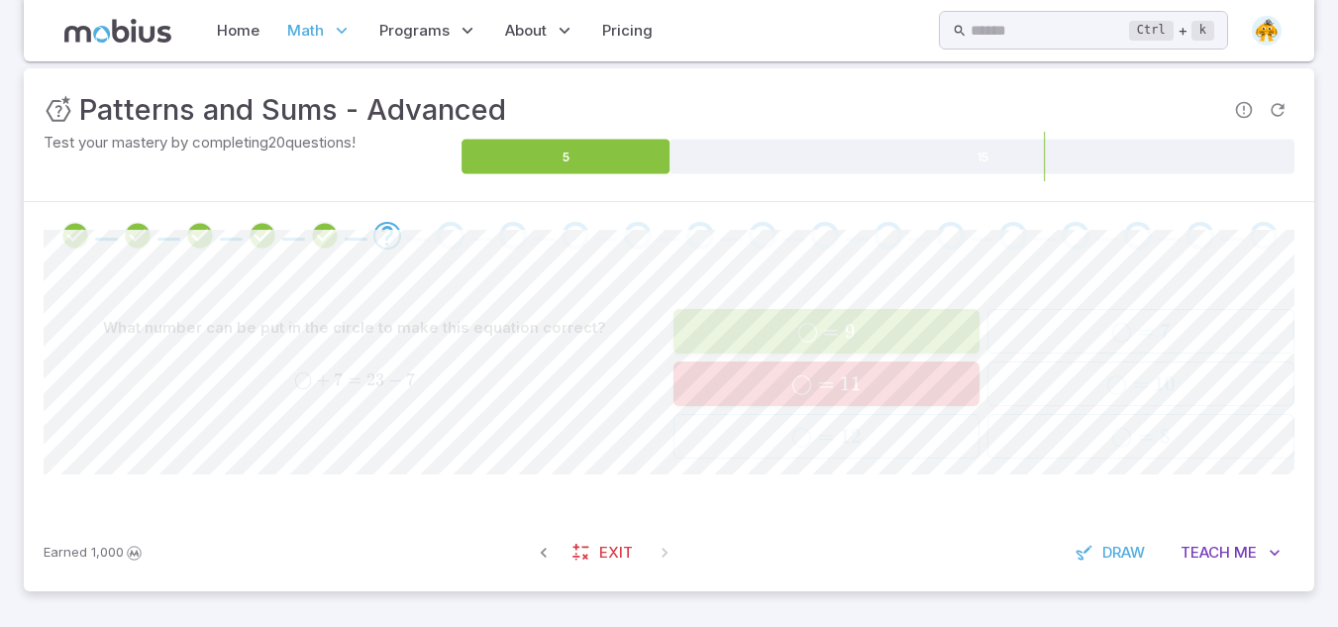
click at [913, 333] on span "◯ = 9" at bounding box center [826, 331] width 294 height 25
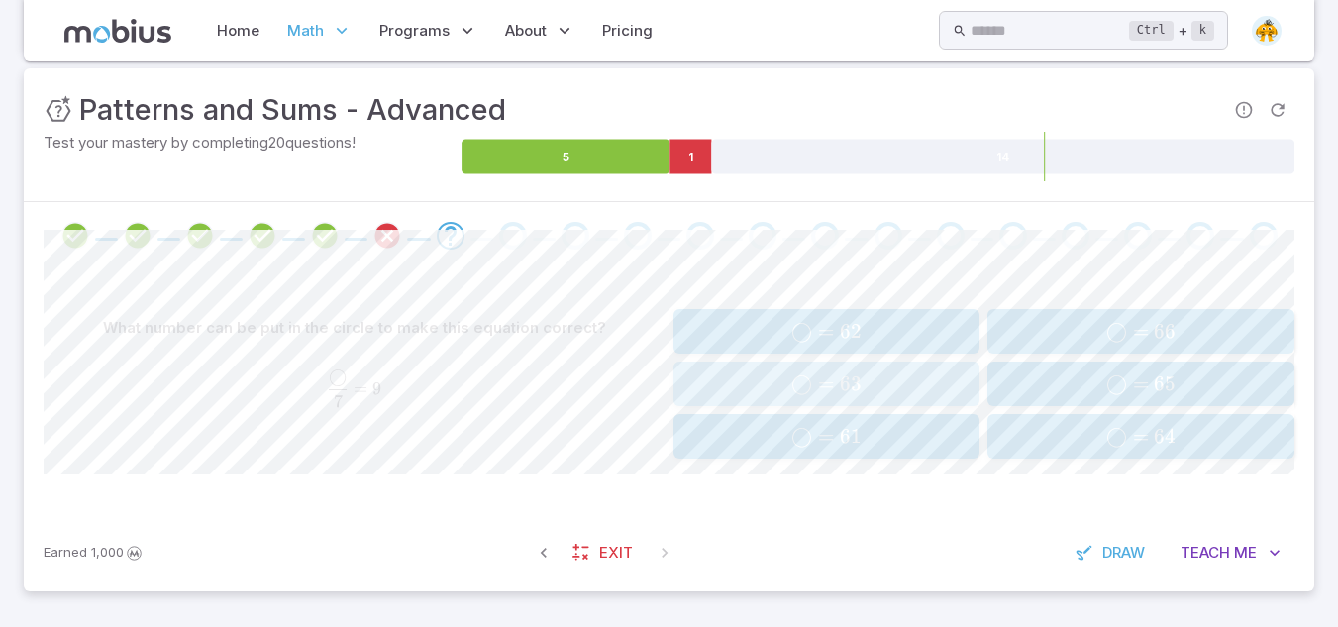
click at [958, 399] on button "◯ = 63 \bigcirc = 63 ◯ = 63" at bounding box center [826, 383] width 307 height 45
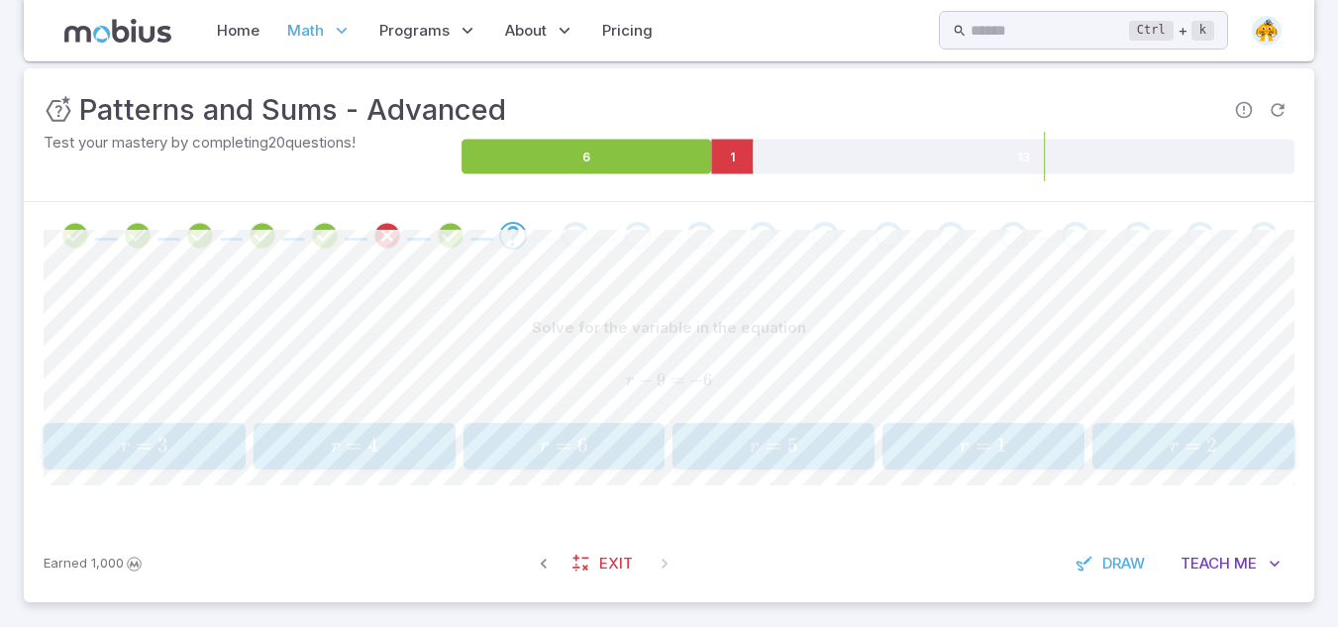
click at [62, 454] on span "r = 3" at bounding box center [144, 446] width 189 height 27
click at [85, 441] on span "b = 9" at bounding box center [144, 446] width 189 height 27
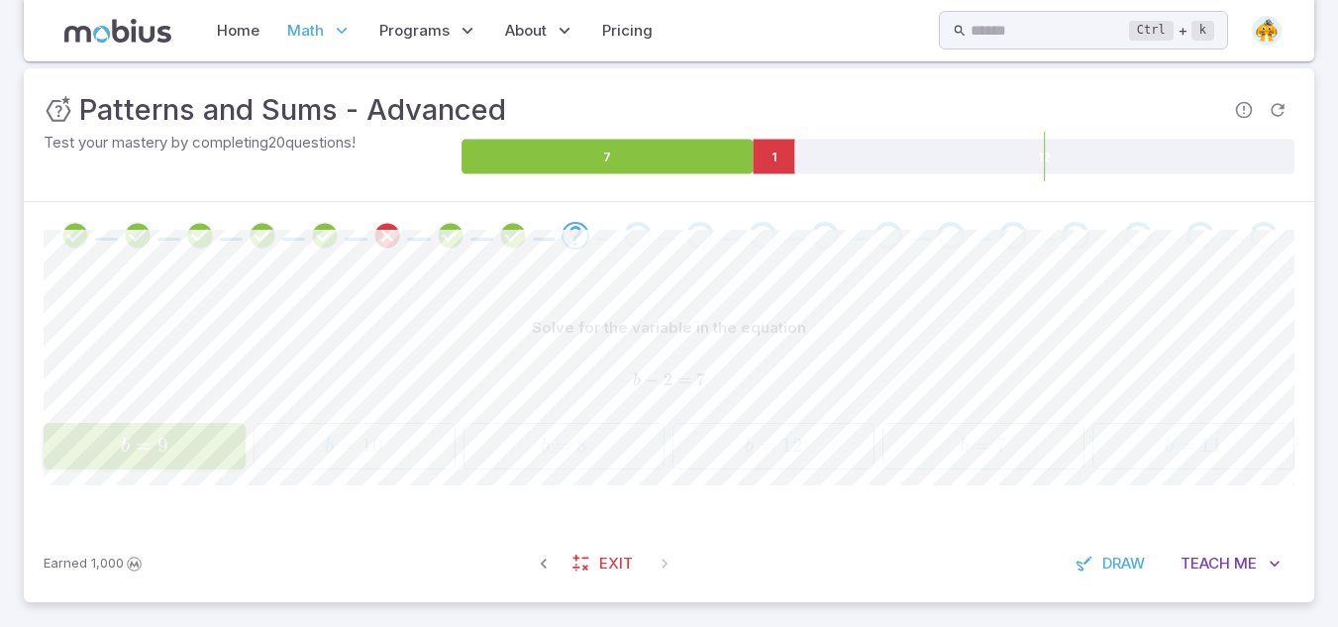
click at [452, 284] on div "Solve for the variable in the equation b − 2 = 7 b - 2 = 7 b − 2 = 7 b = 9 b = …" at bounding box center [669, 396] width 1251 height 255
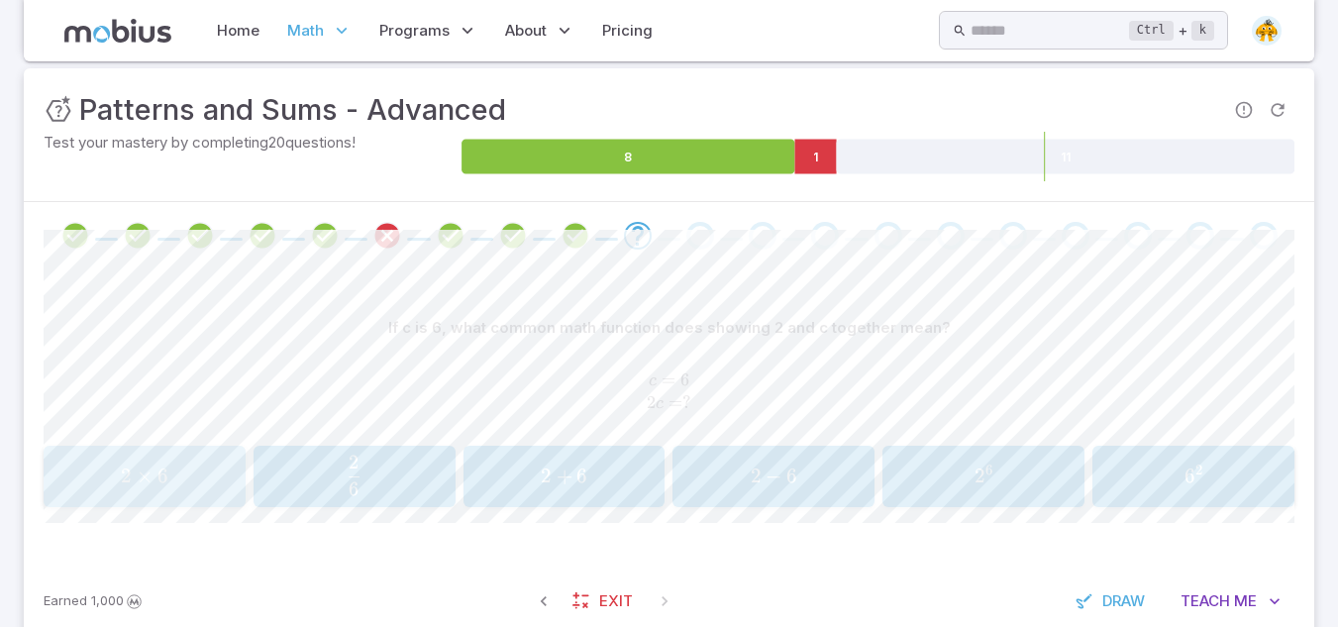
click at [143, 492] on div "2 × 6 2 \times 6 2 × 6" at bounding box center [144, 477] width 189 height 46
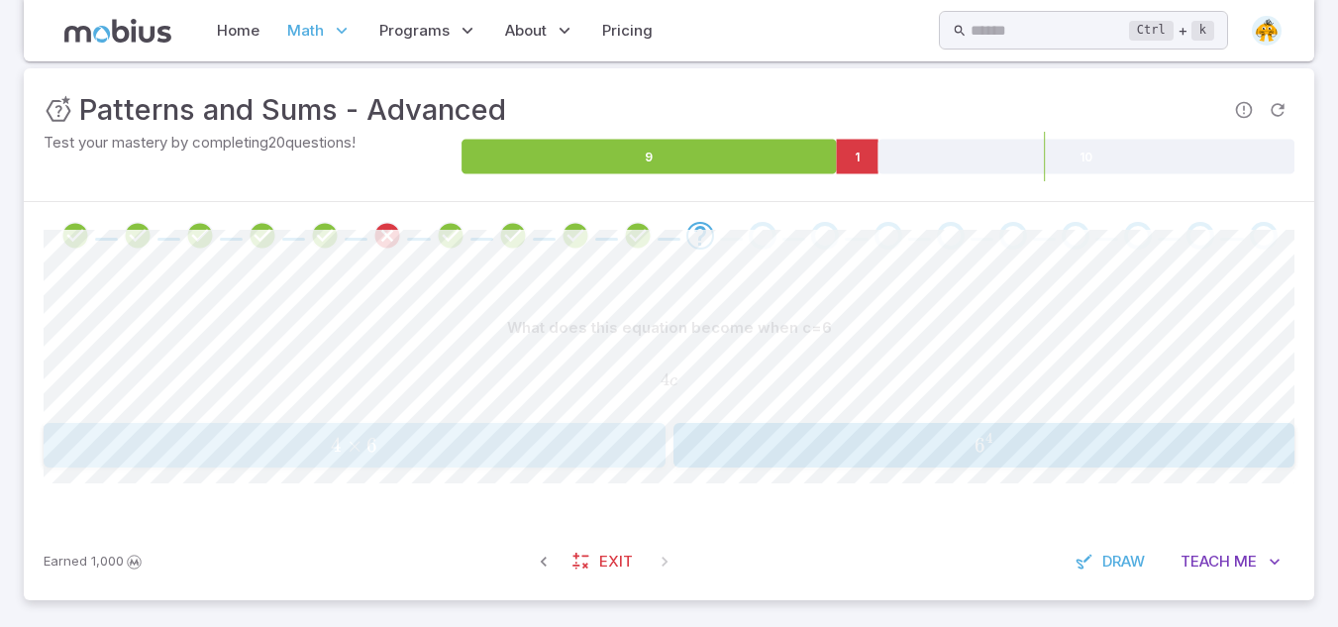
click at [598, 457] on span "4 × 6" at bounding box center [354, 445] width 609 height 25
click at [406, 450] on span "y = 6" at bounding box center [353, 446] width 189 height 27
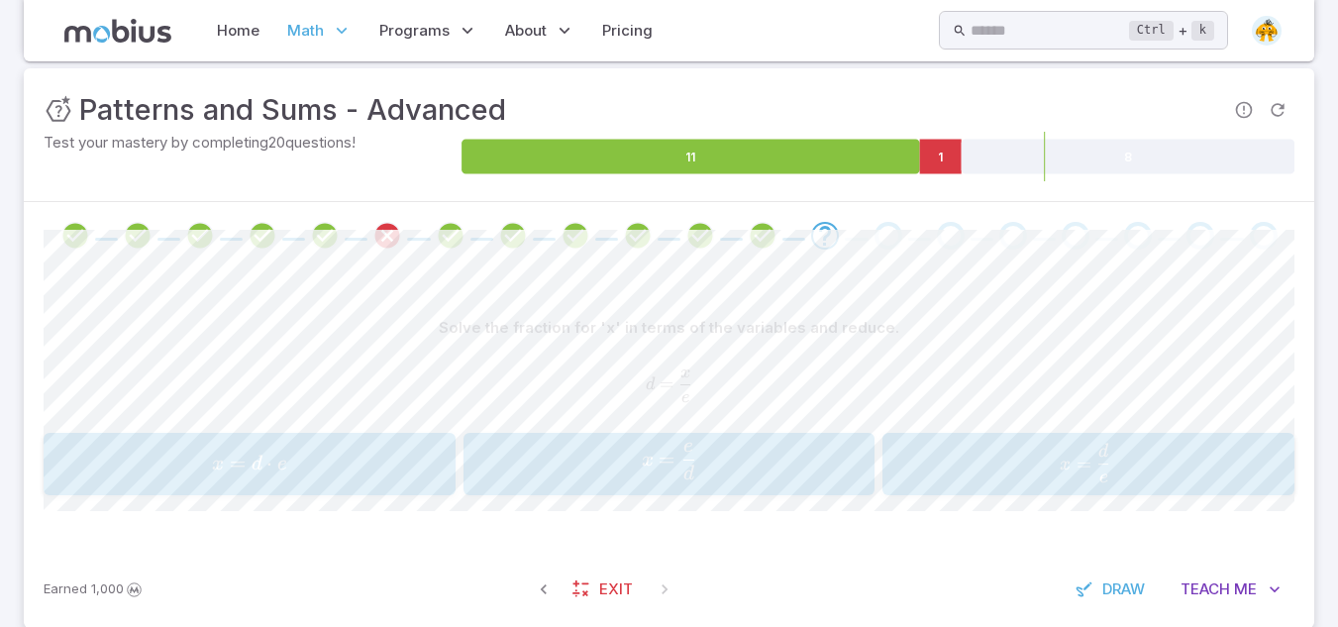
click at [378, 456] on span "x = d ⋅ e" at bounding box center [249, 464] width 399 height 27
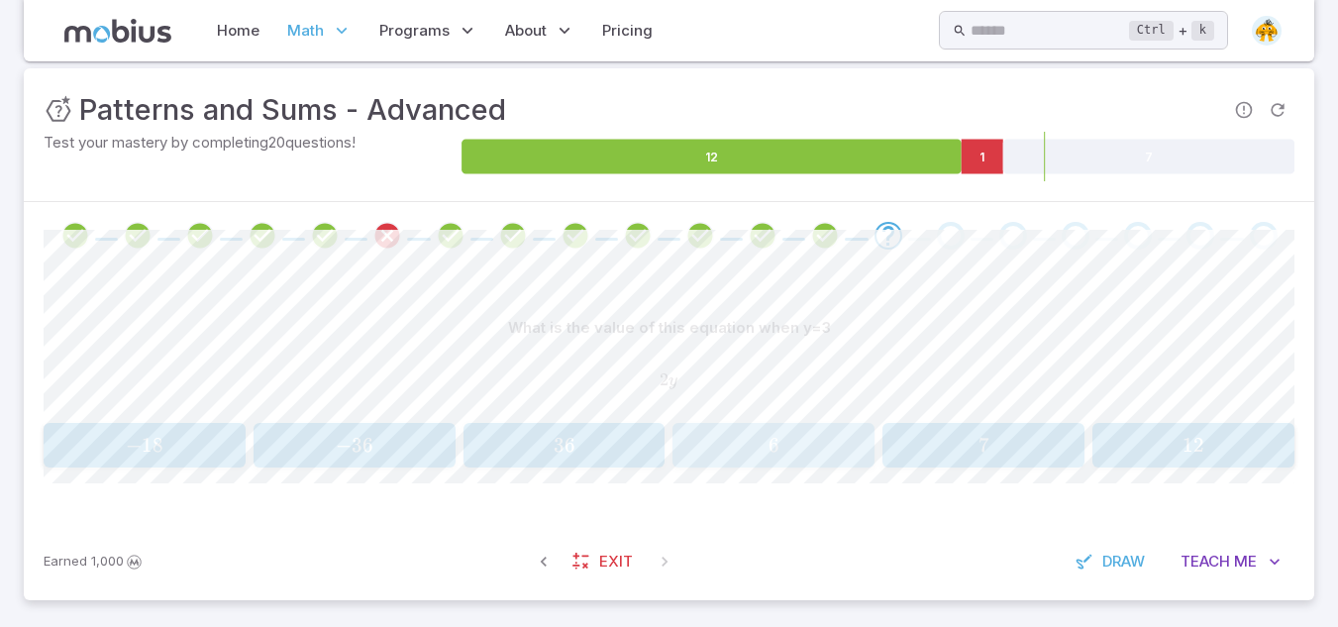
click at [791, 437] on span "6" at bounding box center [773, 445] width 189 height 25
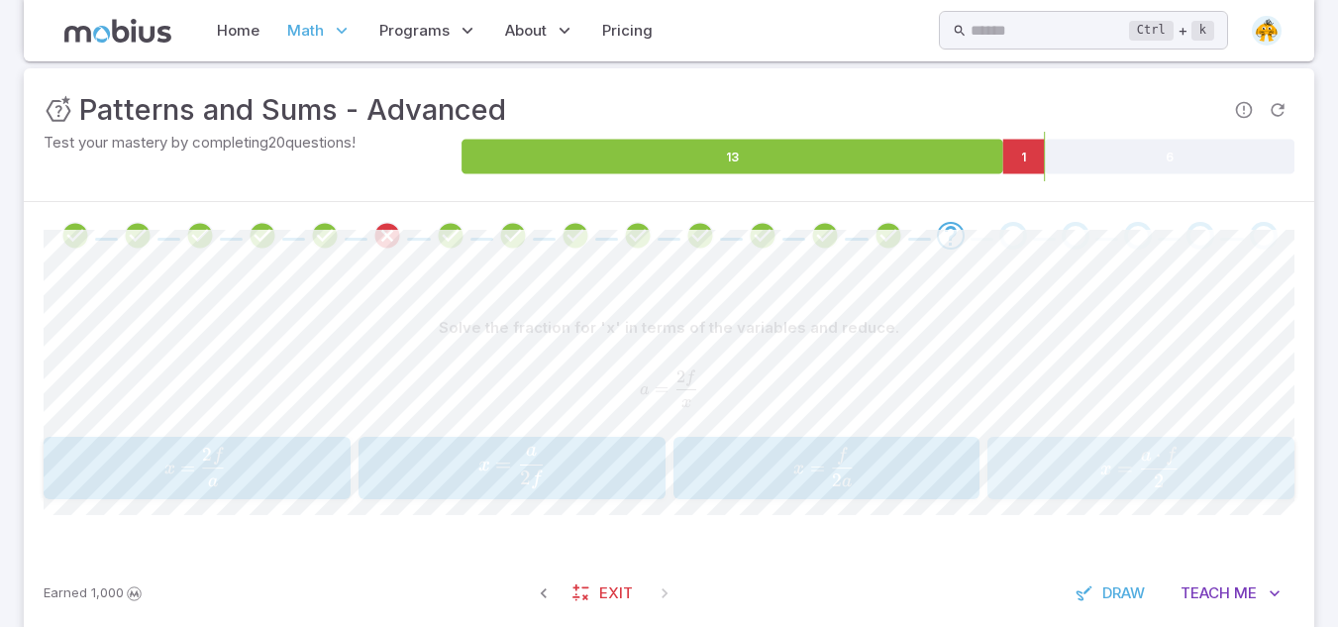
click at [1114, 466] on span "x =" at bounding box center [1119, 470] width 38 height 26
click at [623, 473] on span "x = 3 a ⋅ d ​" at bounding box center [509, 466] width 273 height 41
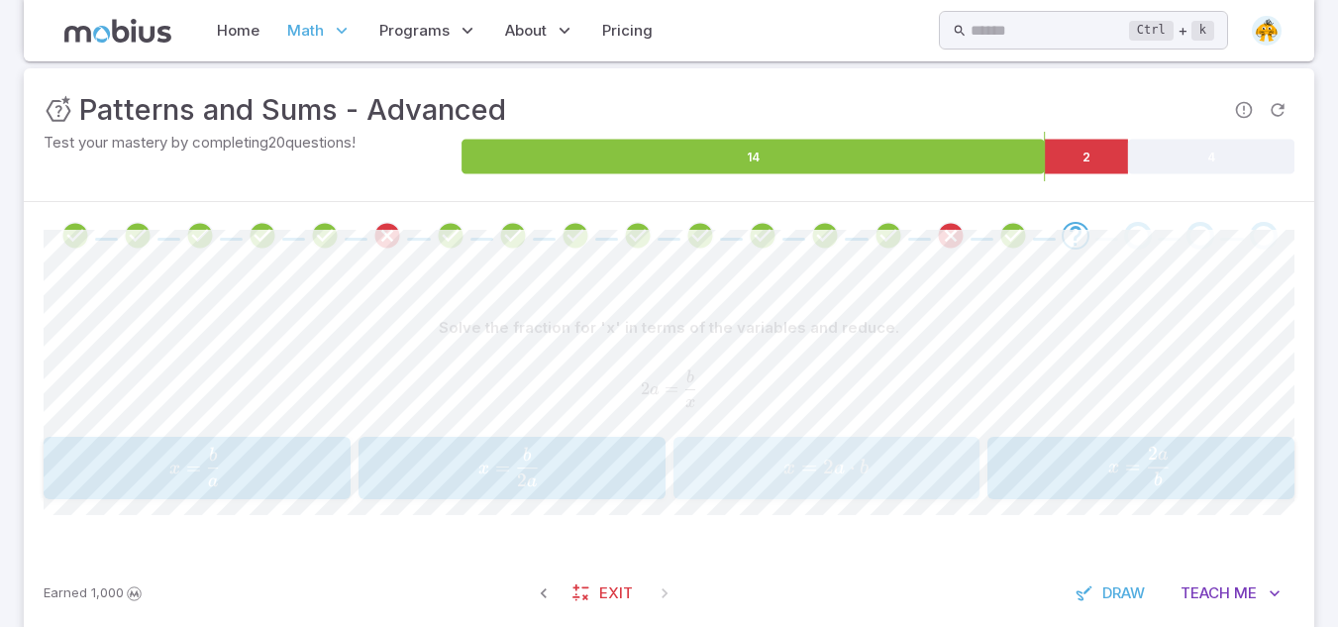
click at [818, 473] on span "x =" at bounding box center [803, 468] width 40 height 27
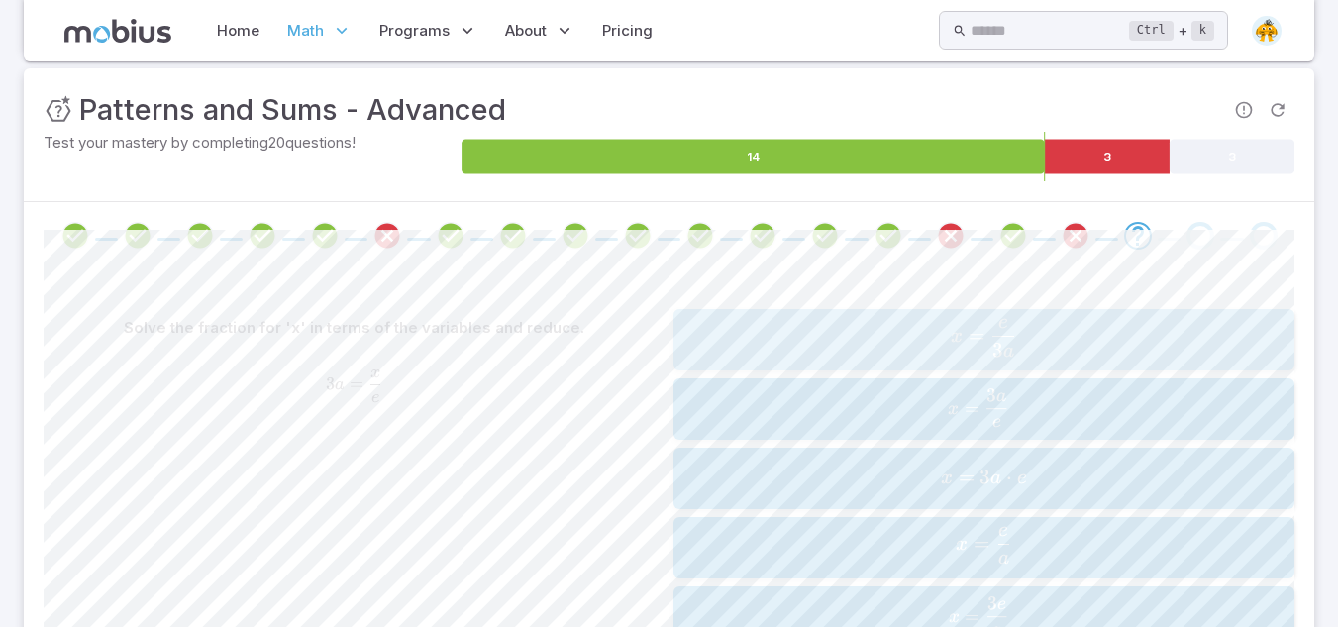
click at [947, 329] on span "x = 3 a e ​" at bounding box center [983, 338] width 609 height 38
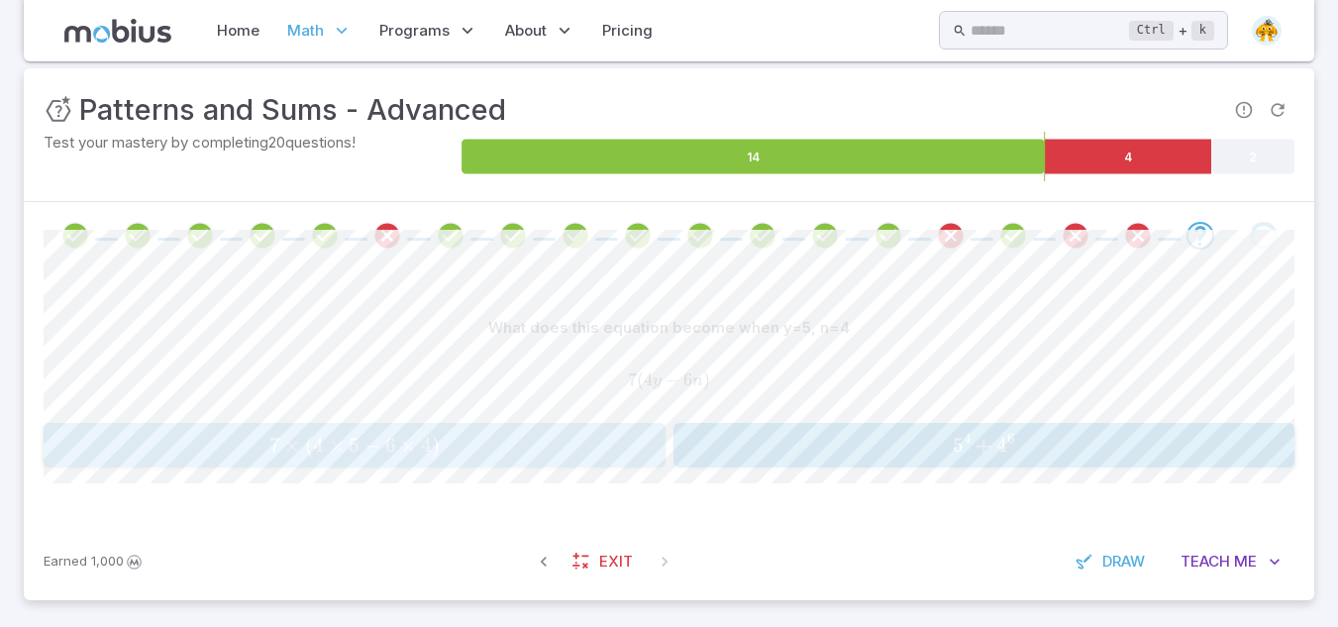
click at [478, 452] on span "7 × ( 4 × 5 − 6 × 4 )" at bounding box center [354, 445] width 609 height 25
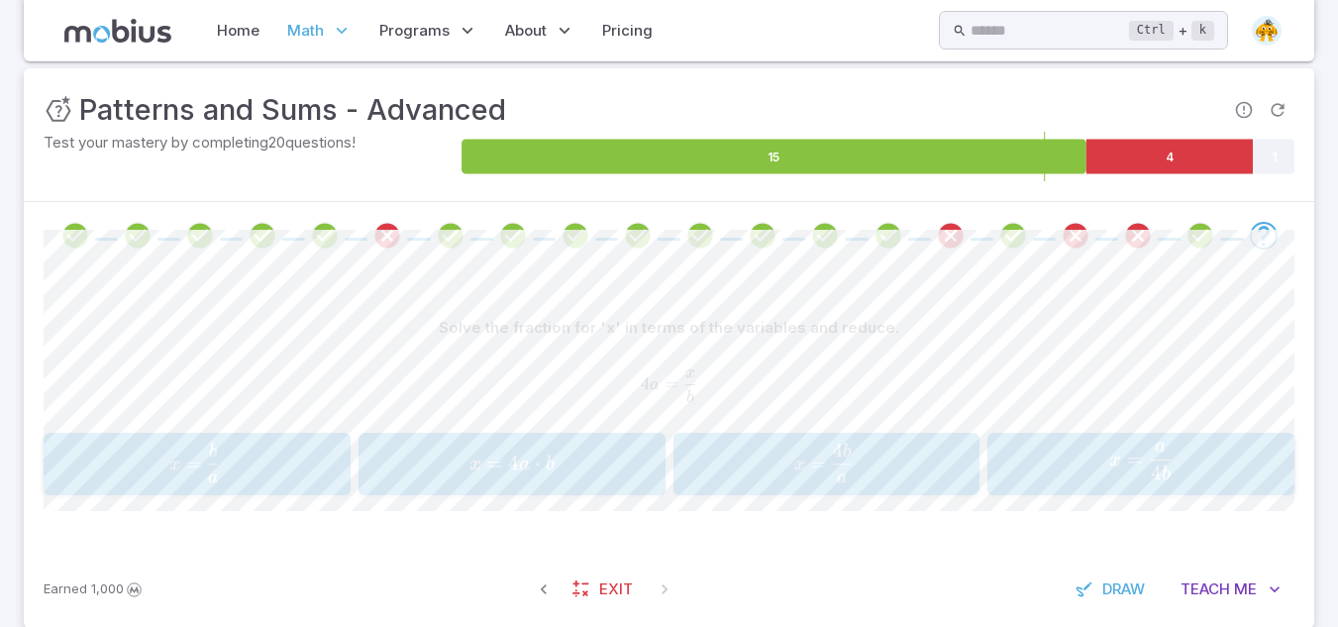
click at [478, 452] on span "x =" at bounding box center [489, 464] width 40 height 27
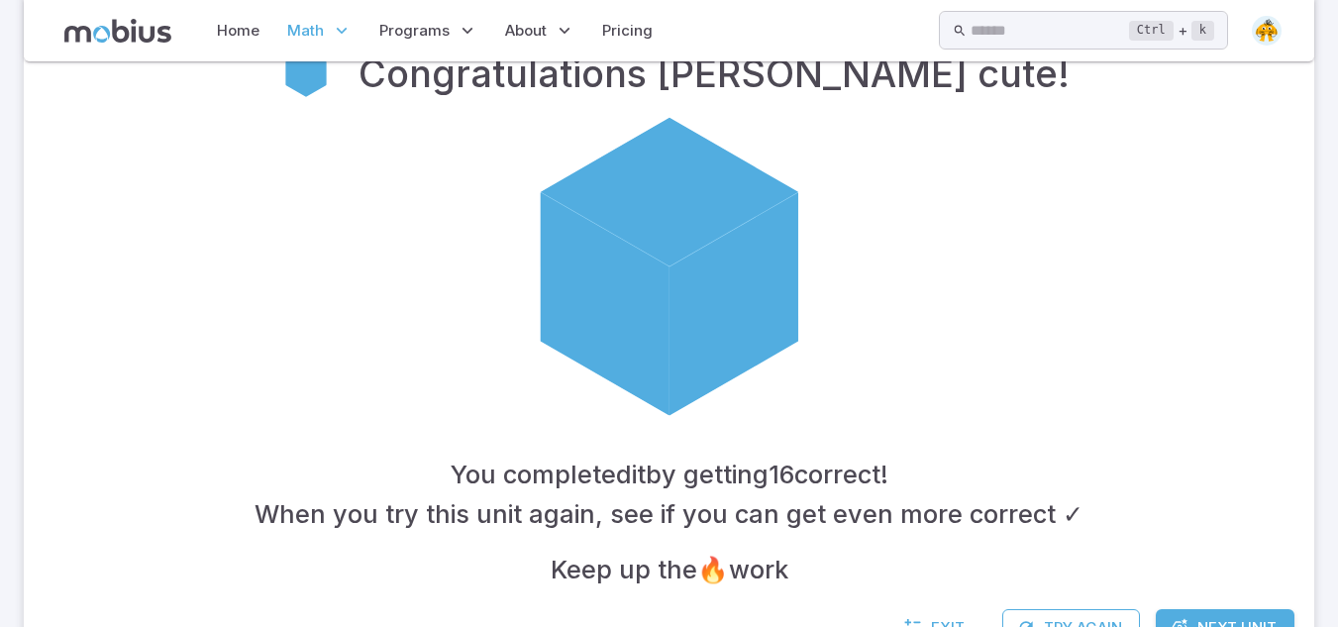
scroll to position [534, 0]
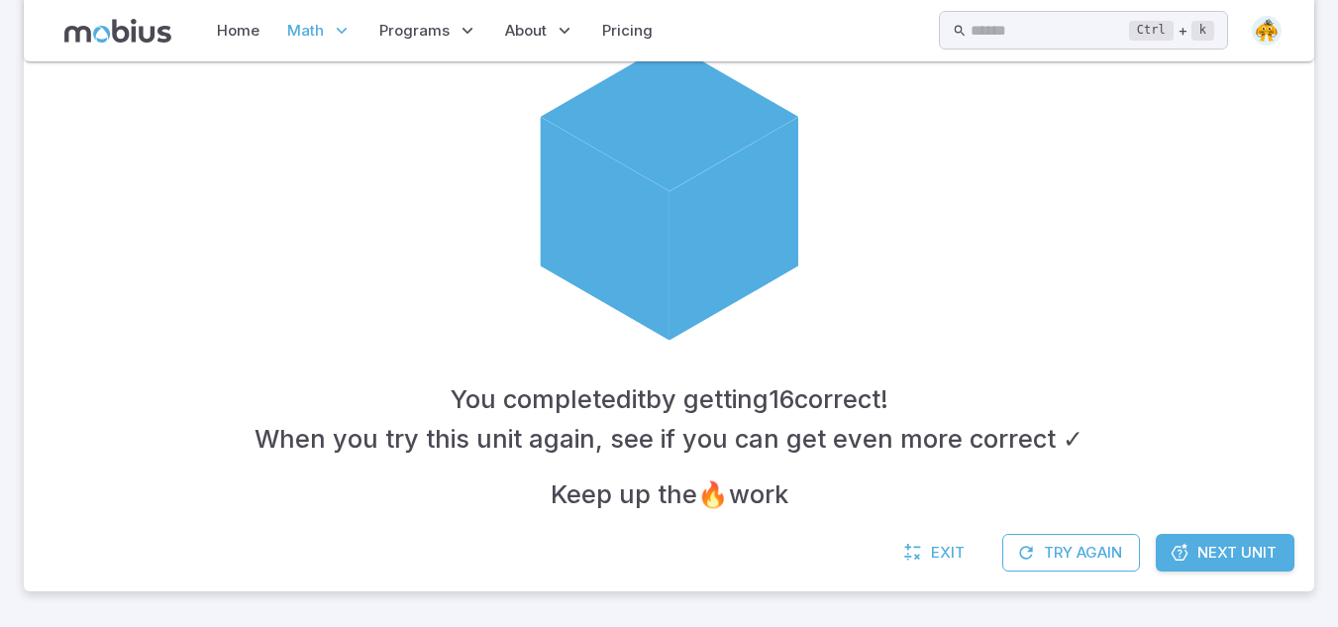
click at [1250, 541] on link "Next Unit" at bounding box center [1225, 553] width 139 height 38
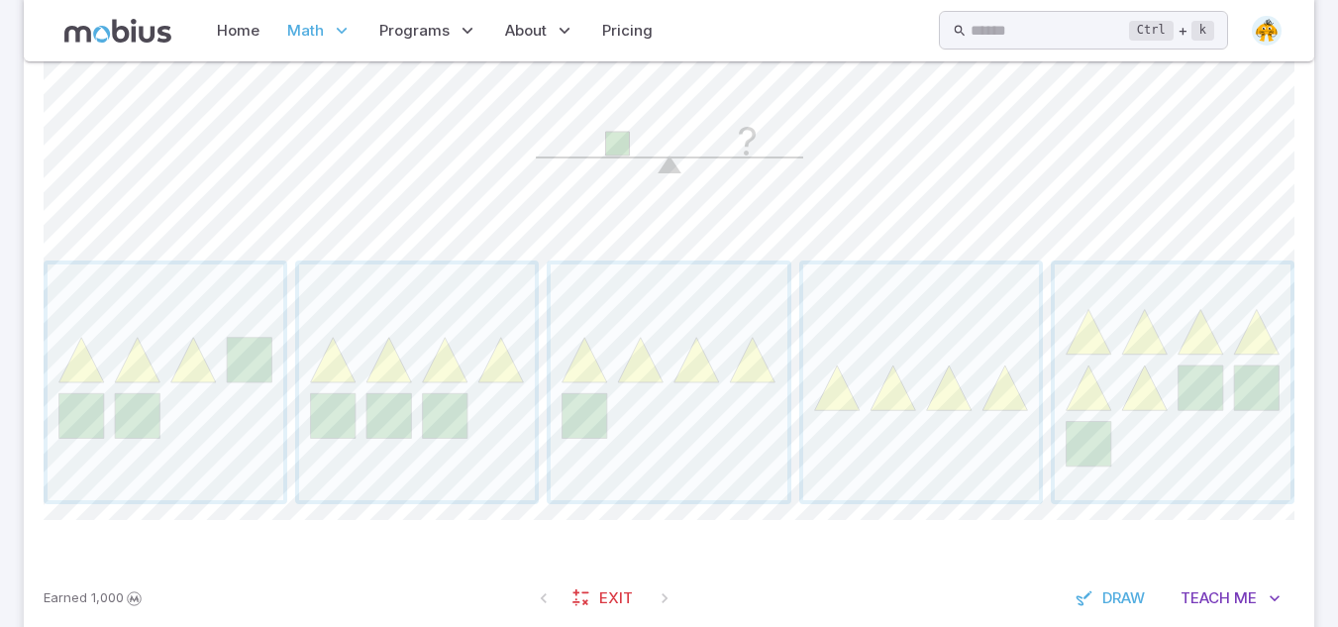
scroll to position [670, 0]
click at [925, 414] on span "button" at bounding box center [921, 381] width 236 height 236
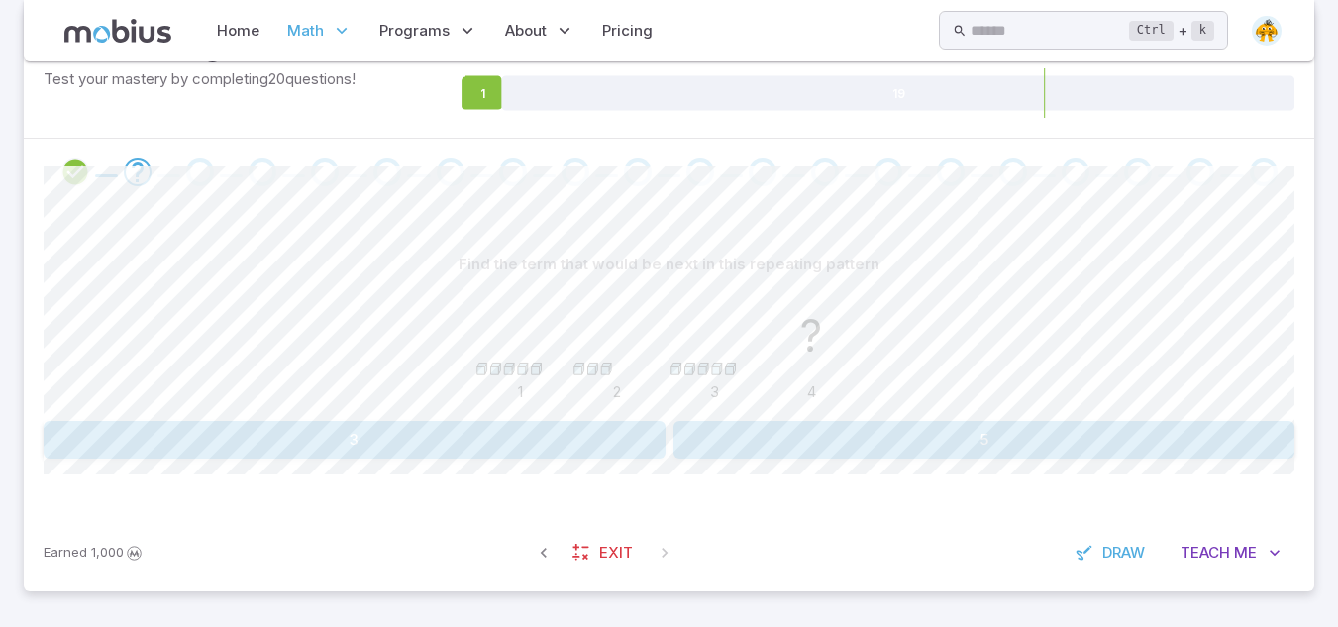
scroll to position [336, 0]
click at [518, 442] on button "3" at bounding box center [355, 440] width 622 height 38
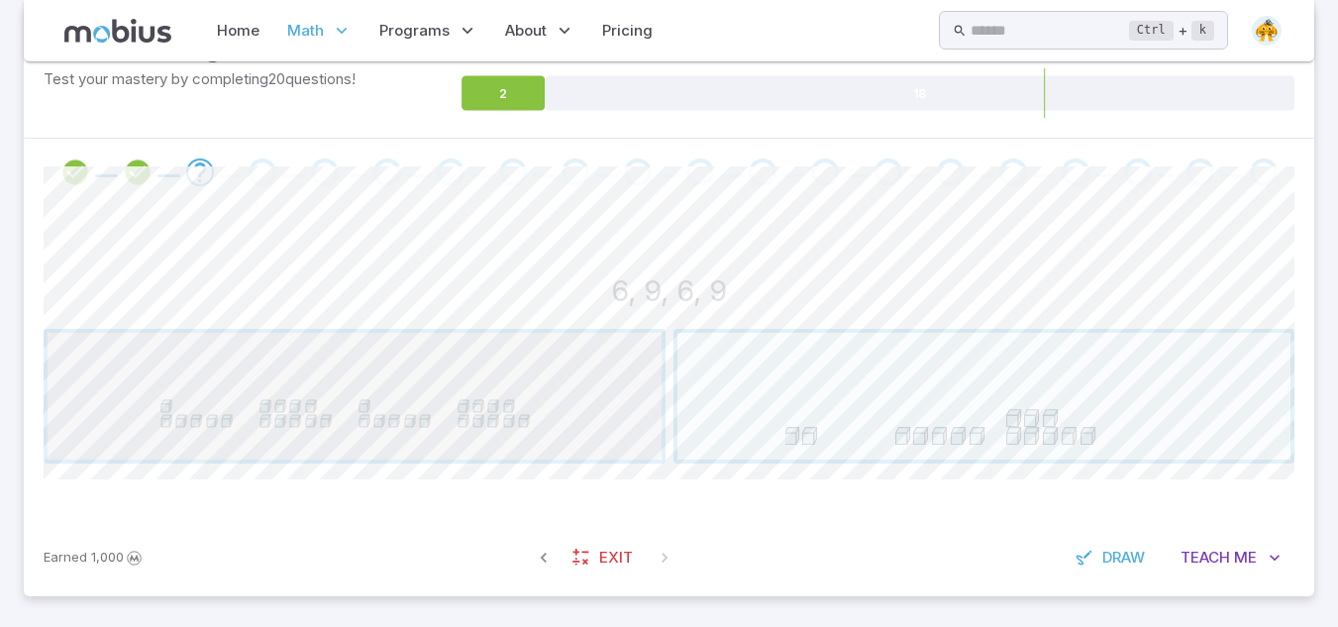
click at [504, 441] on span "button" at bounding box center [355, 396] width 614 height 127
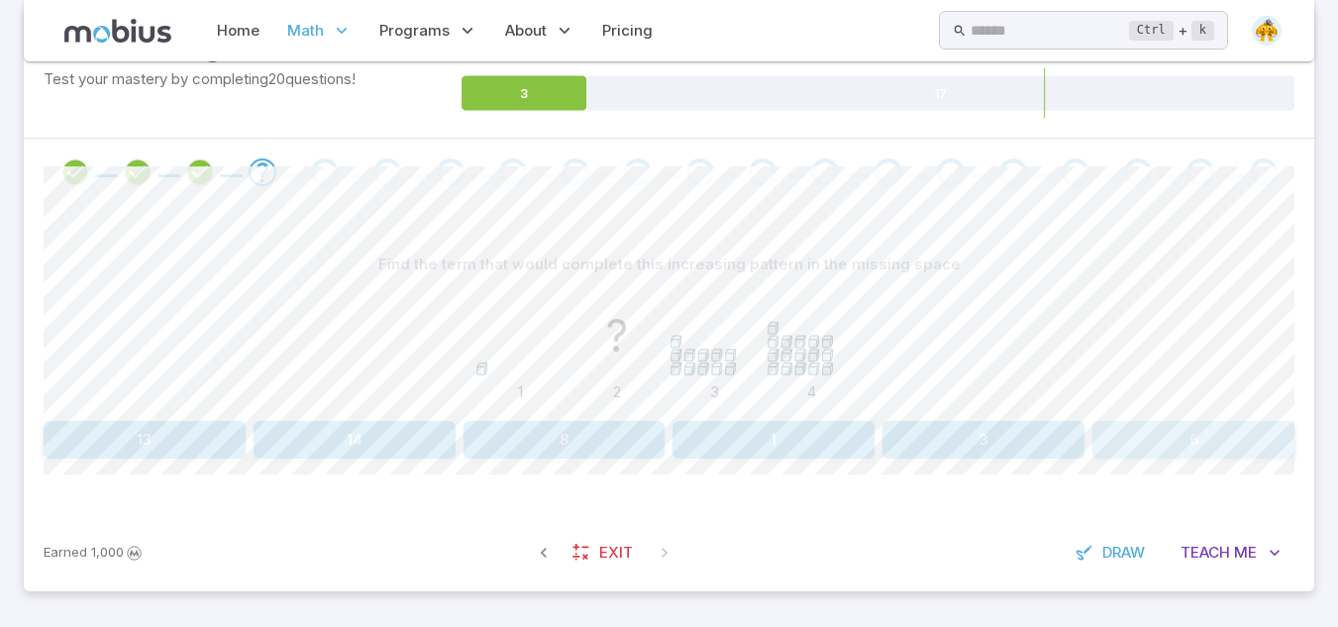
click at [1123, 424] on button "6" at bounding box center [1193, 440] width 202 height 38
